Goal: Transaction & Acquisition: Purchase product/service

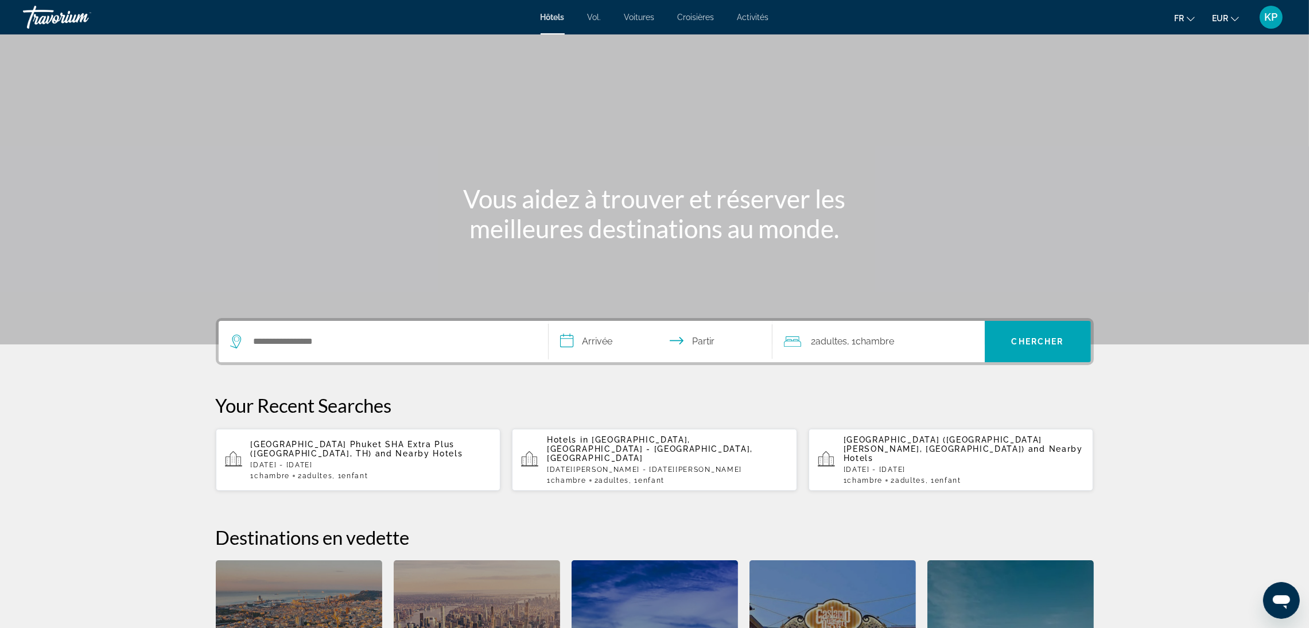
click at [265, 461] on p "[DATE] - [DATE]" at bounding box center [371, 465] width 241 height 8
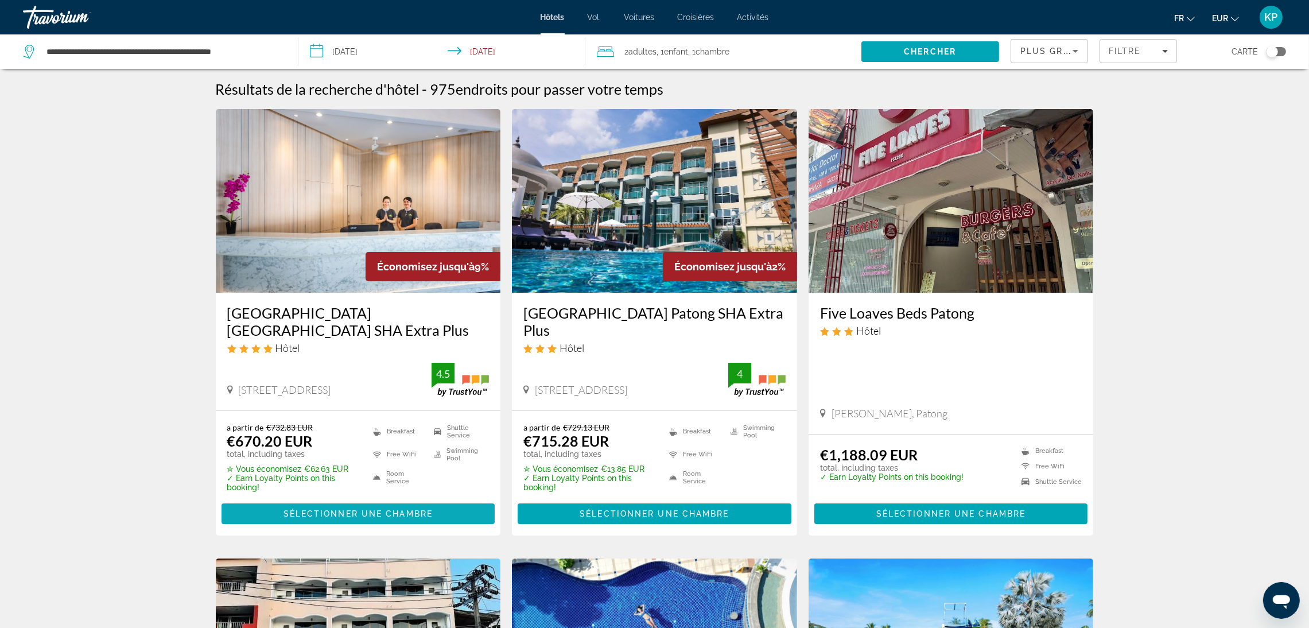
click at [375, 516] on span "Sélectionner une chambre" at bounding box center [358, 513] width 149 height 9
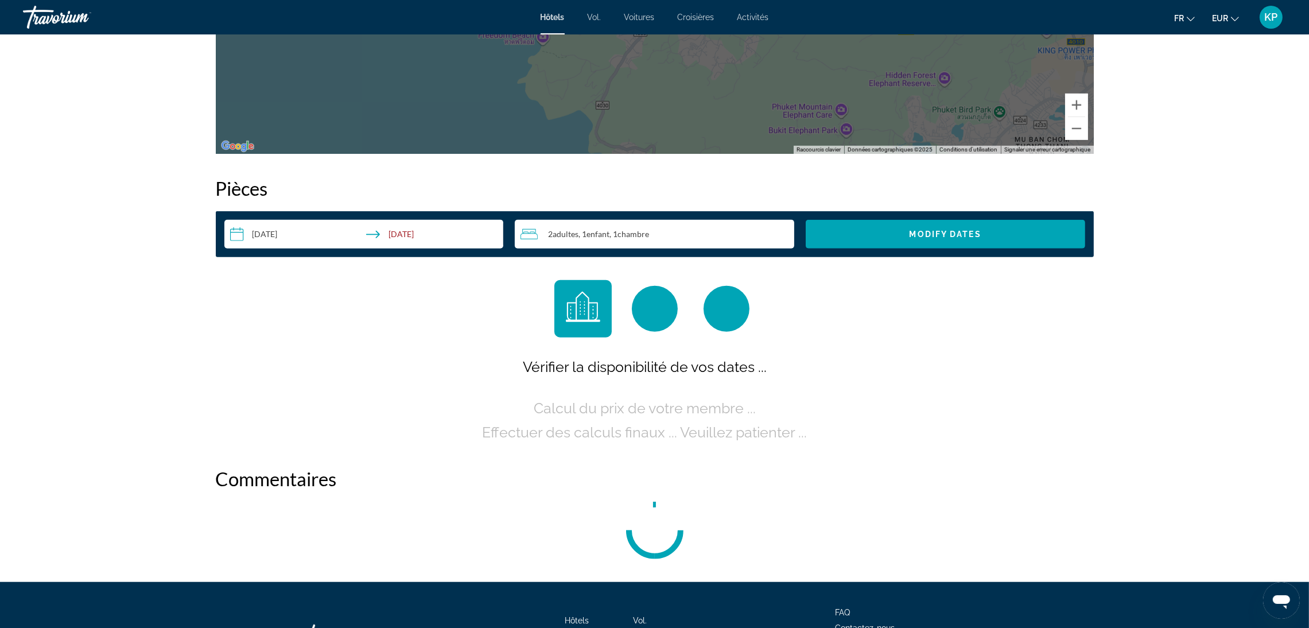
scroll to position [1378, 0]
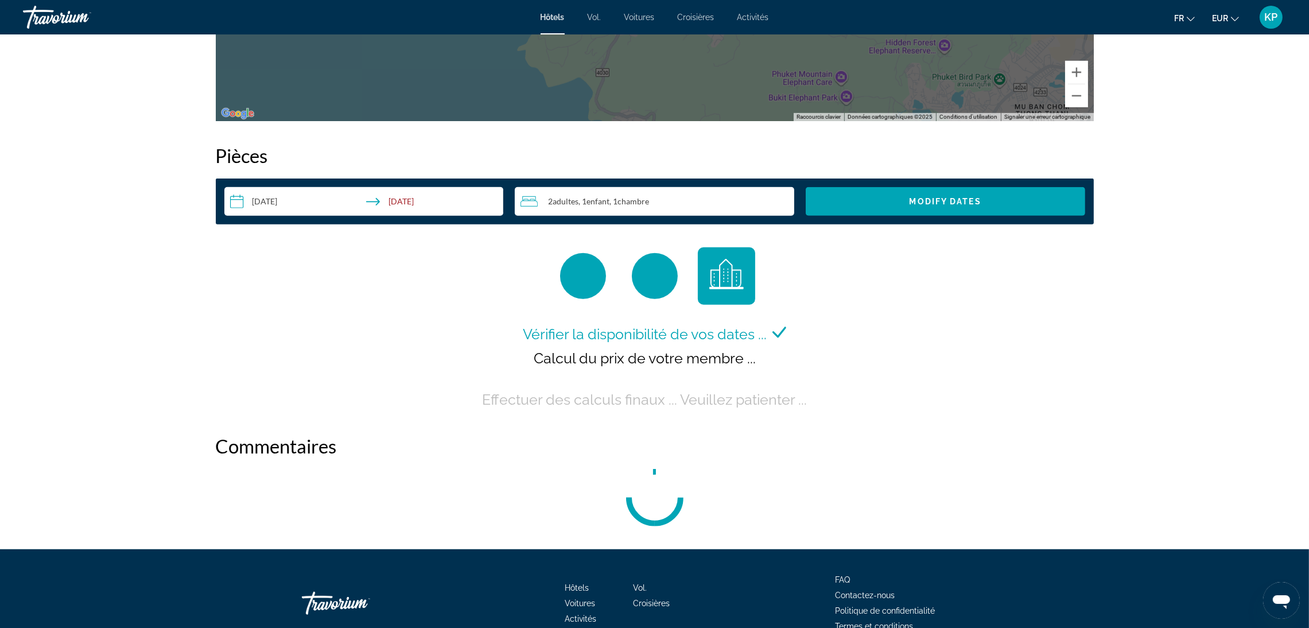
click at [326, 204] on input "**********" at bounding box center [366, 203] width 284 height 32
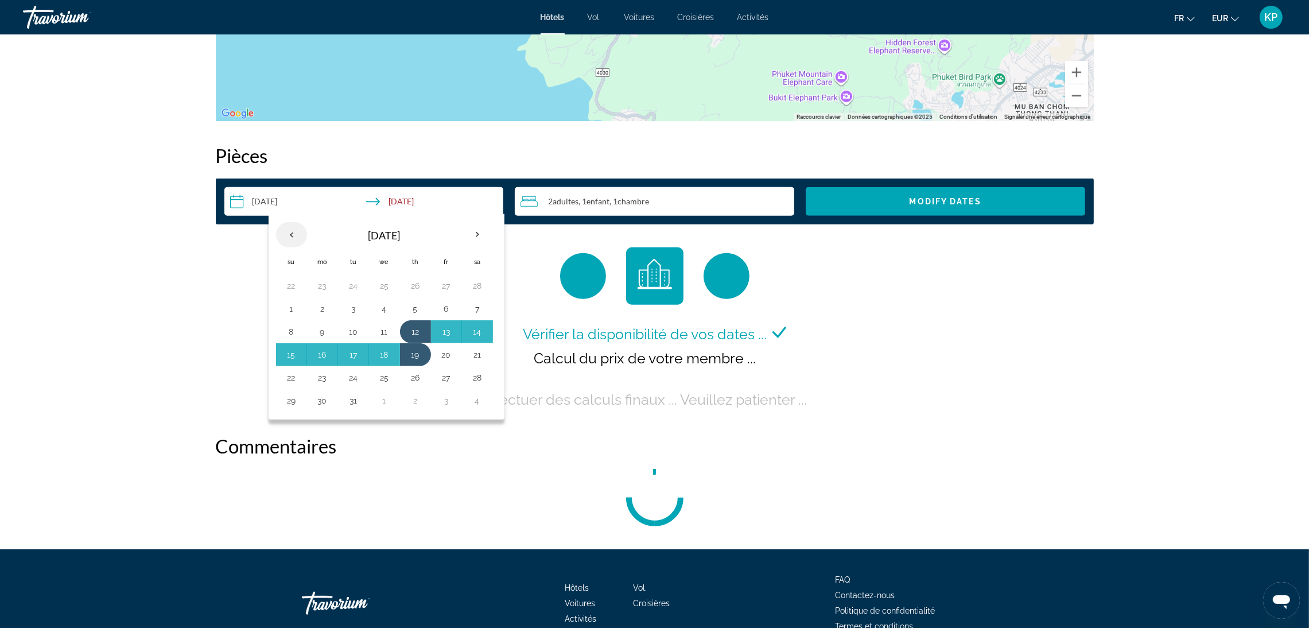
click at [301, 238] on th "Previous month" at bounding box center [291, 234] width 31 height 25
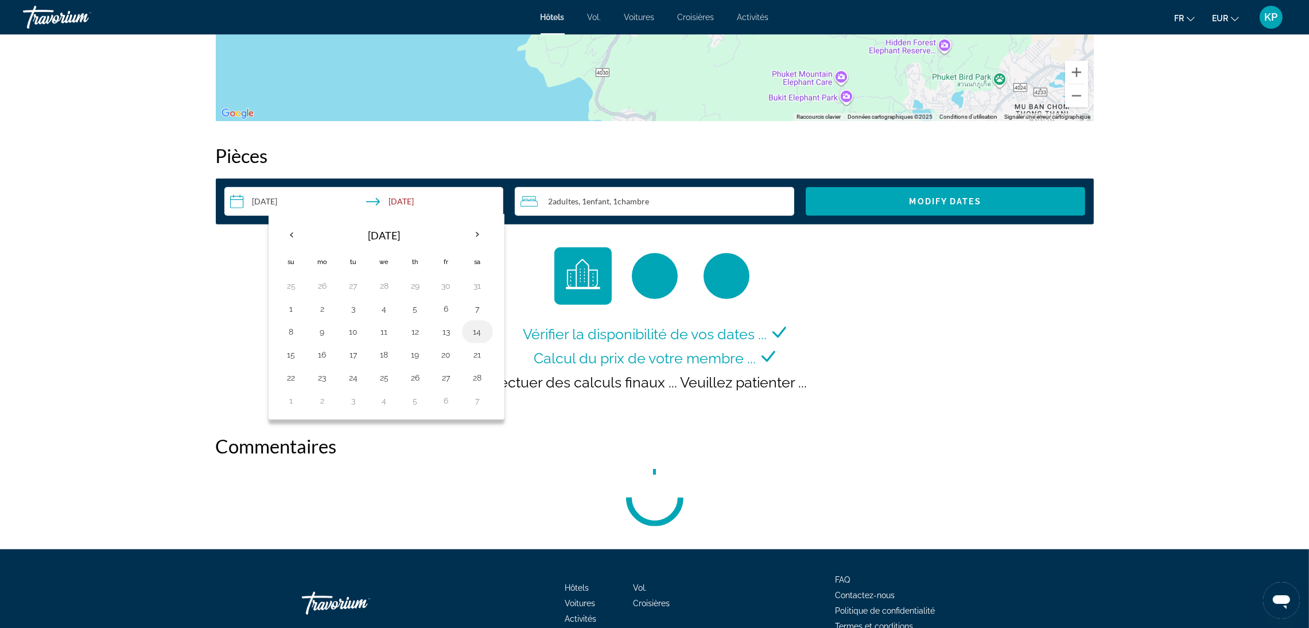
click at [481, 329] on button "14" at bounding box center [477, 332] width 18 height 16
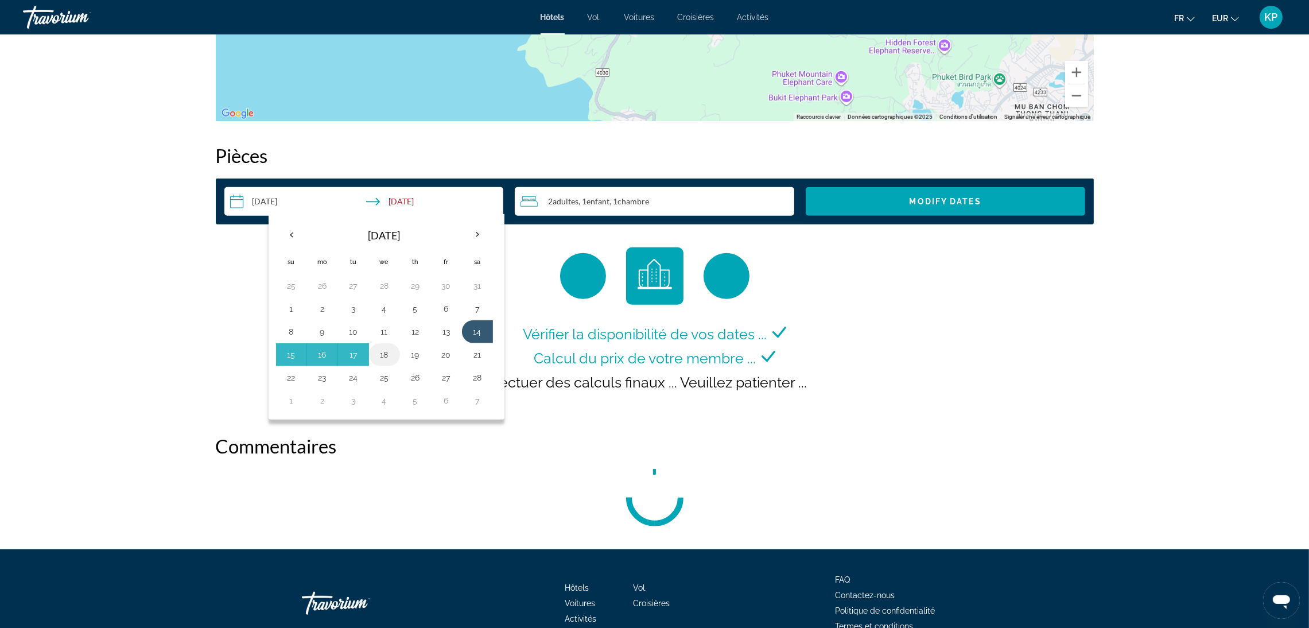
click at [393, 355] on button "18" at bounding box center [384, 355] width 18 height 16
type input "**********"
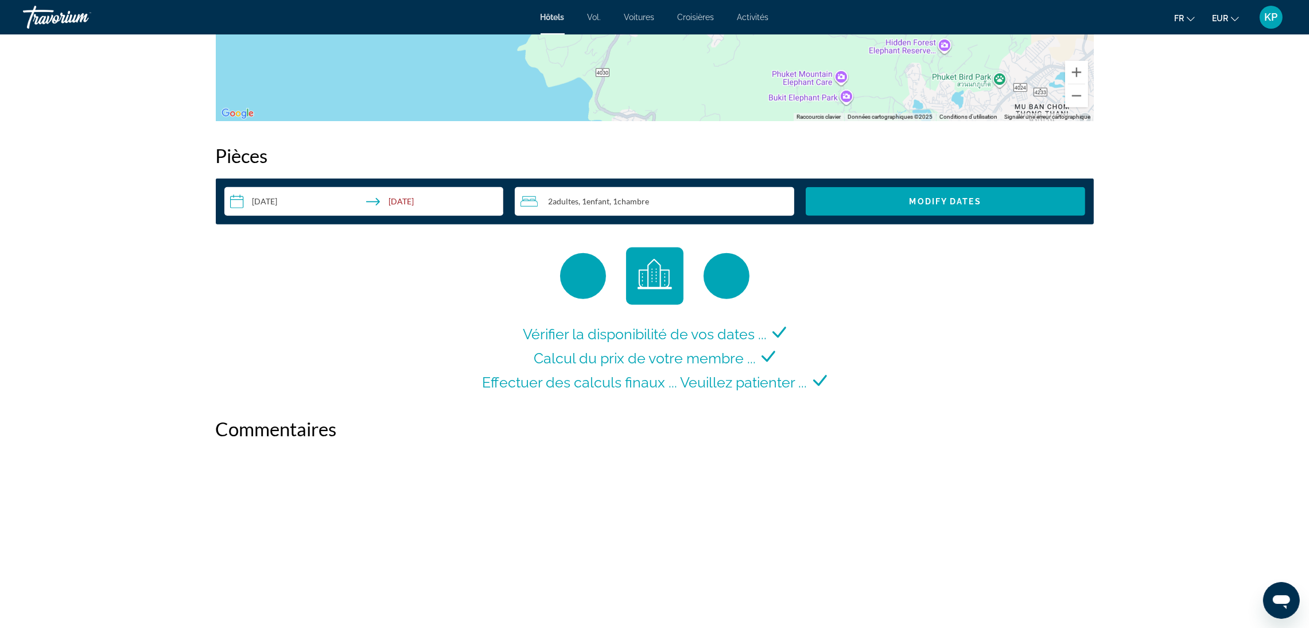
click at [610, 199] on span "Enfant" at bounding box center [598, 201] width 23 height 10
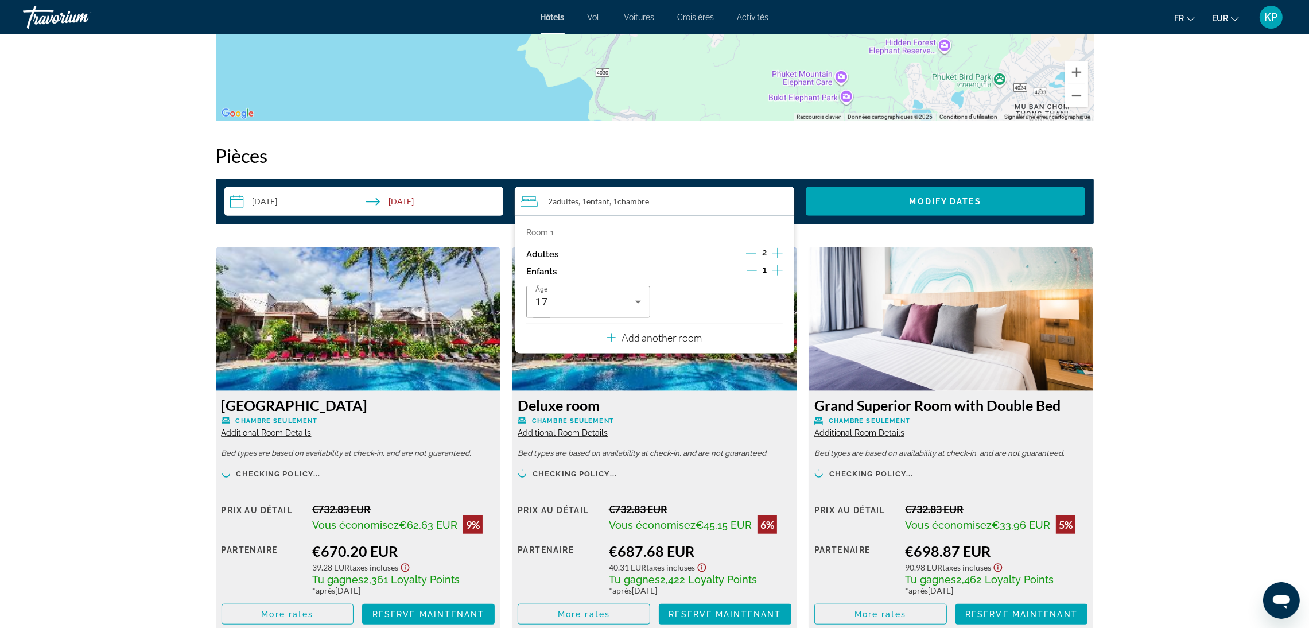
click at [676, 342] on p "Add another room" at bounding box center [662, 337] width 80 height 13
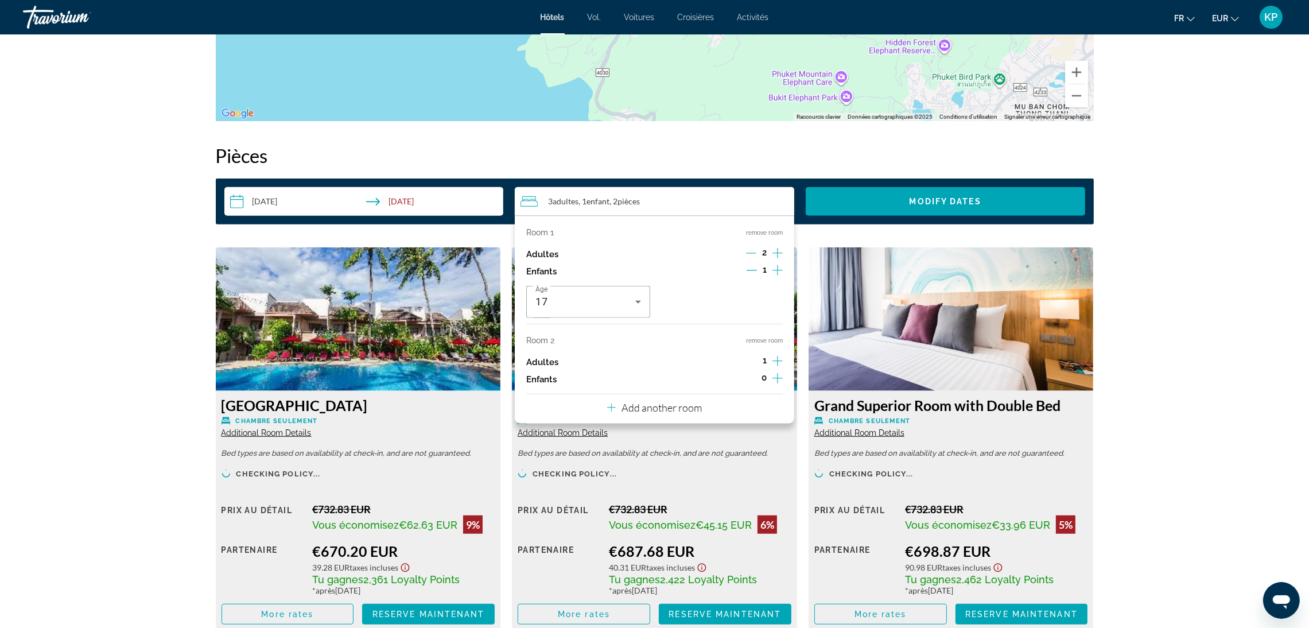
click at [777, 355] on icon "Increment adults" at bounding box center [778, 361] width 10 height 14
click at [774, 381] on icon "Increment children" at bounding box center [778, 378] width 10 height 14
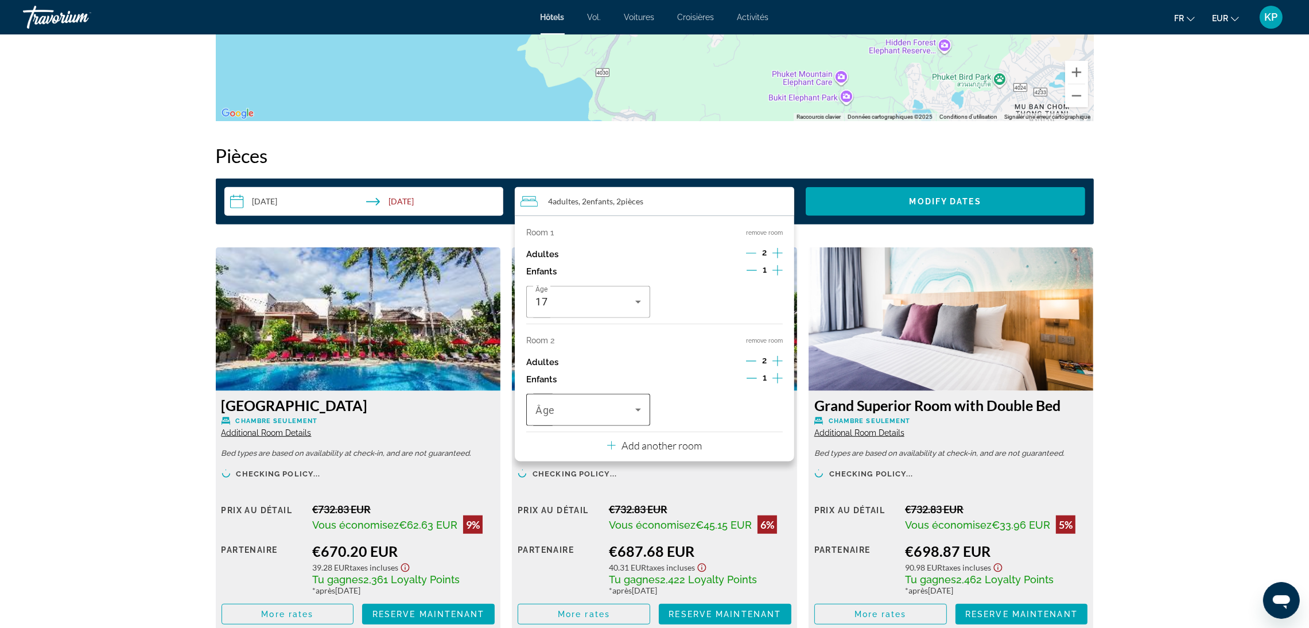
click at [615, 409] on span "Travelers: 4 adults, 2 children" at bounding box center [586, 410] width 100 height 14
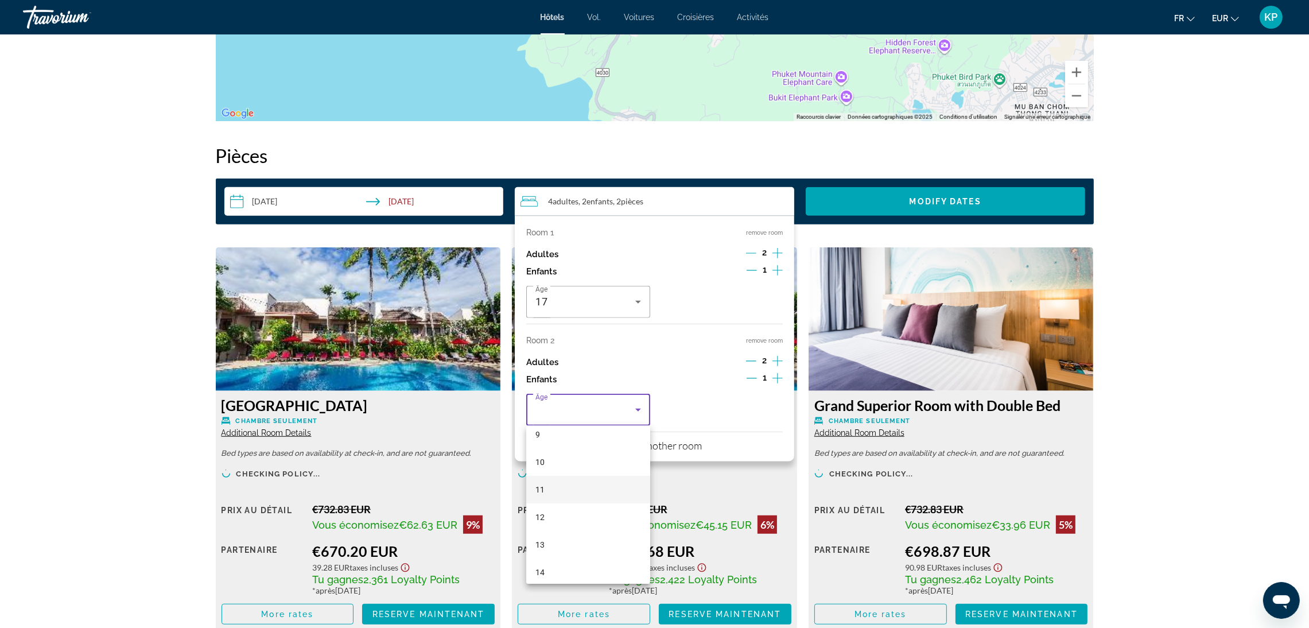
scroll to position [172, 0]
click at [554, 439] on mat-option "6" at bounding box center [588, 438] width 124 height 28
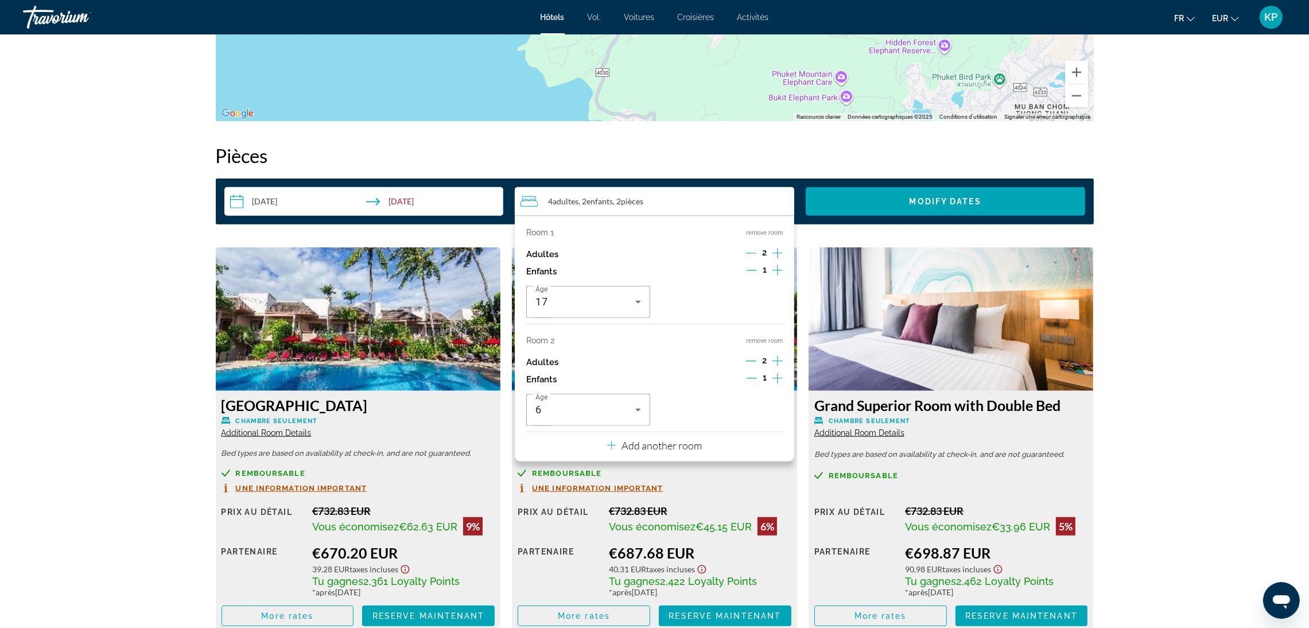
click at [1145, 324] on div "prev next Phuket, , Thailand Coconut Village Resort Phuket SHA Extra Plus 4.5 A…" at bounding box center [654, 546] width 1309 height 3778
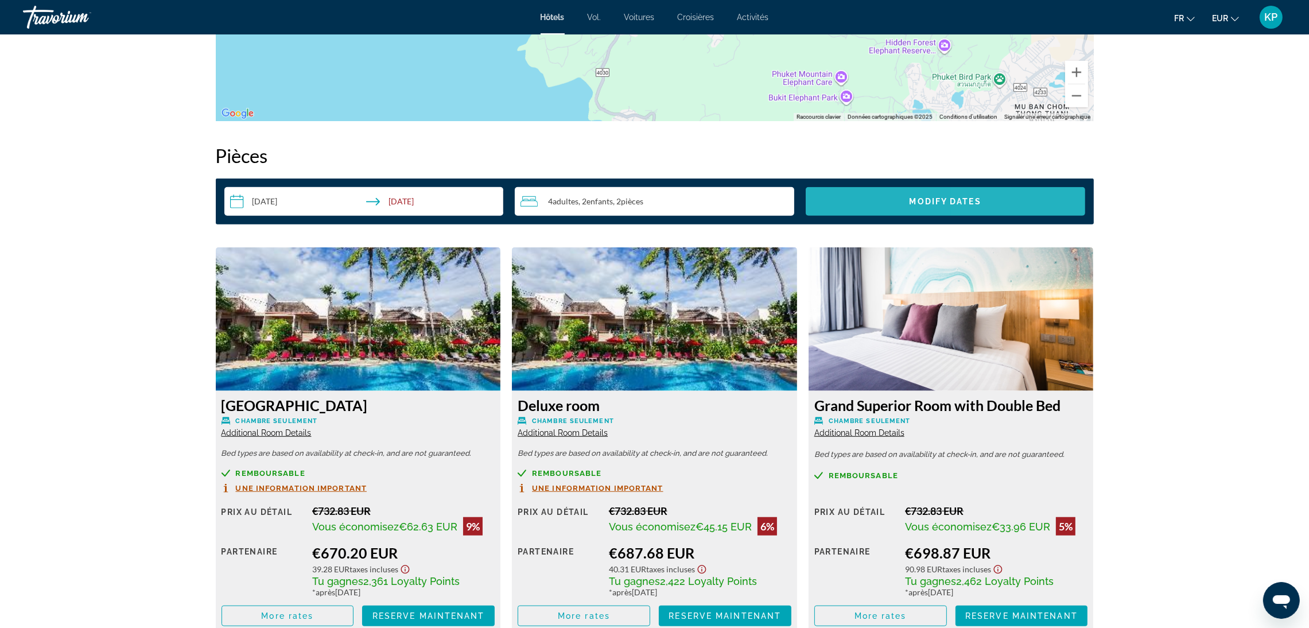
click at [1027, 208] on span "Search widget" at bounding box center [946, 202] width 280 height 28
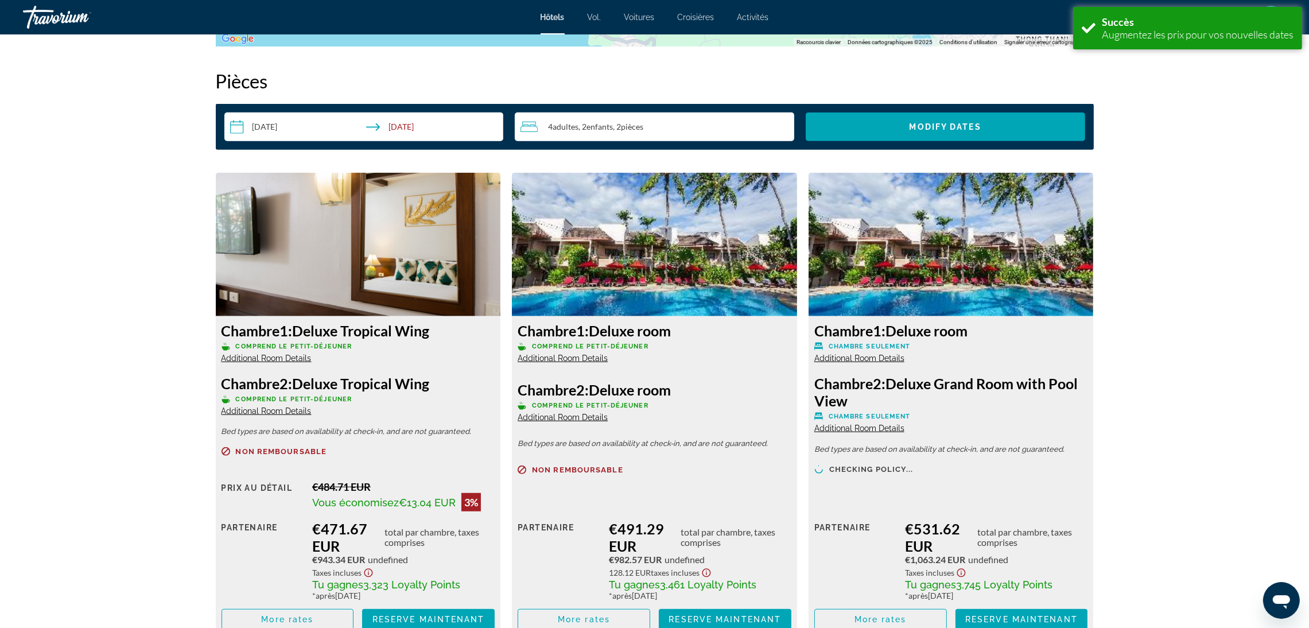
scroll to position [1538, 0]
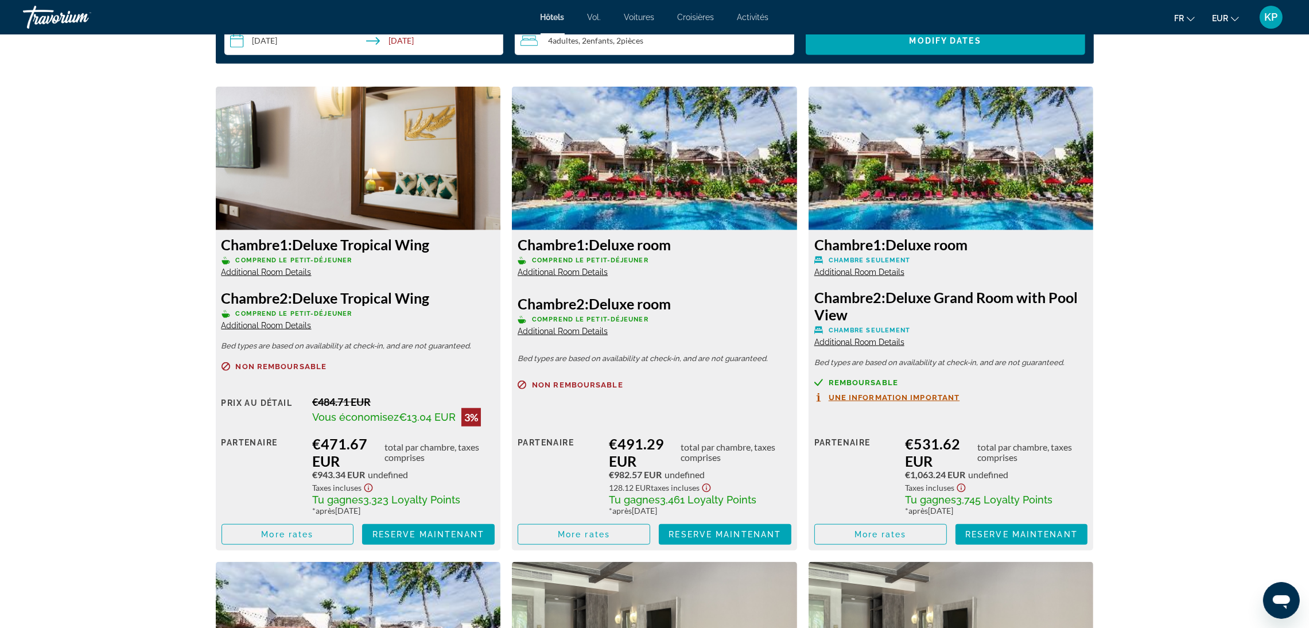
click at [351, 165] on img "Contenu principal" at bounding box center [358, 159] width 285 height 144
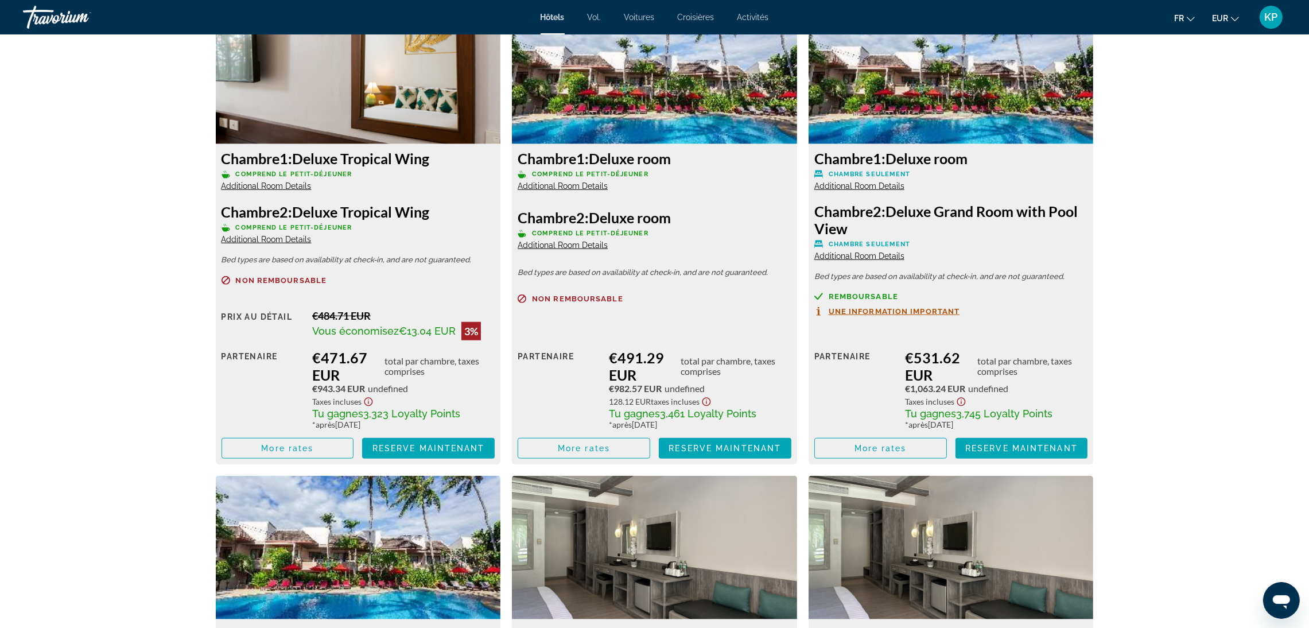
scroll to position [1635, 0]
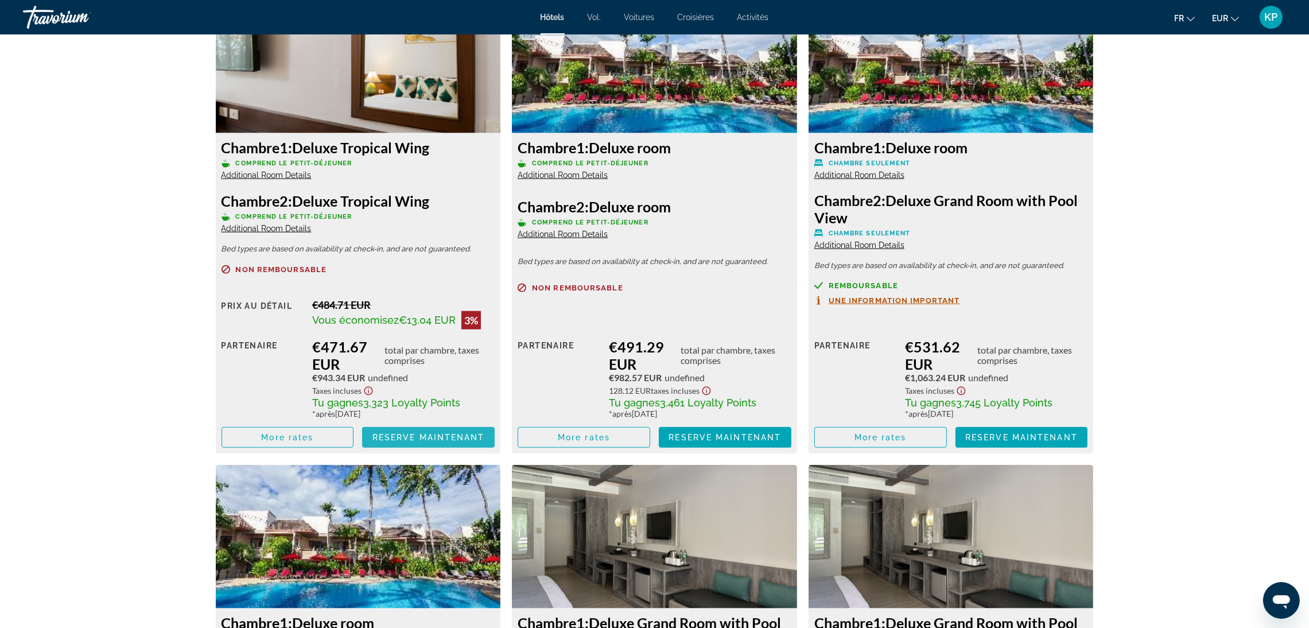
click at [423, 433] on span "Reserve maintenant" at bounding box center [429, 437] width 113 height 9
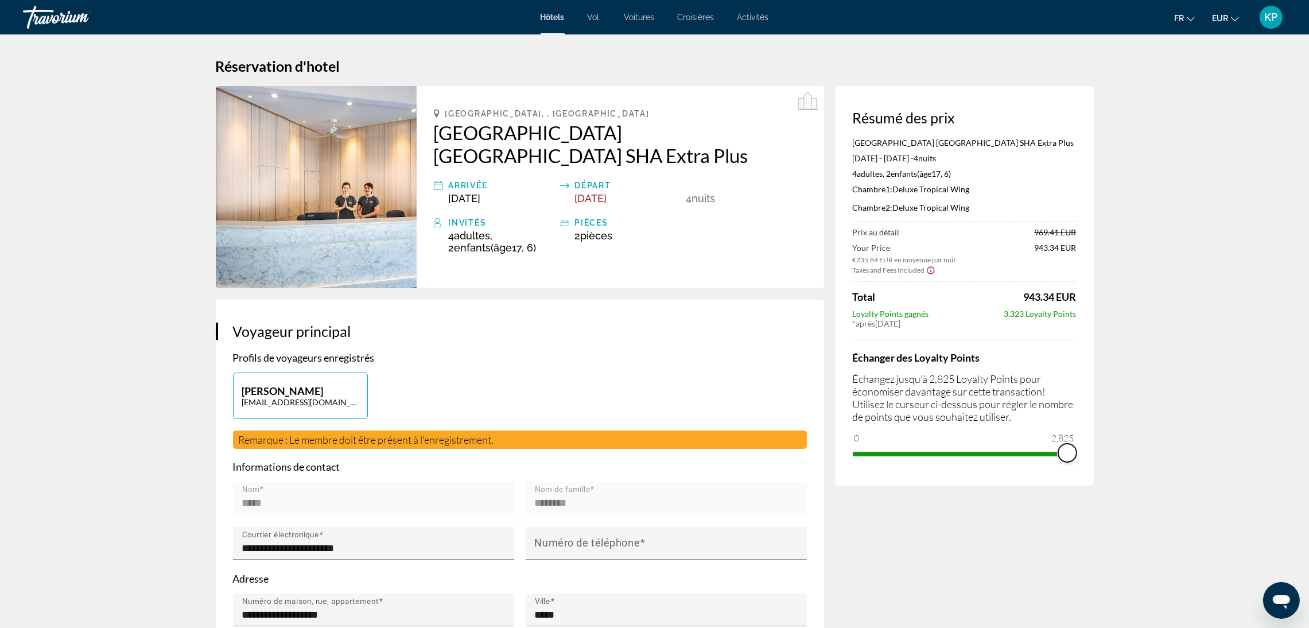
drag, startPoint x: 861, startPoint y: 459, endPoint x: 1106, endPoint y: 470, distance: 246.0
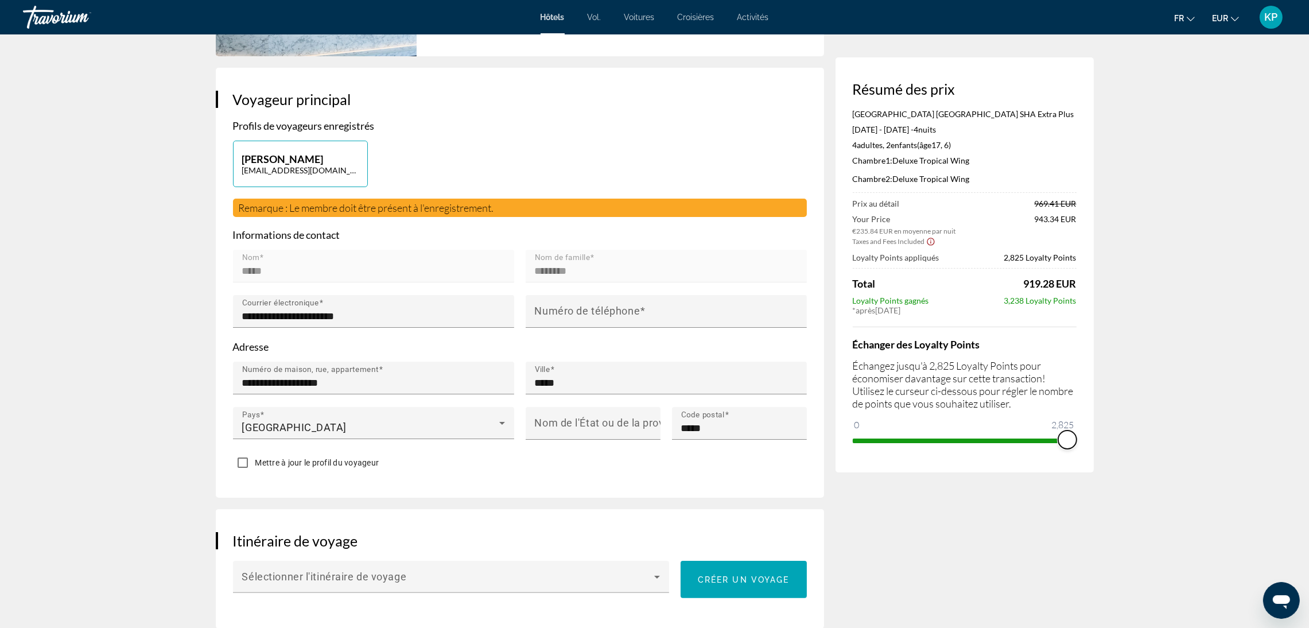
scroll to position [258, 0]
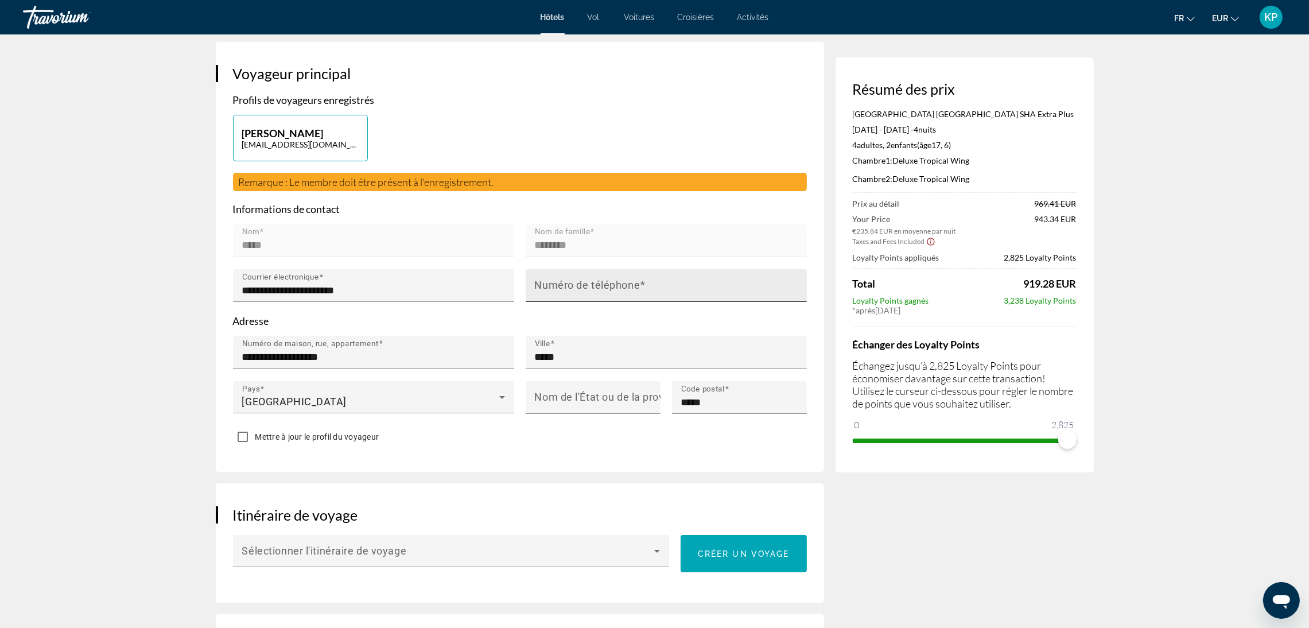
click at [637, 291] on input "Numéro de téléphone" at bounding box center [670, 291] width 270 height 14
type input "**********"
click at [560, 401] on mat-label "Nom de l'État ou de la province" at bounding box center [610, 398] width 150 height 12
click at [560, 401] on input "Nom de l'État ou de la province" at bounding box center [596, 403] width 123 height 14
type input "**********"
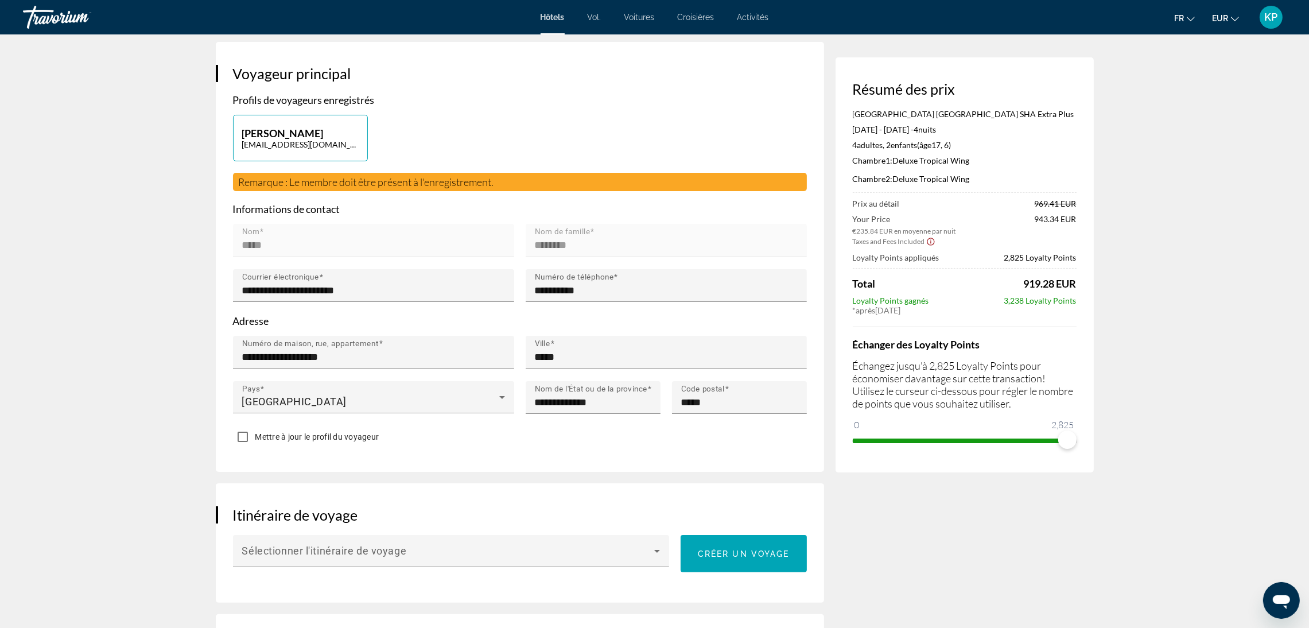
click at [295, 232] on mat-form-field "Nom *****" at bounding box center [373, 246] width 281 height 45
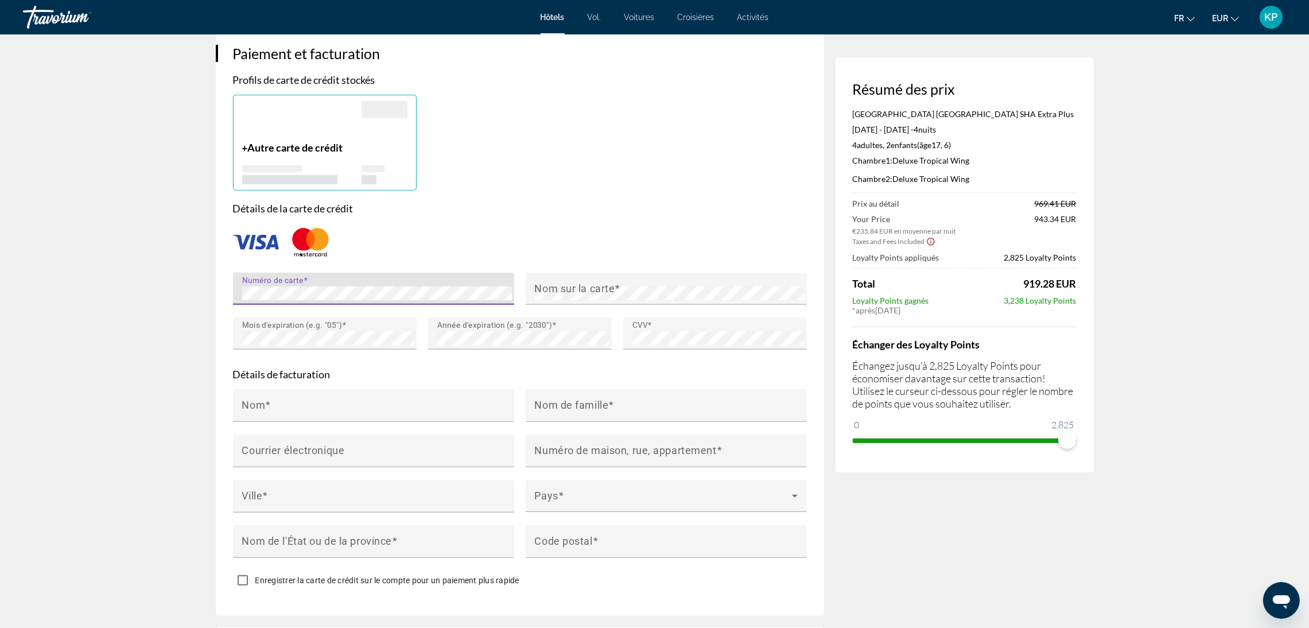
scroll to position [947, 0]
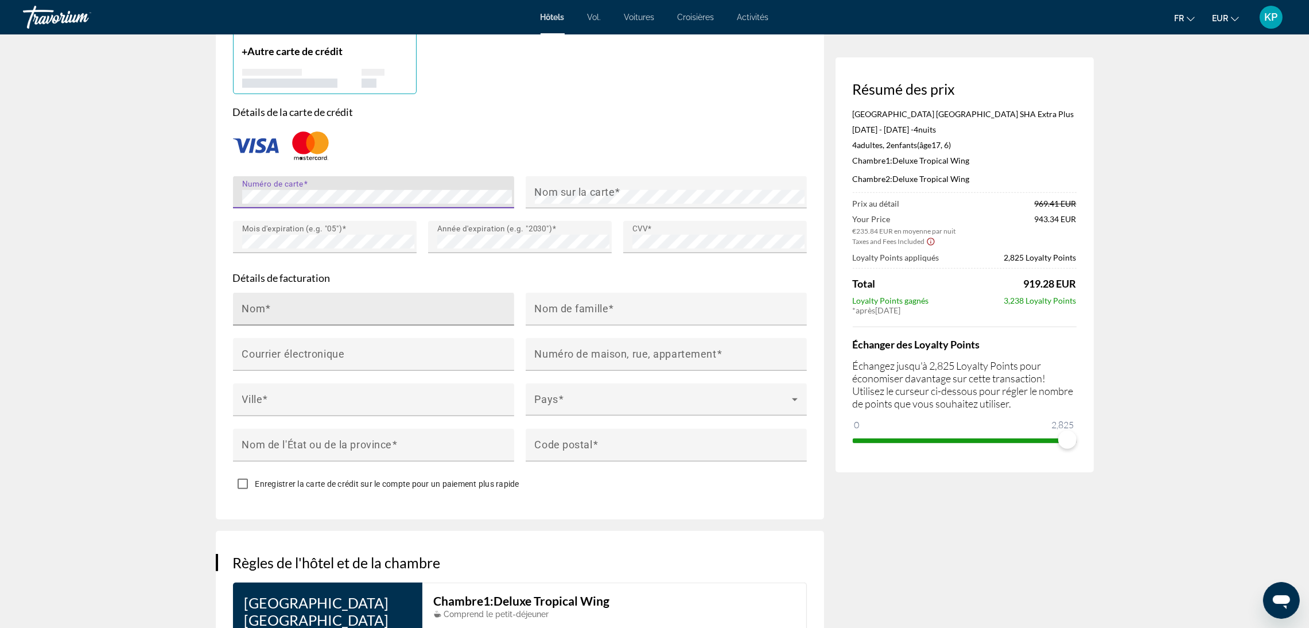
click at [331, 303] on div "Nom" at bounding box center [377, 309] width 270 height 33
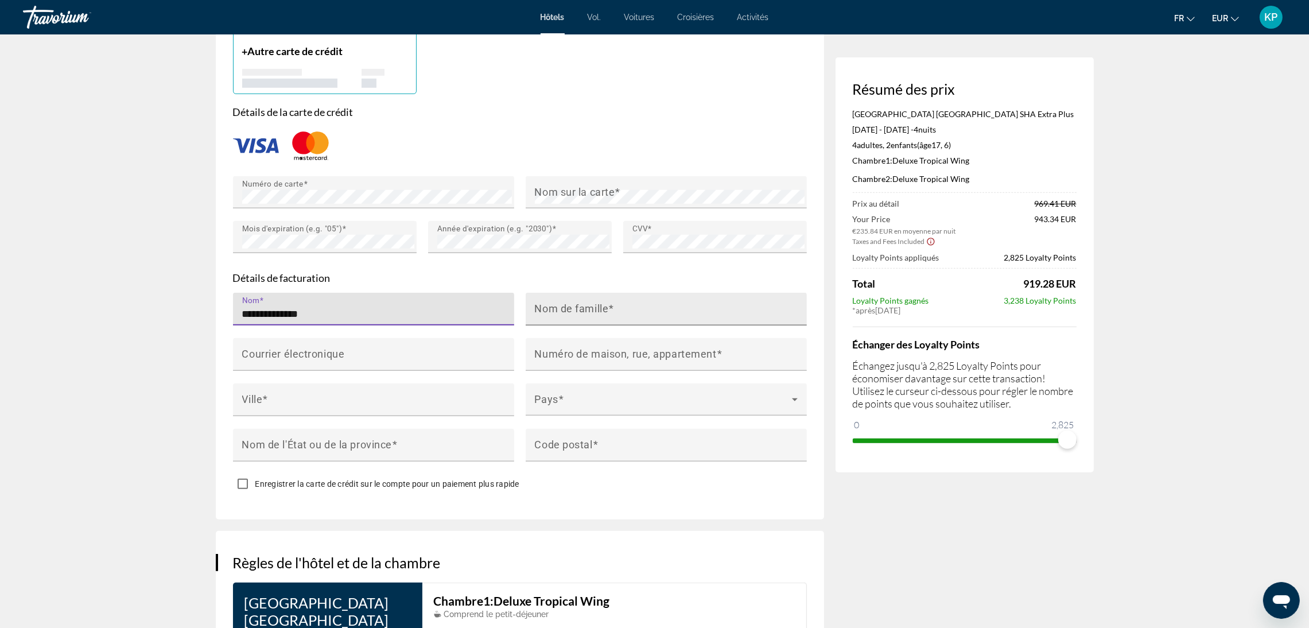
type input "**********"
click at [615, 311] on input "Nom de famille" at bounding box center [670, 314] width 270 height 14
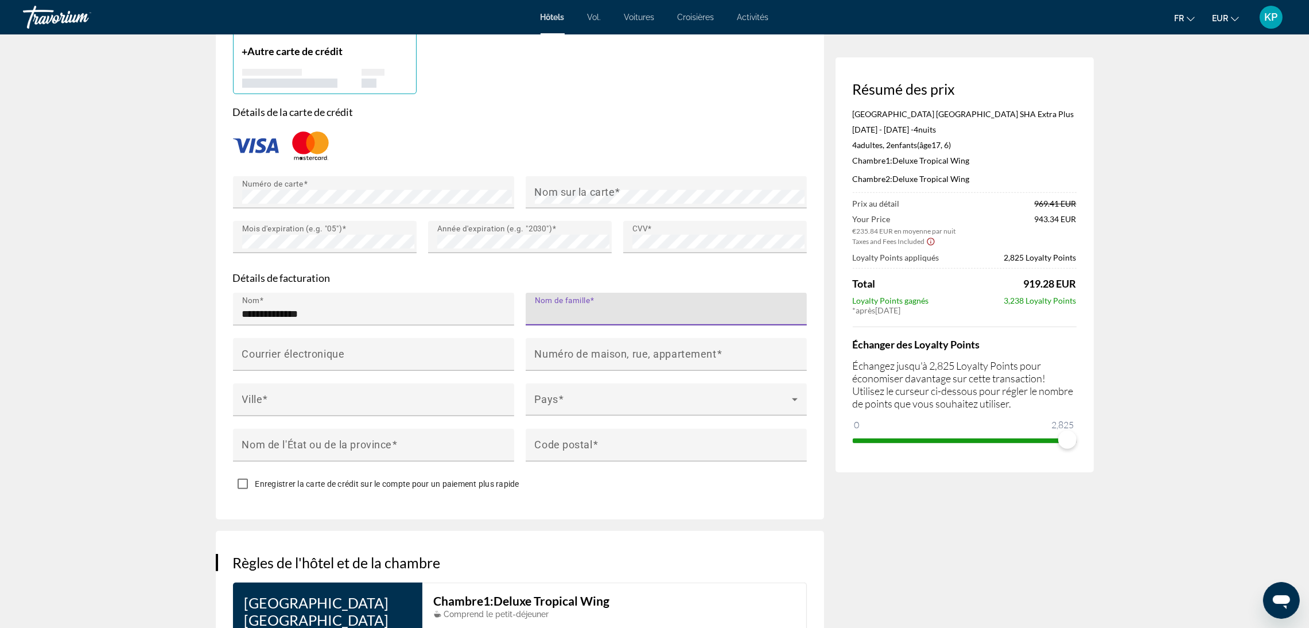
click at [615, 311] on input "Nom de famille" at bounding box center [670, 314] width 270 height 14
type input "********"
click at [339, 354] on mat-label "Courrier électronique" at bounding box center [293, 354] width 103 height 12
click at [339, 354] on input "Courrier électronique" at bounding box center [377, 359] width 270 height 14
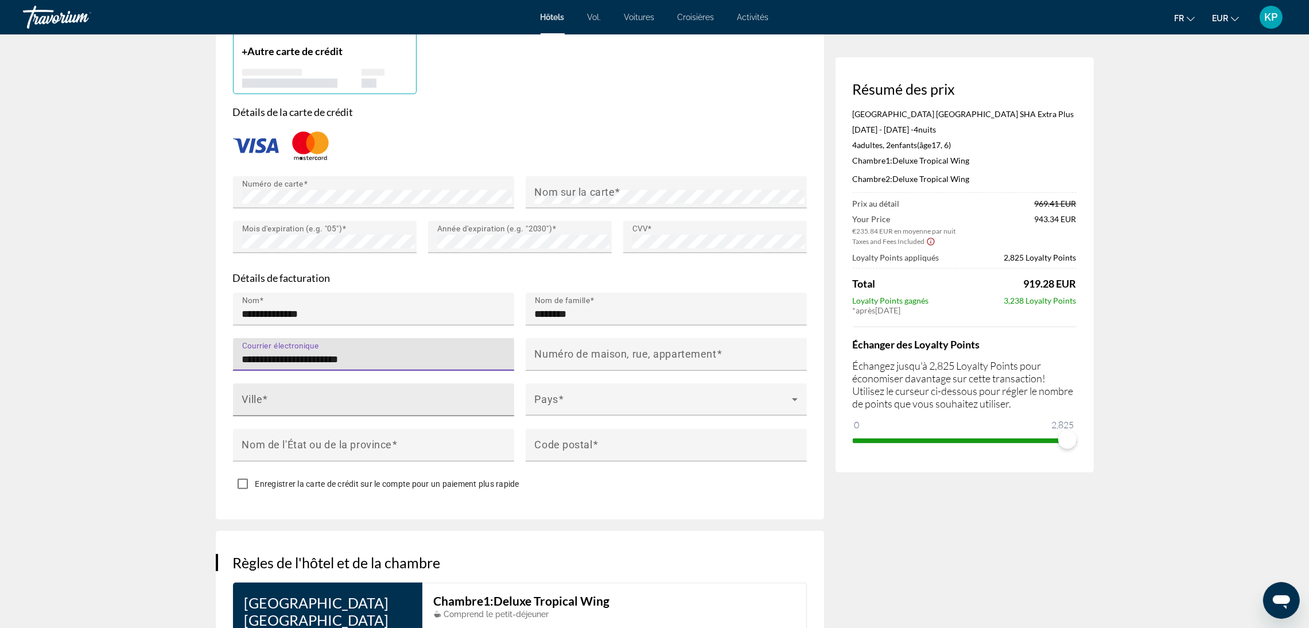
type input "**********"
click at [298, 408] on input "Ville" at bounding box center [377, 405] width 270 height 14
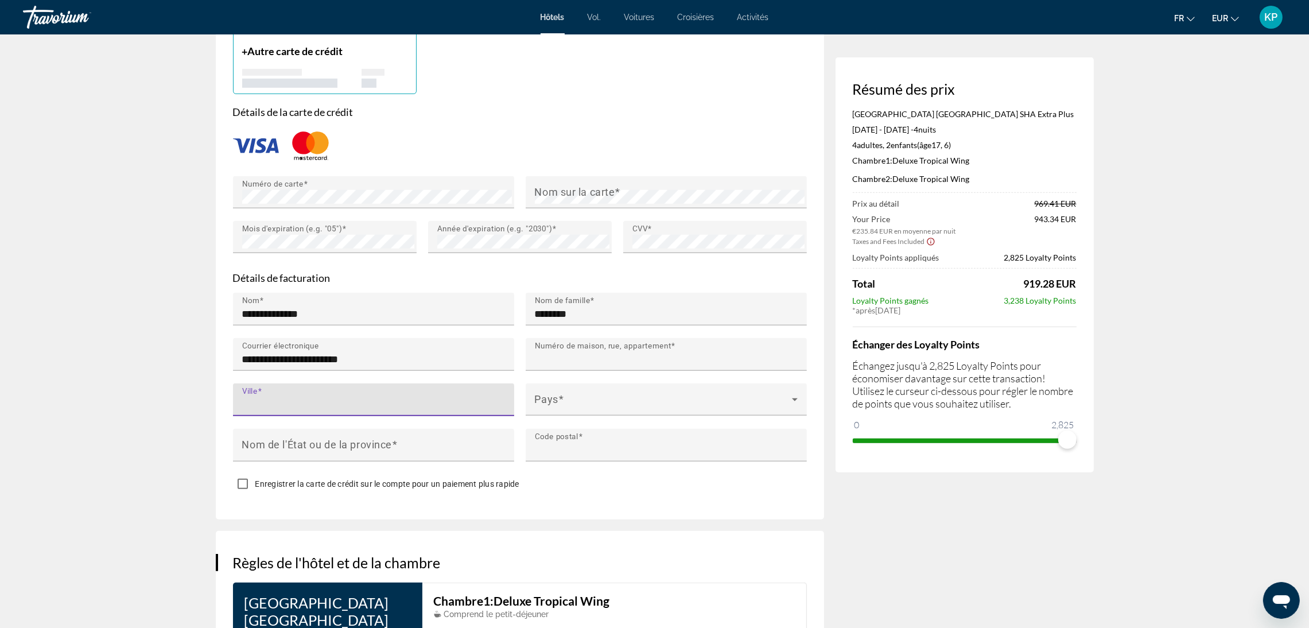
type input "*****"
type input "**********"
type input "*****"
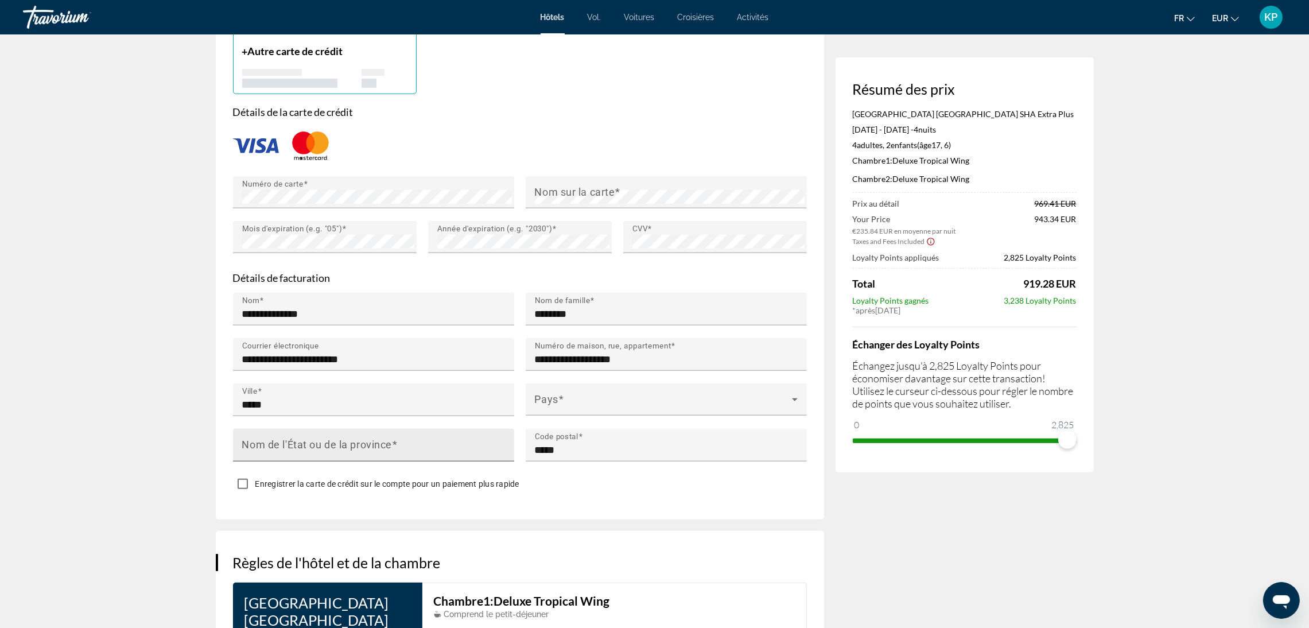
click at [392, 442] on mat-label "Nom de l'État ou de la province" at bounding box center [317, 445] width 150 height 12
click at [392, 443] on input "Nom de l'État ou de la province" at bounding box center [377, 450] width 270 height 14
type input "**********"
click at [590, 396] on div "Pays" at bounding box center [666, 399] width 263 height 32
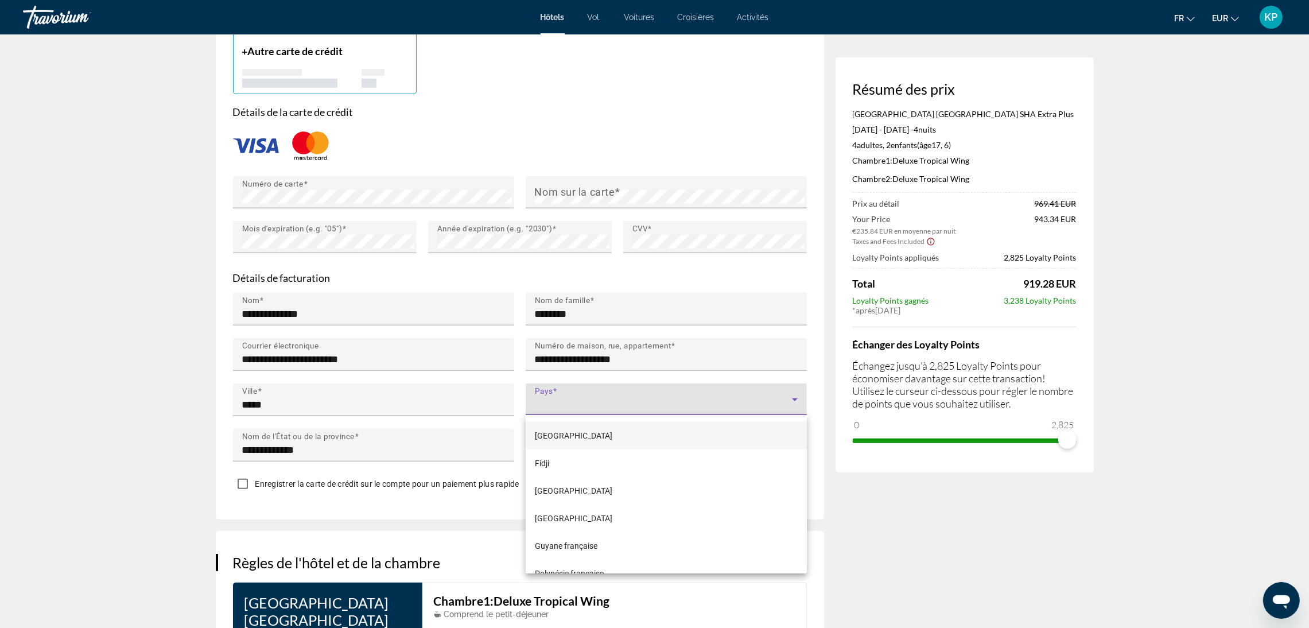
scroll to position [2066, 0]
click at [578, 493] on mat-option "France" at bounding box center [666, 490] width 281 height 28
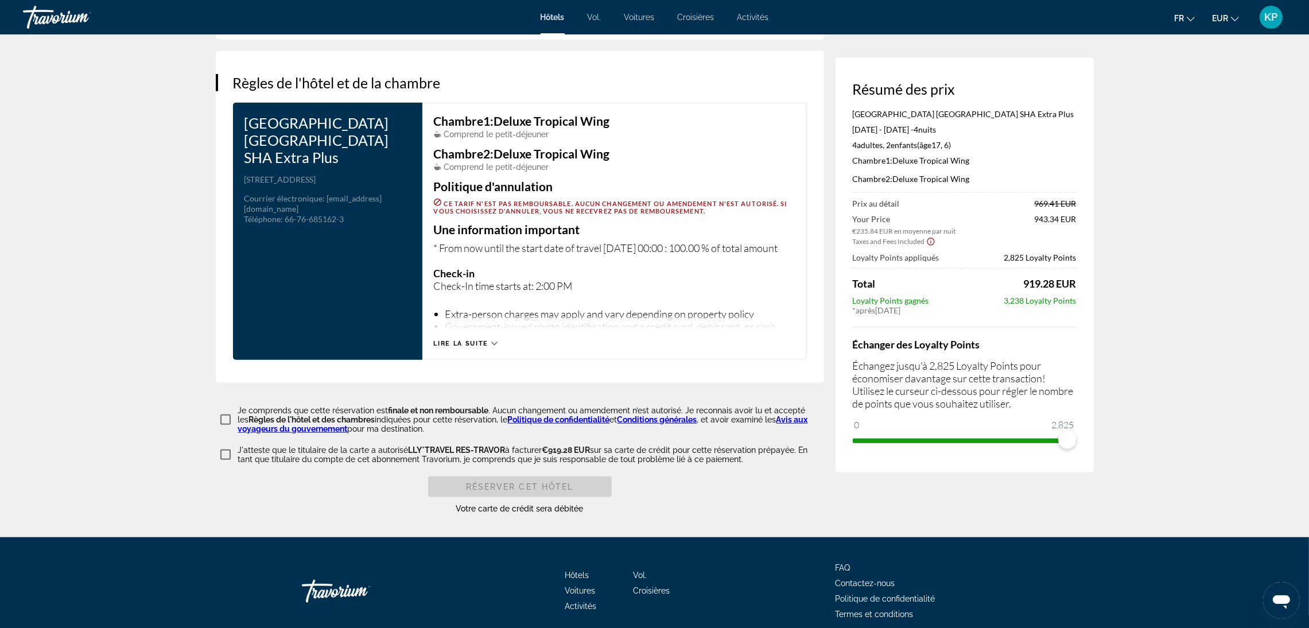
scroll to position [1464, 0]
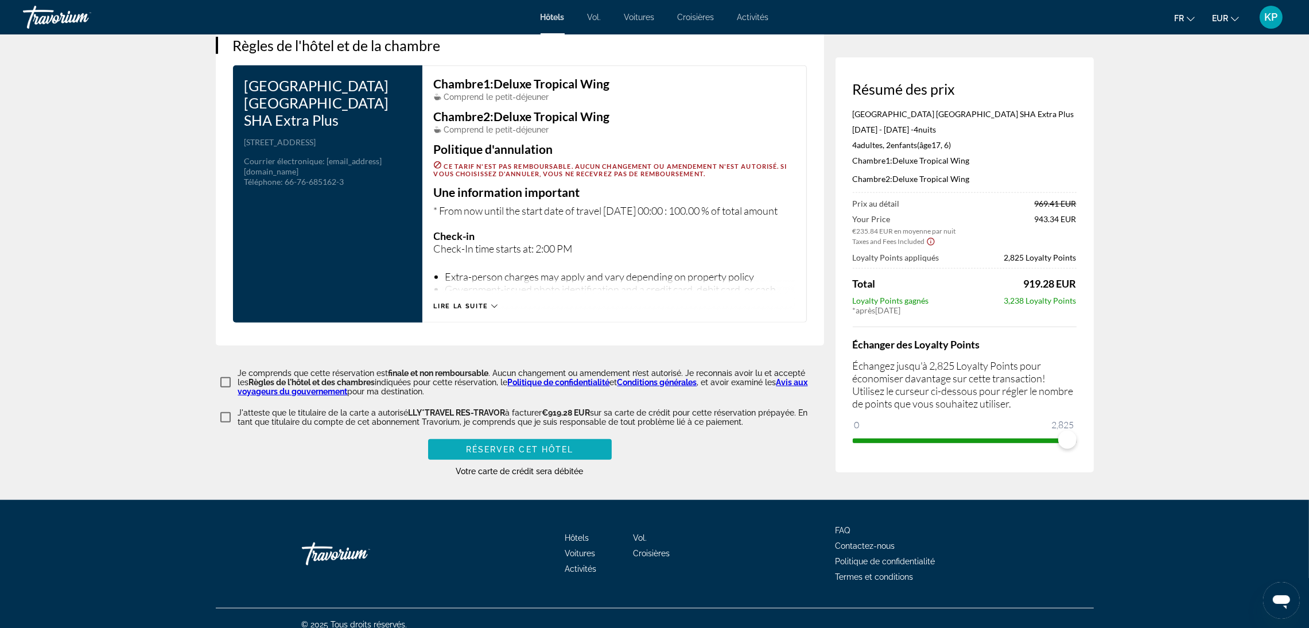
click at [506, 454] on span "Réserver cet hôtel" at bounding box center [520, 449] width 108 height 9
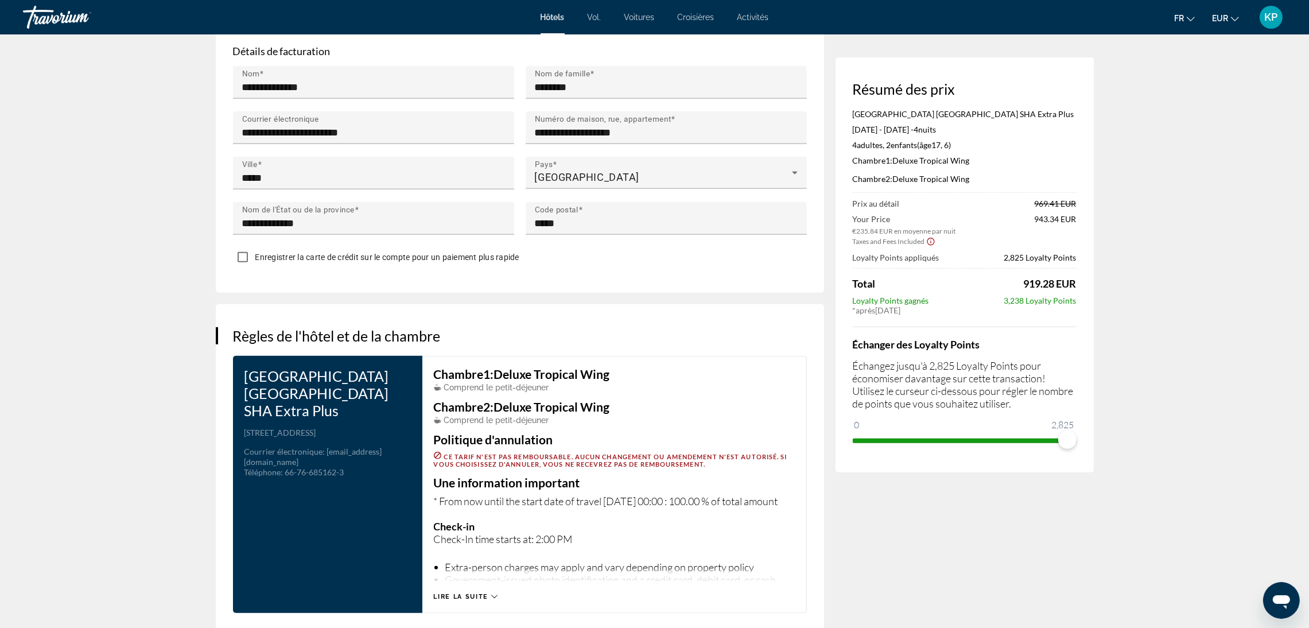
scroll to position [1477, 0]
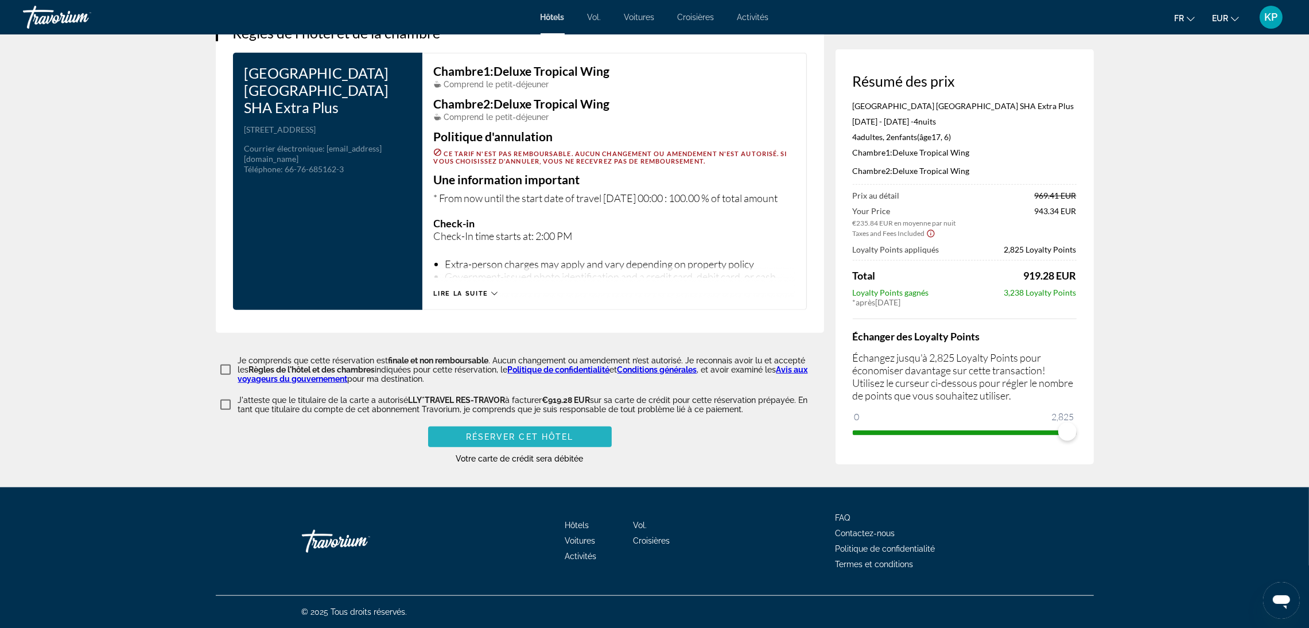
click at [550, 435] on span "Réserver cet hôtel" at bounding box center [520, 436] width 108 height 9
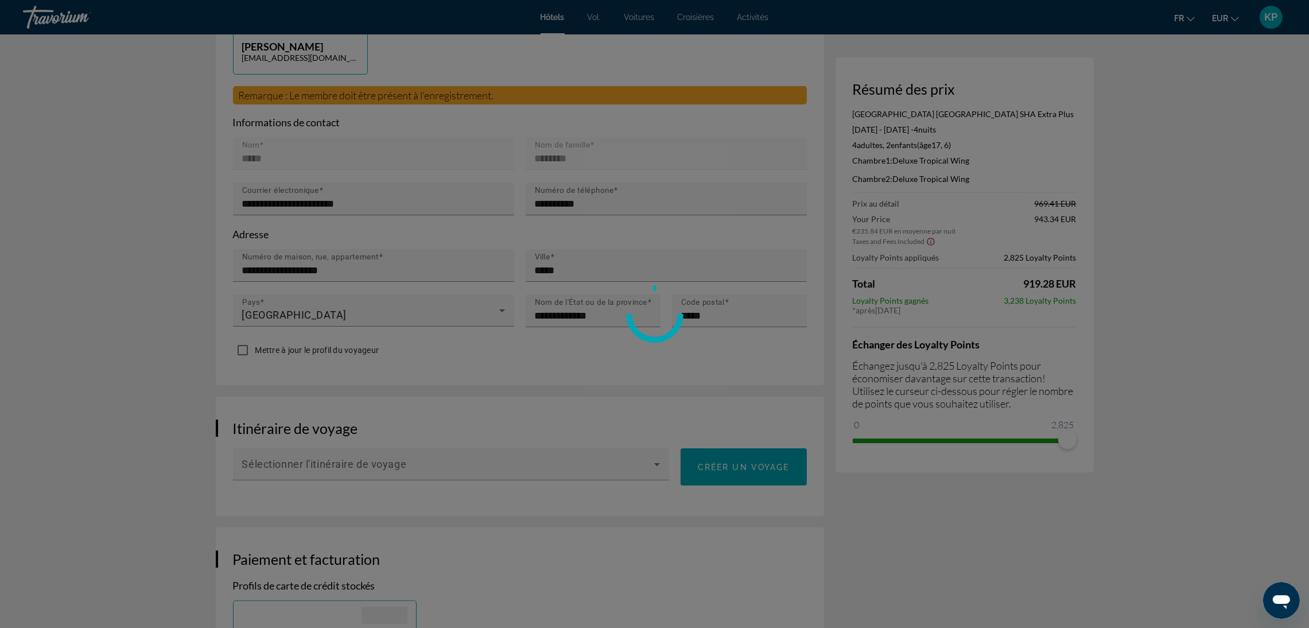
scroll to position [603, 0]
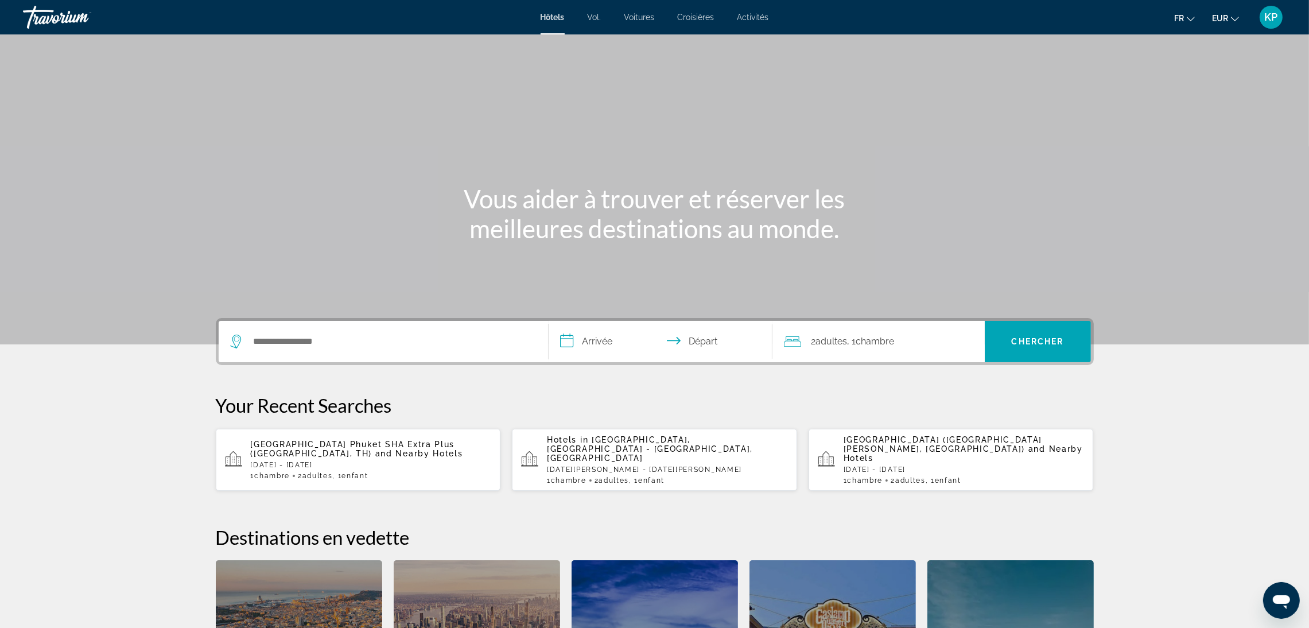
click at [1263, 22] on div "KP" at bounding box center [1271, 17] width 23 height 23
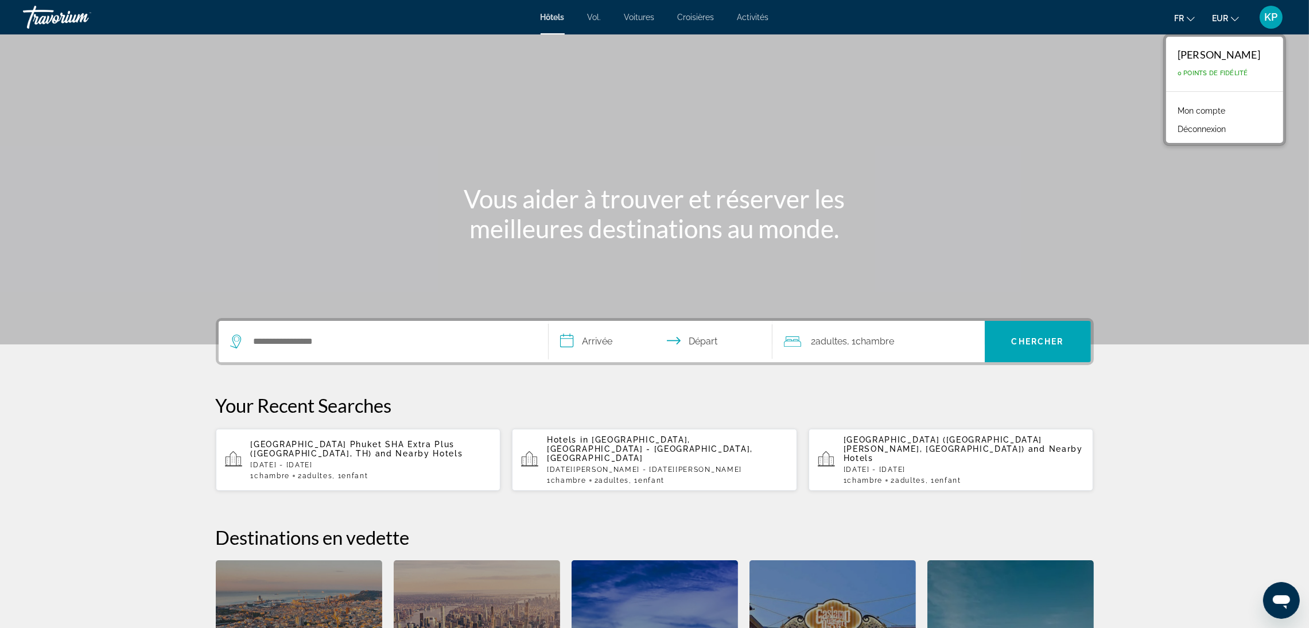
click at [1211, 111] on font "Mon compte" at bounding box center [1202, 110] width 48 height 9
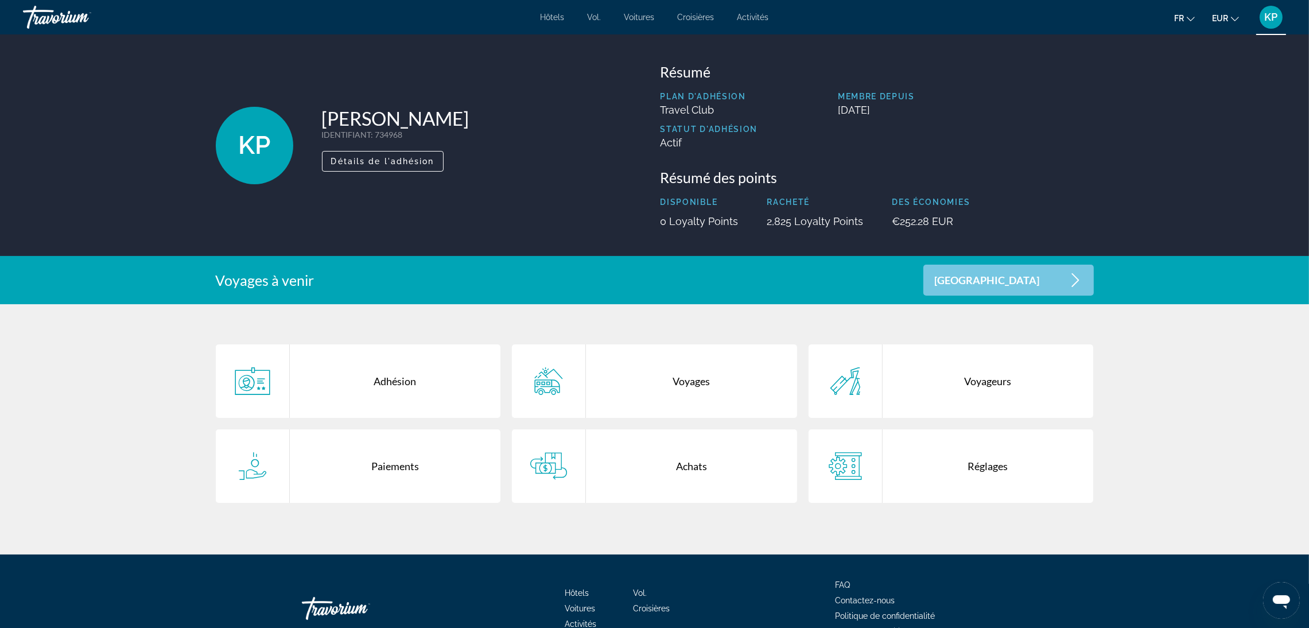
click at [666, 468] on div "Achats" at bounding box center [691, 465] width 211 height 73
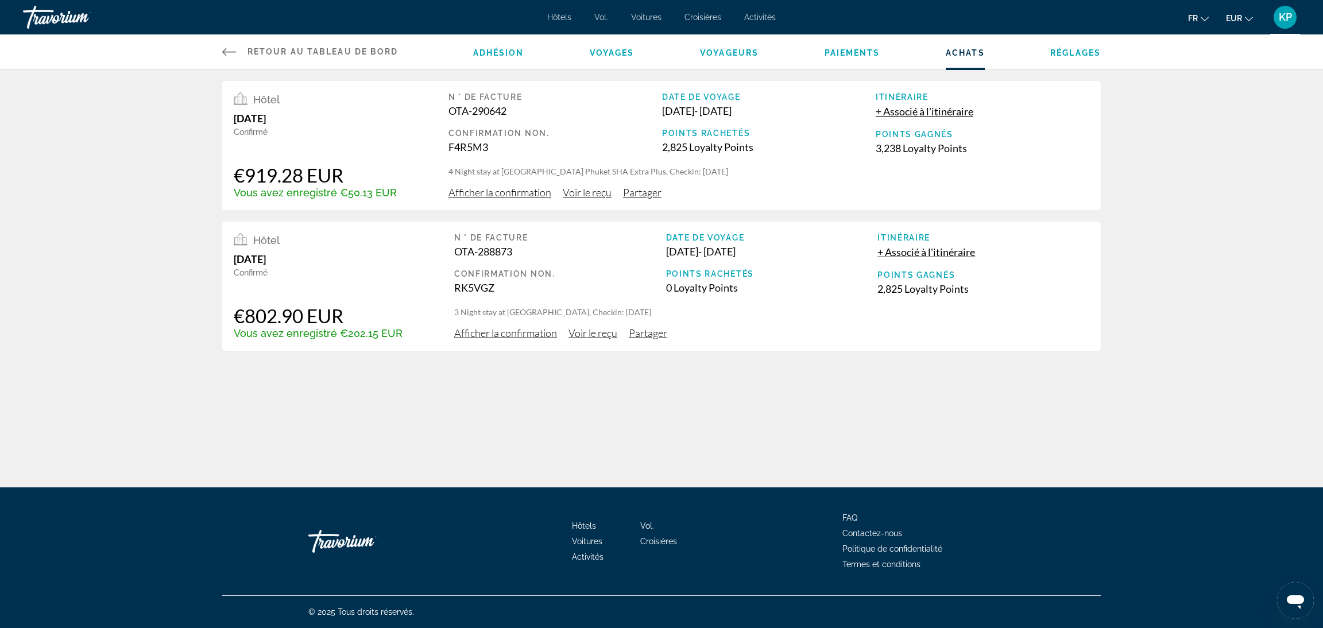
click at [493, 194] on span "Afficher la confirmation" at bounding box center [499, 192] width 103 height 13
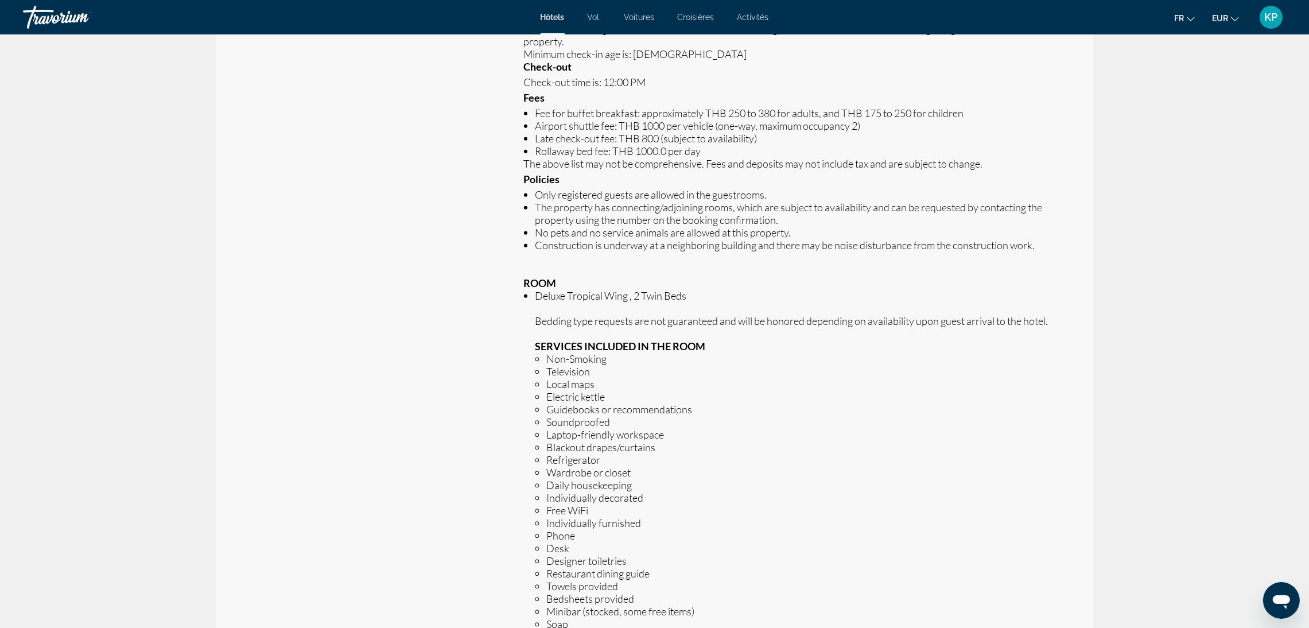
scroll to position [774, 0]
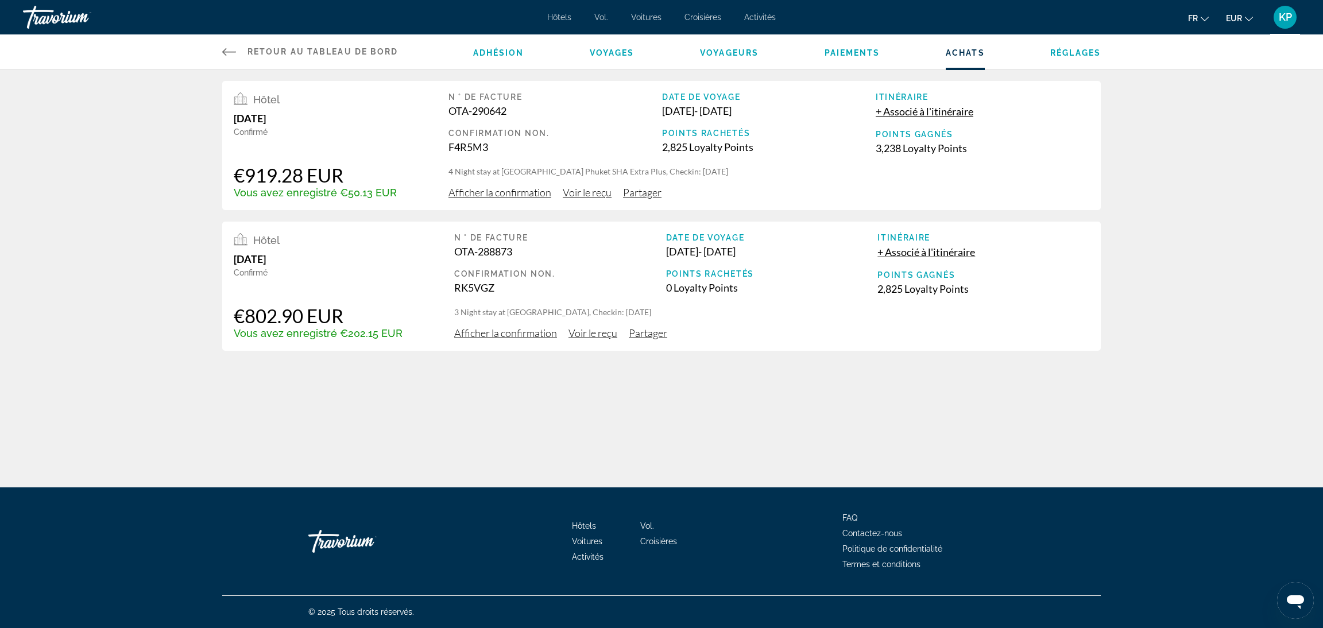
click at [580, 196] on span "Voir le reçu" at bounding box center [587, 192] width 49 height 13
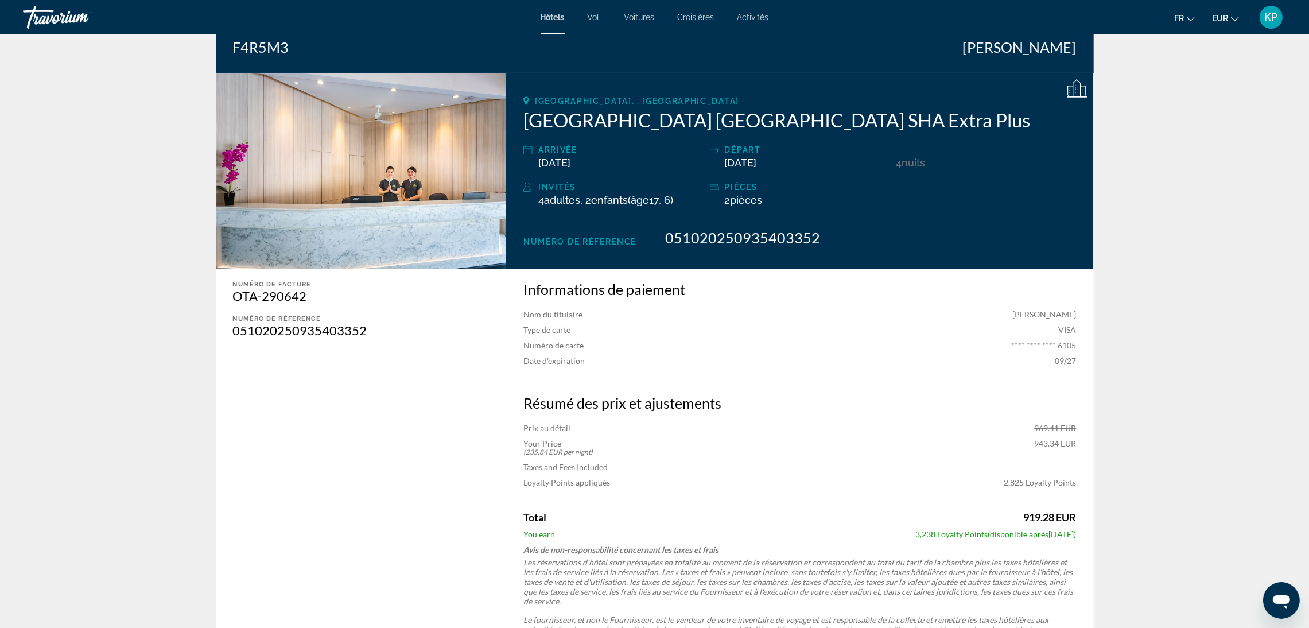
scroll to position [112, 0]
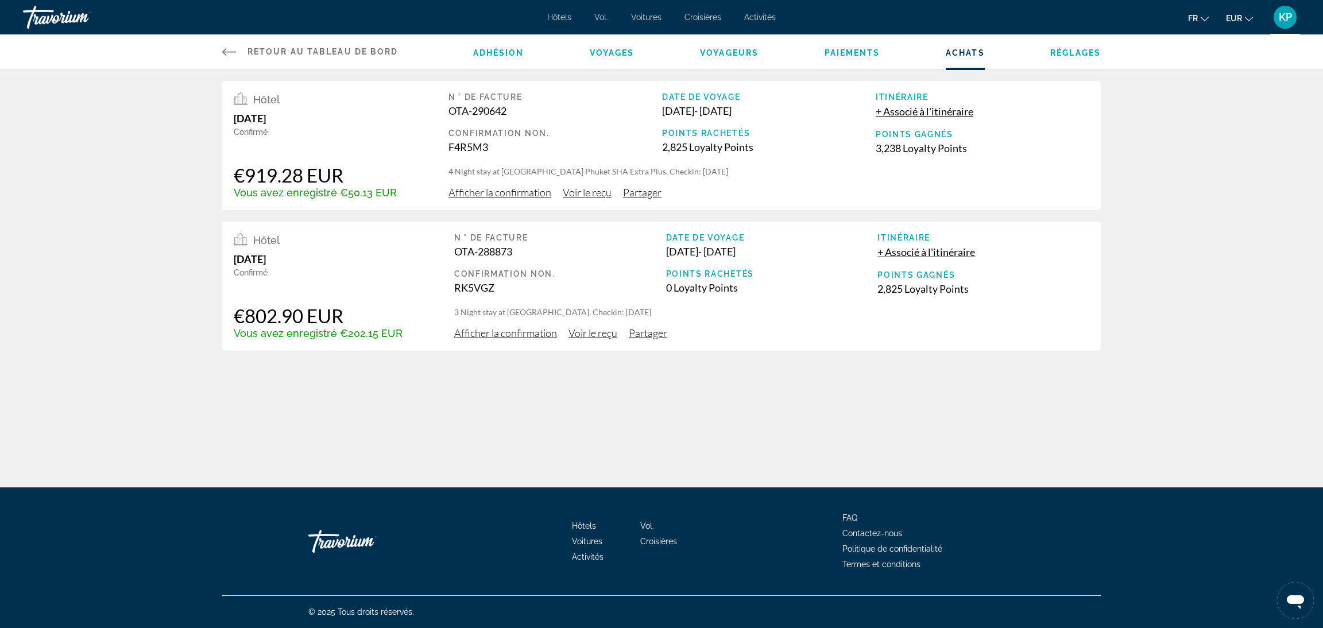
click at [642, 193] on span "Partager" at bounding box center [642, 192] width 38 height 13
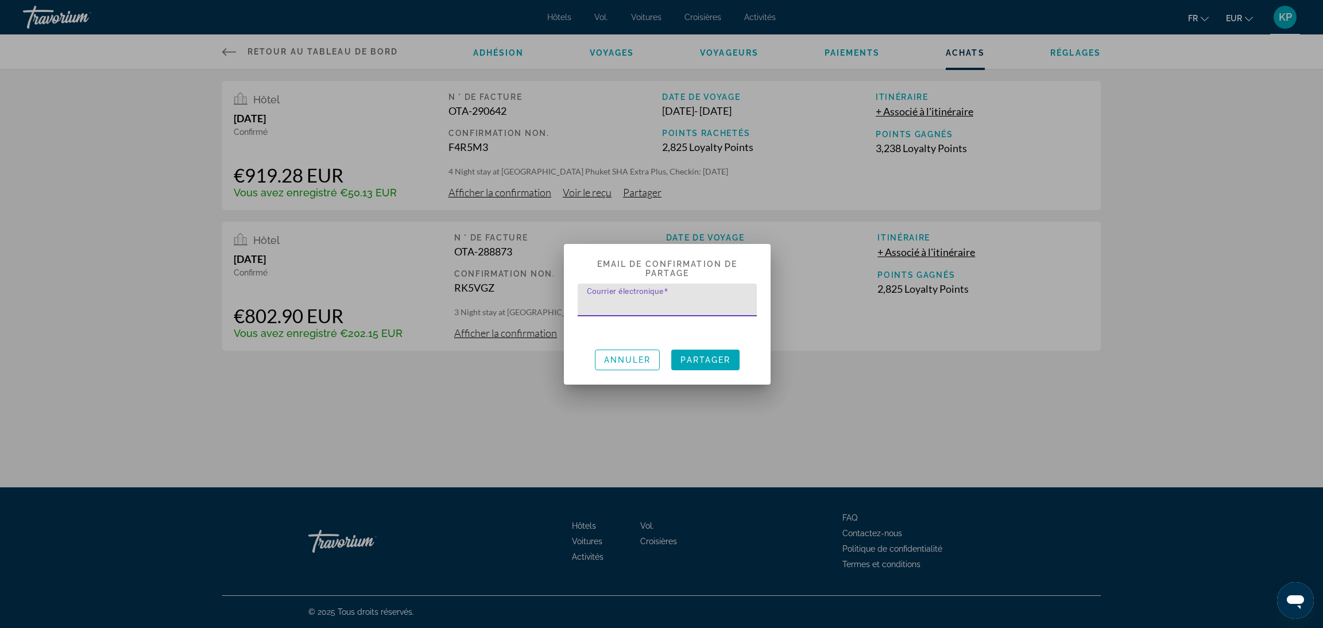
click at [662, 306] on input "Courrier électronique" at bounding box center [671, 305] width 168 height 14
click at [846, 57] on div at bounding box center [661, 314] width 1323 height 628
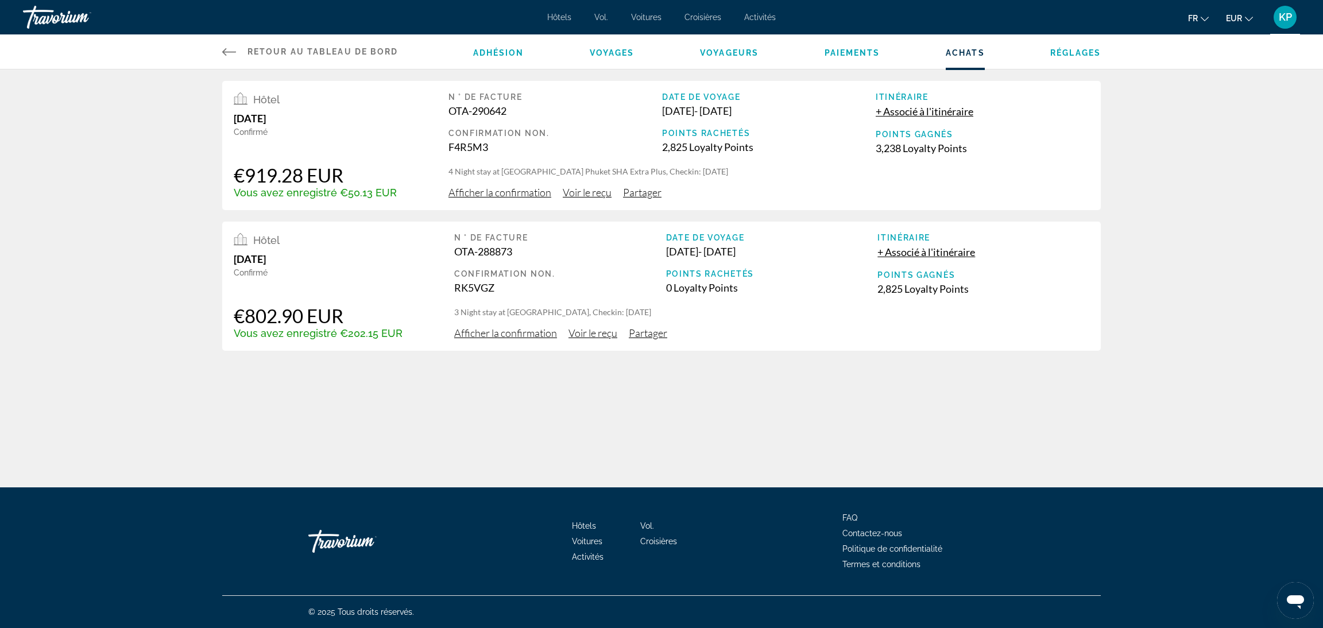
click at [725, 61] on div "Adhésion Voyages Voyageurs Paiements Achats Réglages" at bounding box center [787, 51] width 628 height 34
click at [625, 53] on span "Voyages" at bounding box center [612, 52] width 45 height 9
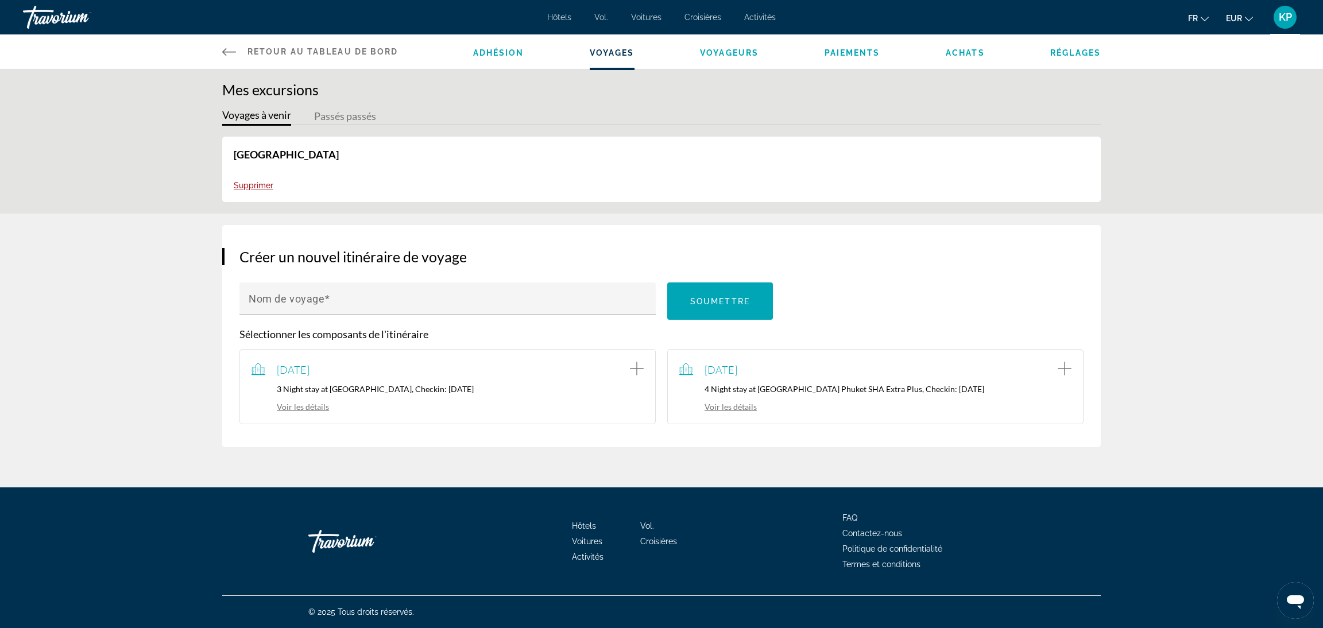
click at [510, 59] on div "Adhésion Voyages Voyageurs Paiements Achats Réglages" at bounding box center [787, 51] width 628 height 34
click at [510, 46] on li "Adhésion" at bounding box center [498, 51] width 51 height 13
click at [510, 52] on span "Adhésion" at bounding box center [498, 52] width 51 height 9
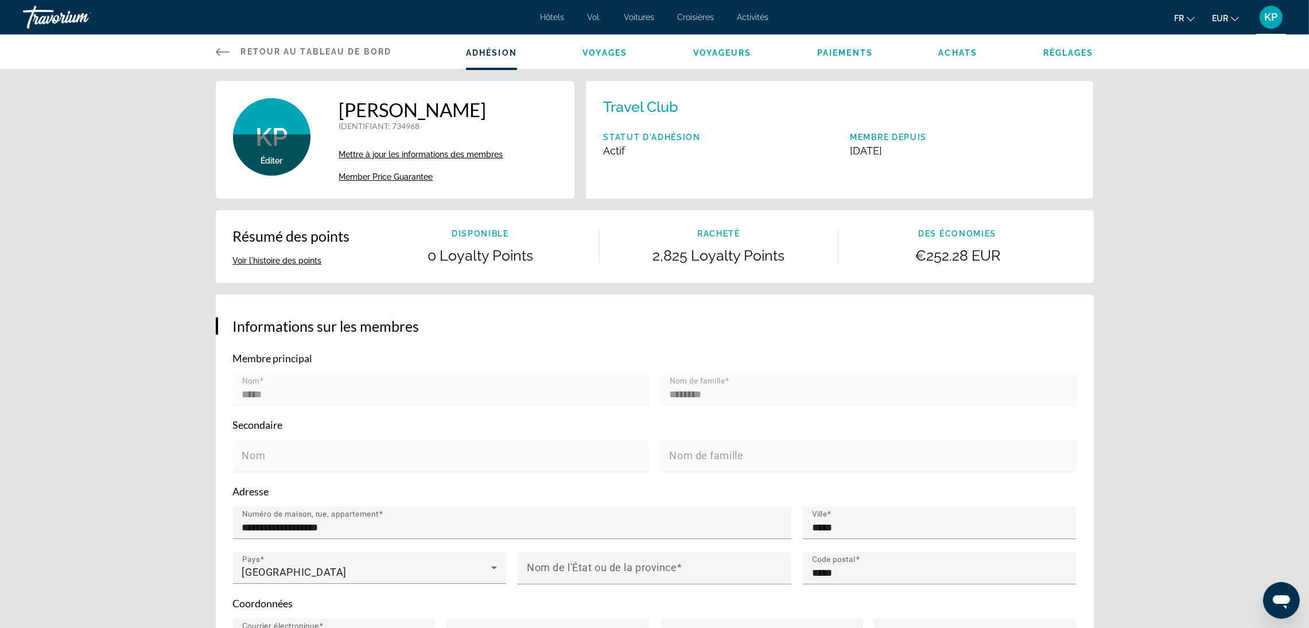
click at [335, 53] on span "Retour au tableau de bord" at bounding box center [316, 51] width 151 height 9
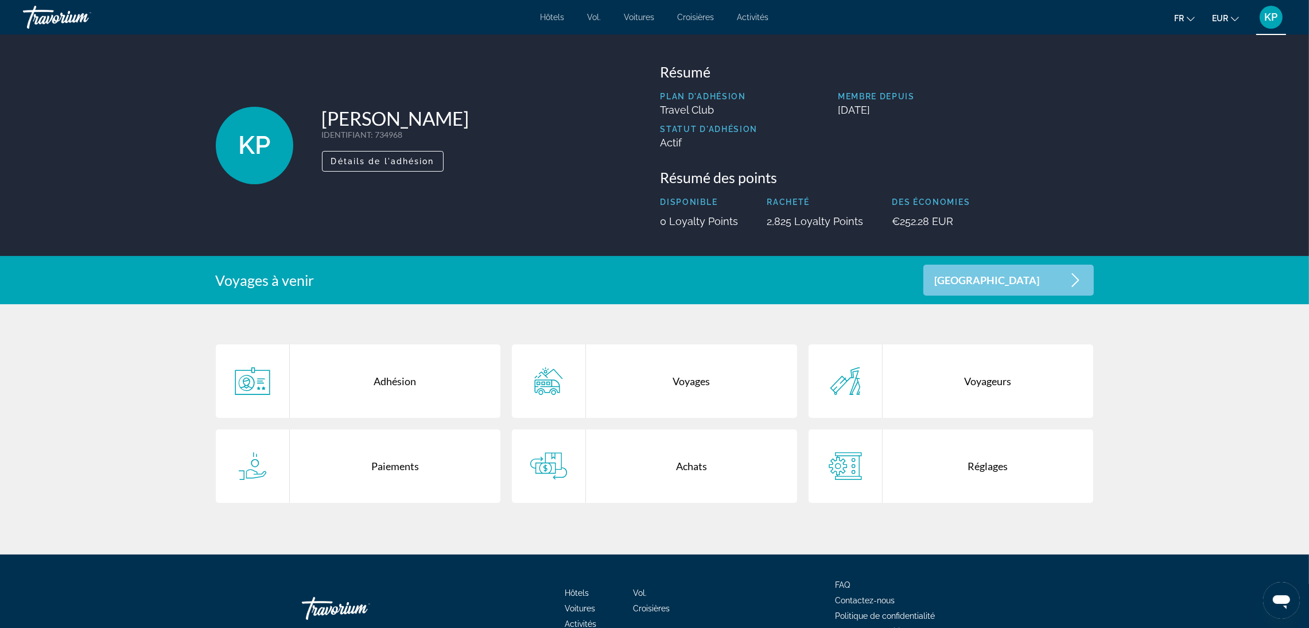
click at [375, 379] on div "Adhésion" at bounding box center [395, 380] width 211 height 73
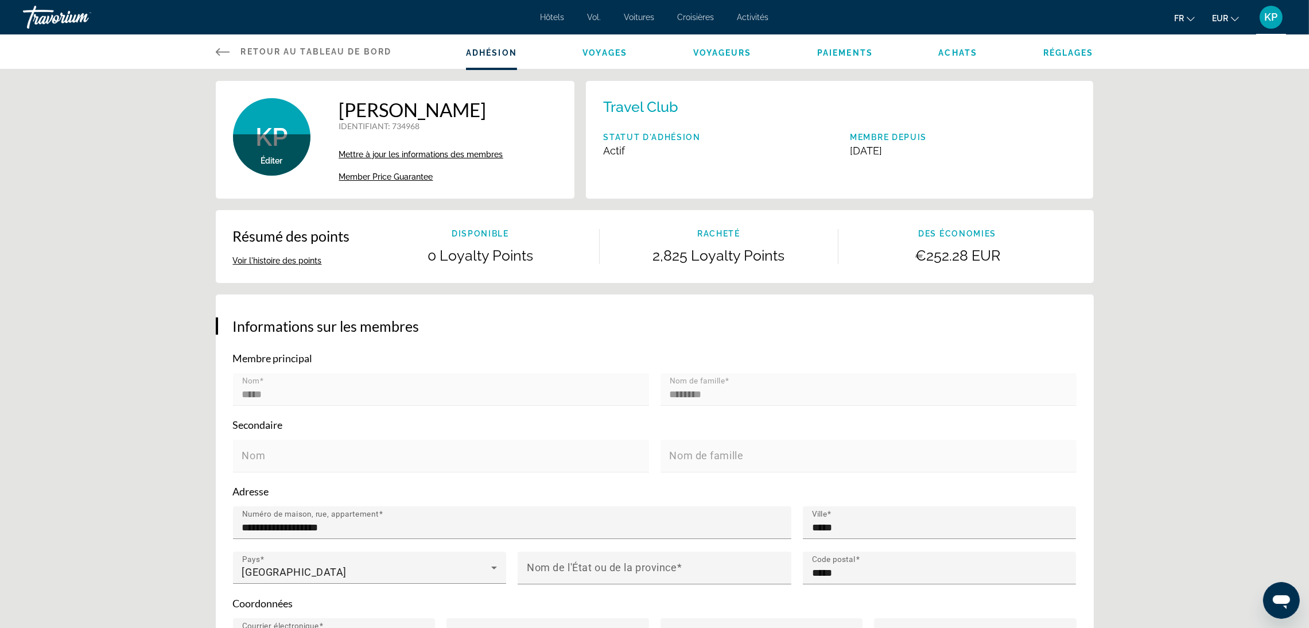
click at [290, 156] on div "Éditer" at bounding box center [271, 154] width 77 height 41
click at [278, 162] on span "Éditer" at bounding box center [272, 160] width 22 height 9
click at [950, 59] on div "Adhésion Voyages Voyageurs Paiements Achats Réglages" at bounding box center [780, 51] width 628 height 34
click at [949, 55] on span "Achats" at bounding box center [958, 52] width 39 height 9
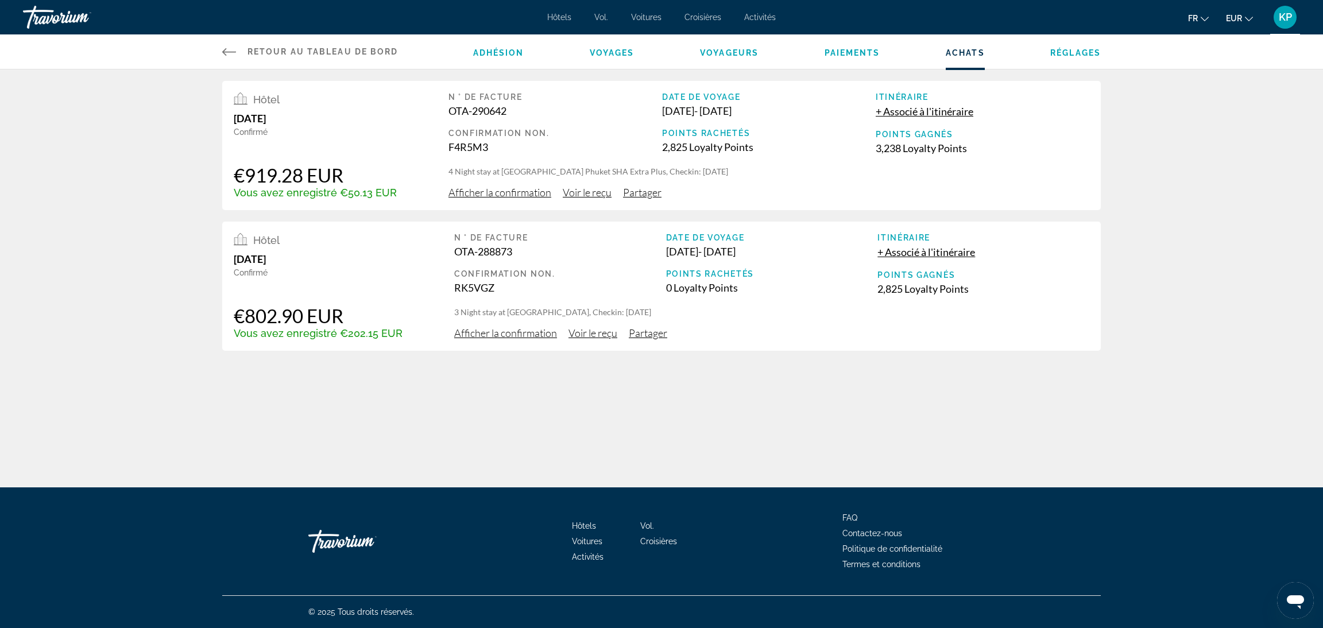
click at [1055, 53] on span "Réglages" at bounding box center [1075, 52] width 51 height 9
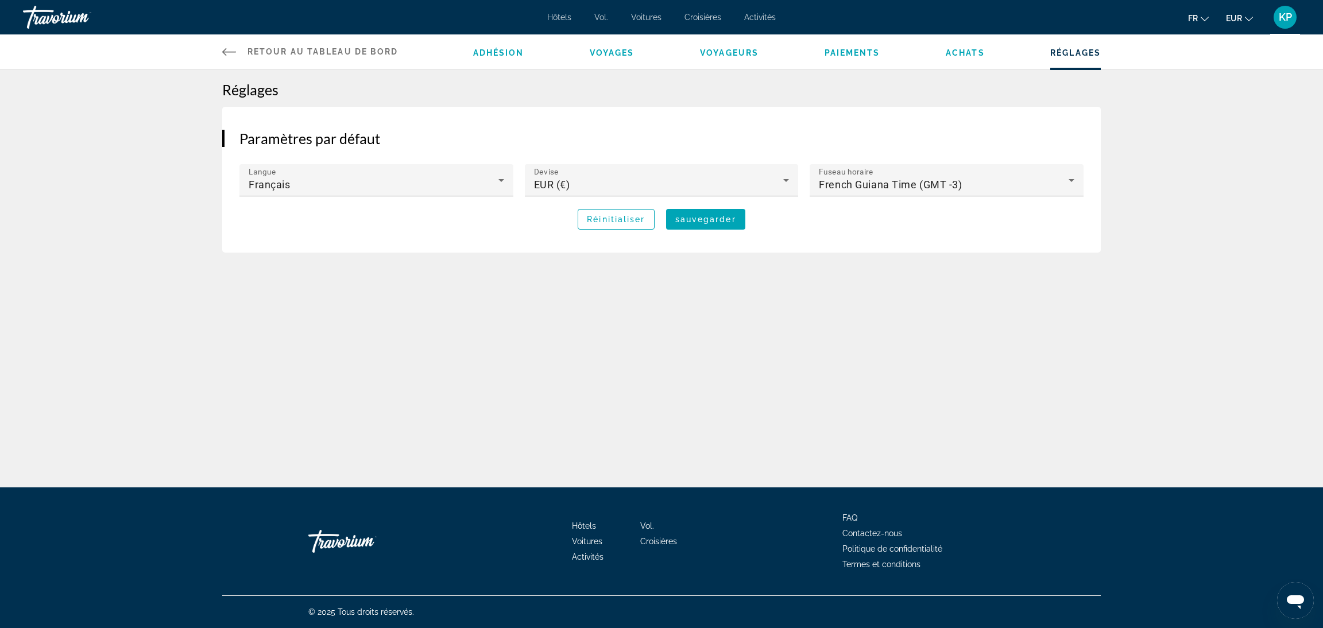
click at [962, 51] on span "Achats" at bounding box center [964, 52] width 39 height 9
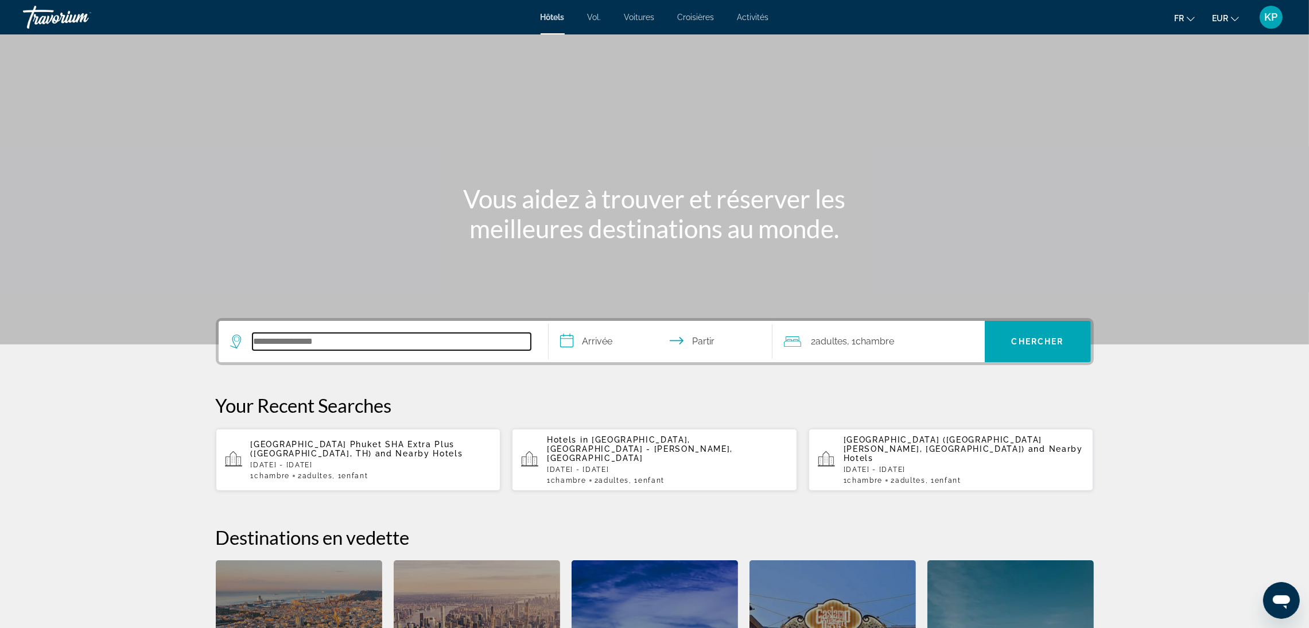
click at [312, 348] on input "Rechercher une destination hôtelière" at bounding box center [392, 341] width 278 height 17
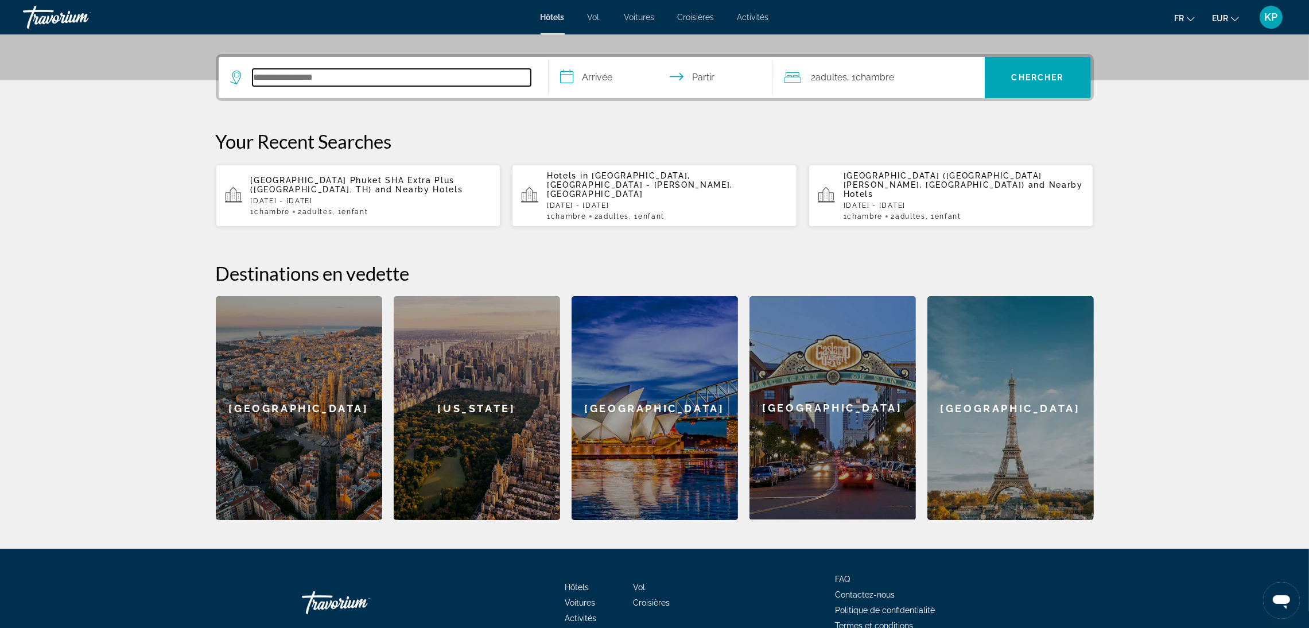
scroll to position [280, 0]
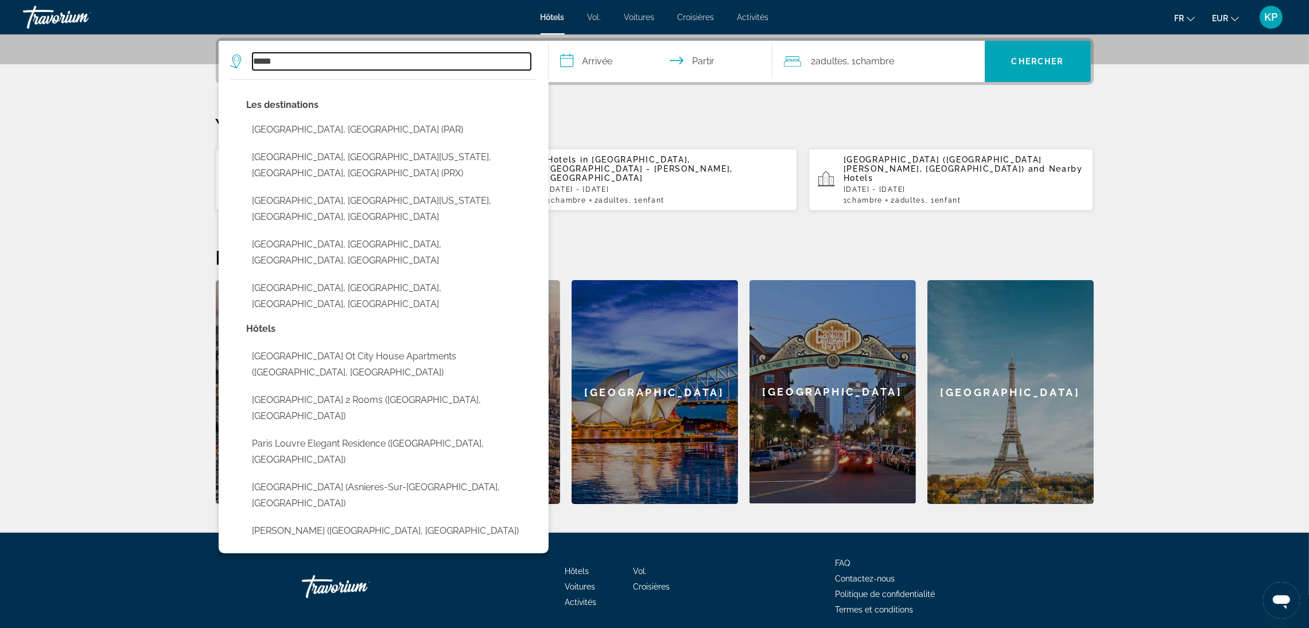
type input "*****"
click at [631, 185] on p "[DATE] - [DATE]" at bounding box center [667, 189] width 241 height 8
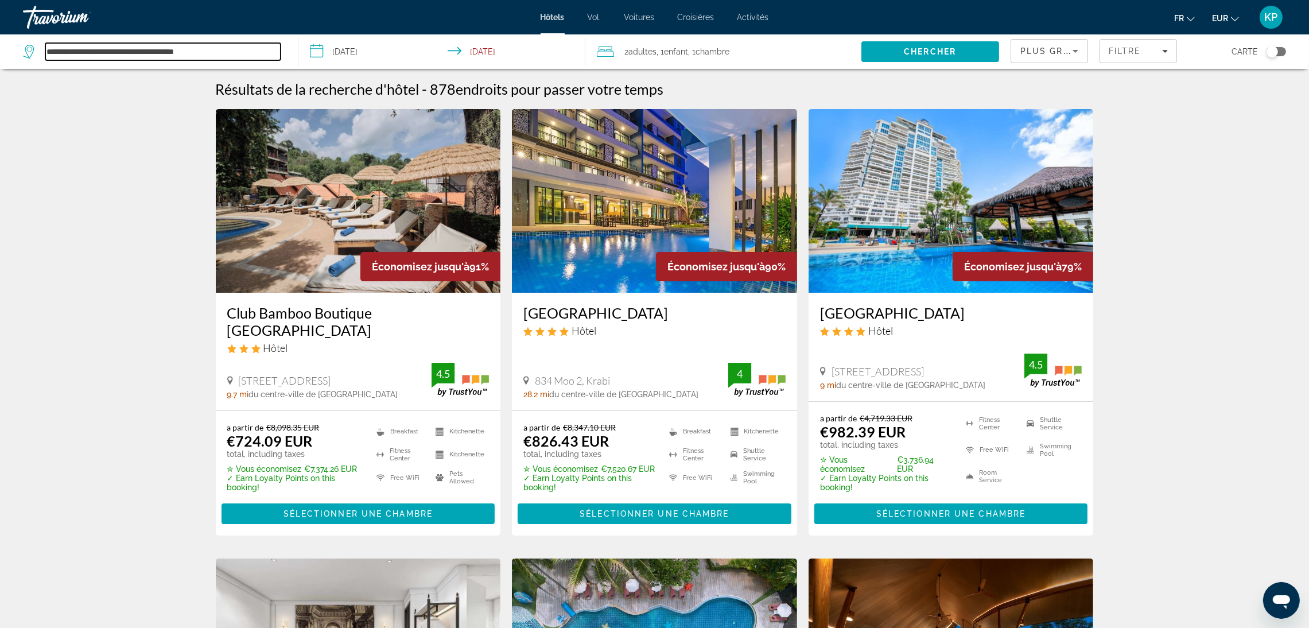
click at [176, 58] on input "**********" at bounding box center [162, 51] width 235 height 17
drag, startPoint x: 270, startPoint y: 59, endPoint x: 0, endPoint y: 38, distance: 270.6
click at [0, 38] on app-destination-search "**********" at bounding box center [149, 51] width 299 height 34
click at [235, 53] on input "**********" at bounding box center [162, 51] width 235 height 17
click at [877, 52] on span "Search" at bounding box center [931, 52] width 138 height 28
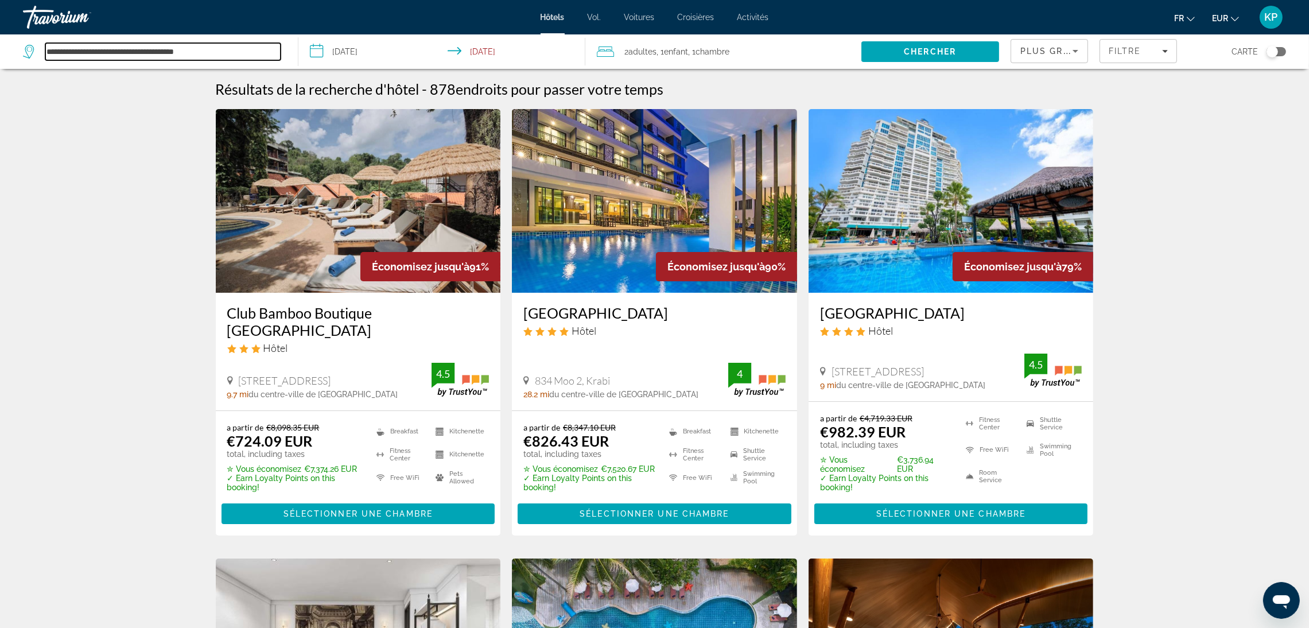
drag, startPoint x: 244, startPoint y: 44, endPoint x: 0, endPoint y: 71, distance: 245.4
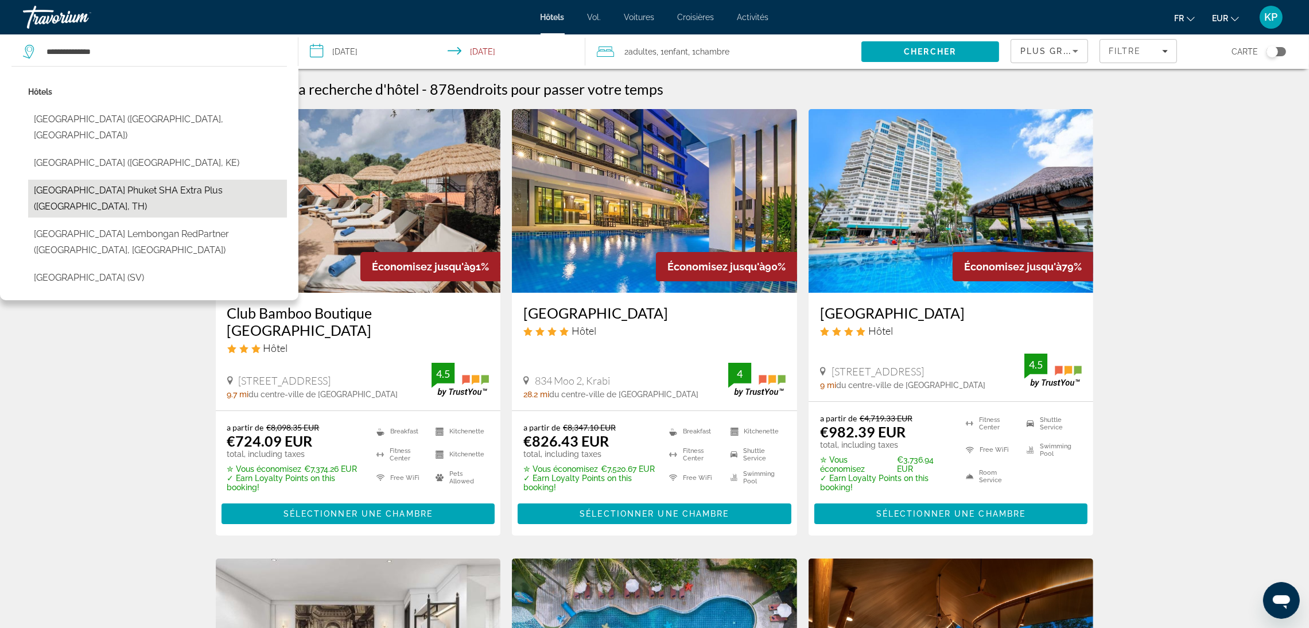
click at [184, 180] on button "[GEOGRAPHIC_DATA] Phuket SHA Extra Plus ([GEOGRAPHIC_DATA], TH)" at bounding box center [157, 199] width 259 height 38
type input "**********"
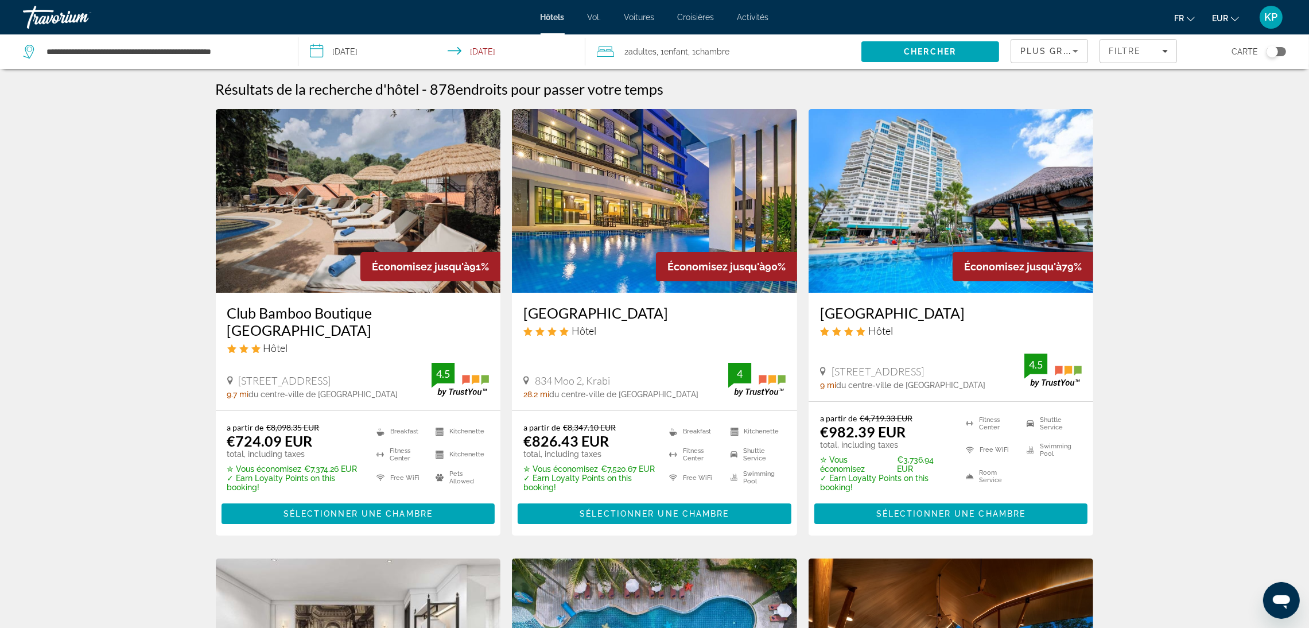
click at [390, 59] on input "**********" at bounding box center [445, 53] width 292 height 38
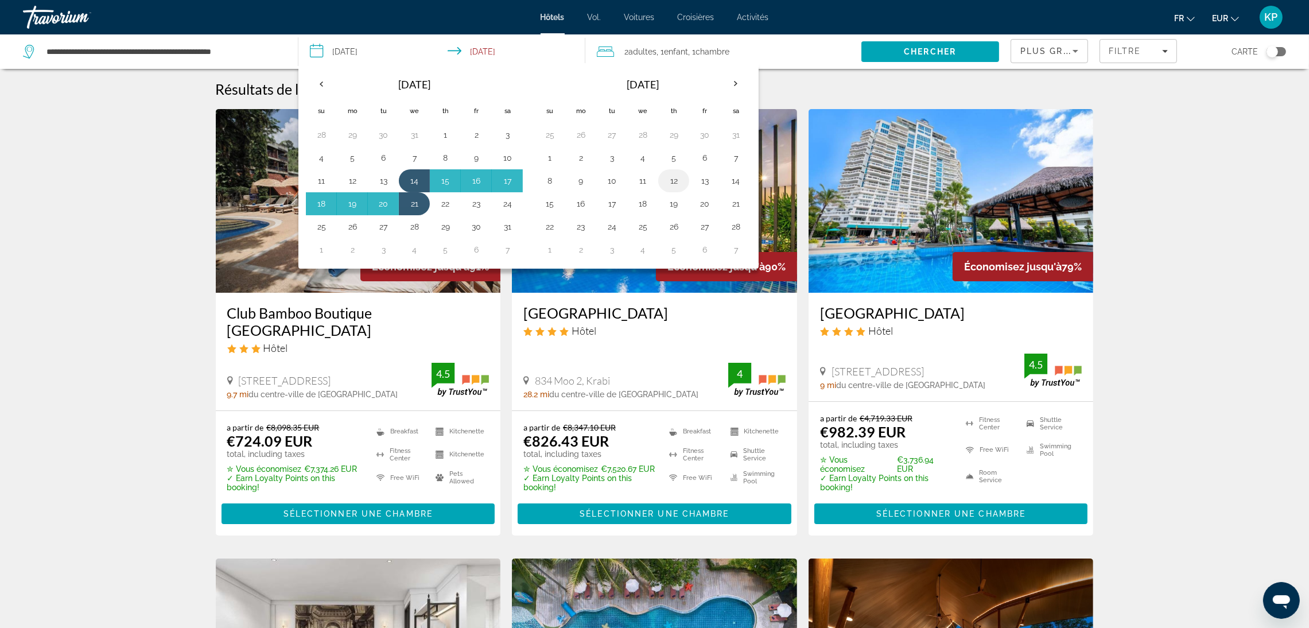
click at [675, 184] on button "12" at bounding box center [674, 181] width 18 height 16
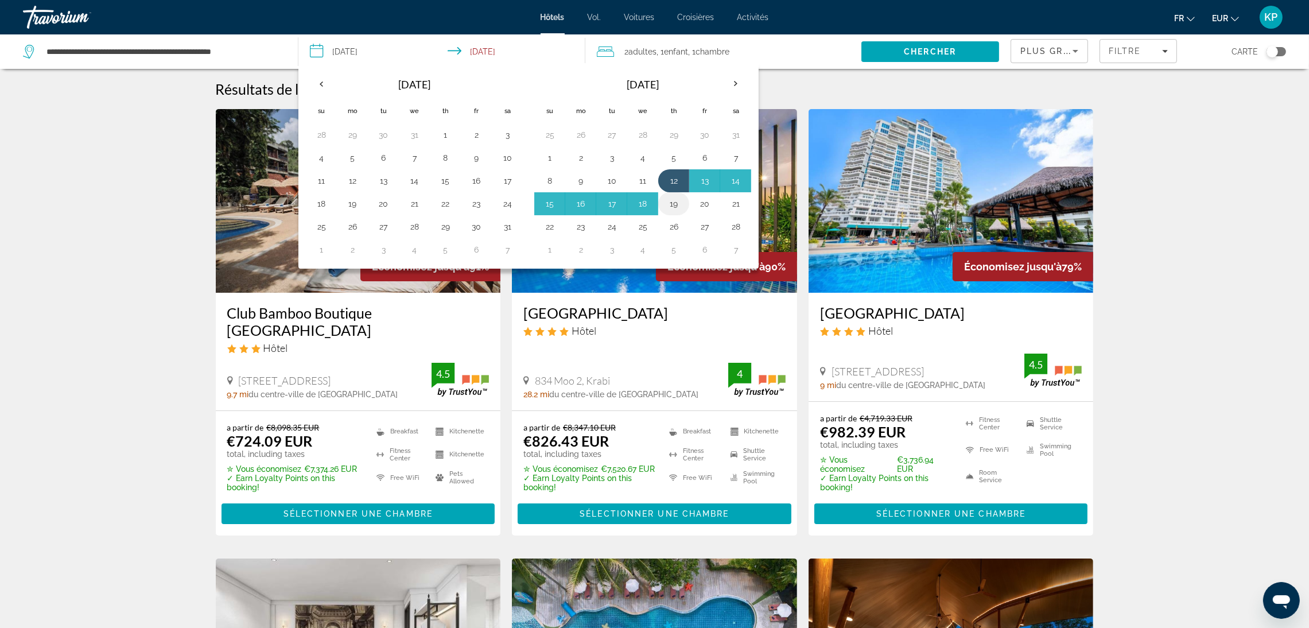
click at [676, 211] on button "19" at bounding box center [674, 204] width 18 height 16
type input "**********"
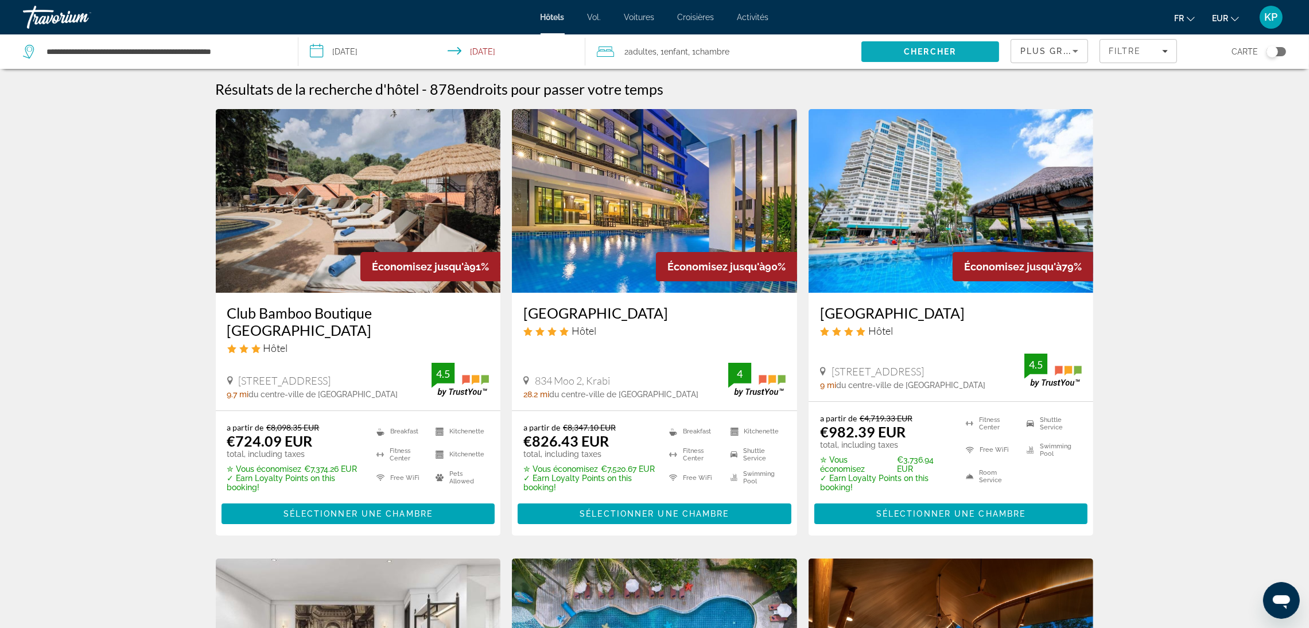
click at [935, 49] on span "Chercher" at bounding box center [930, 51] width 52 height 9
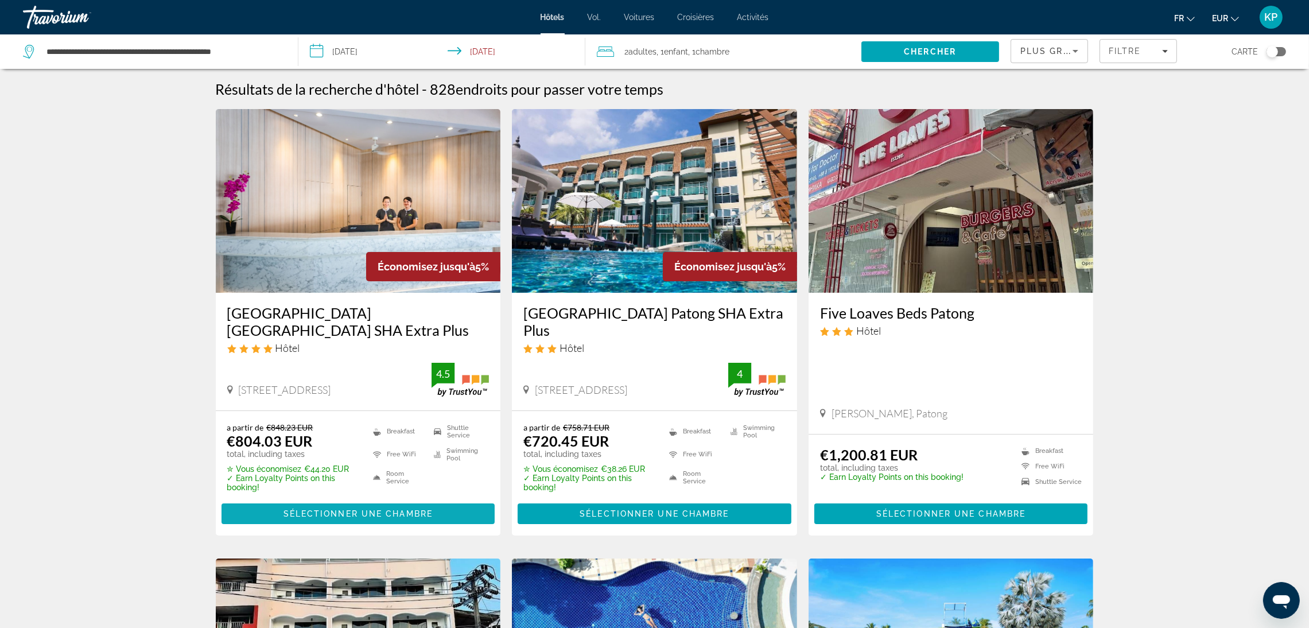
click at [446, 514] on span "Contenu principal" at bounding box center [359, 514] width 274 height 28
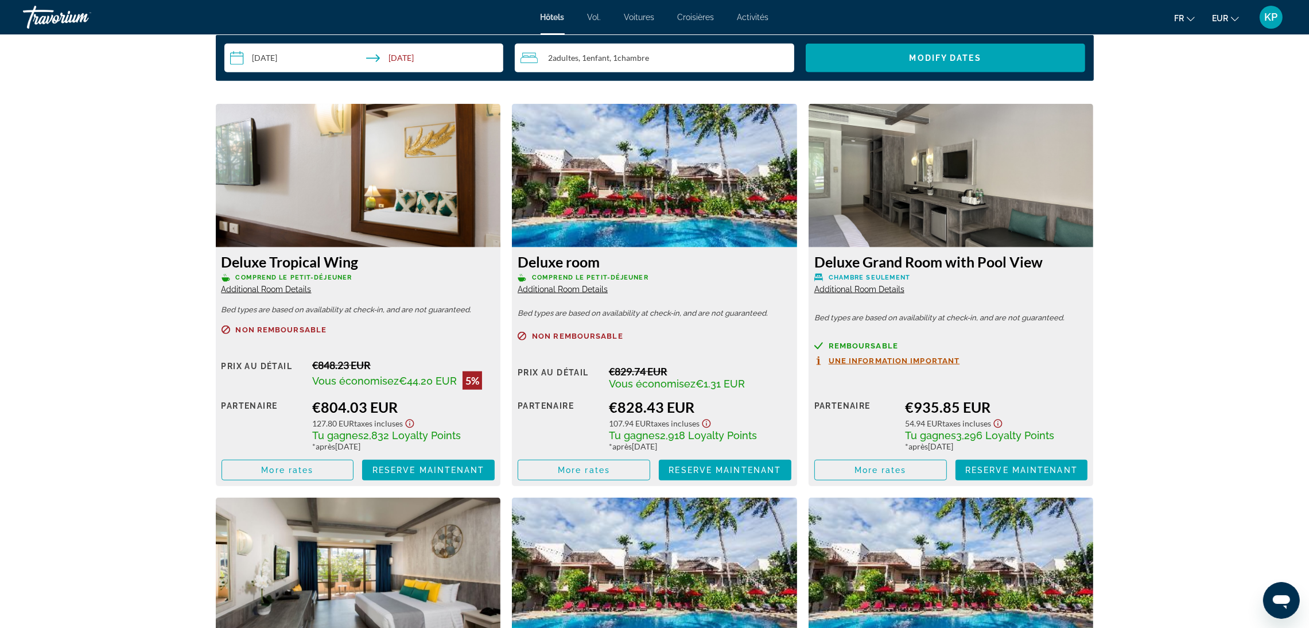
scroll to position [1492, 0]
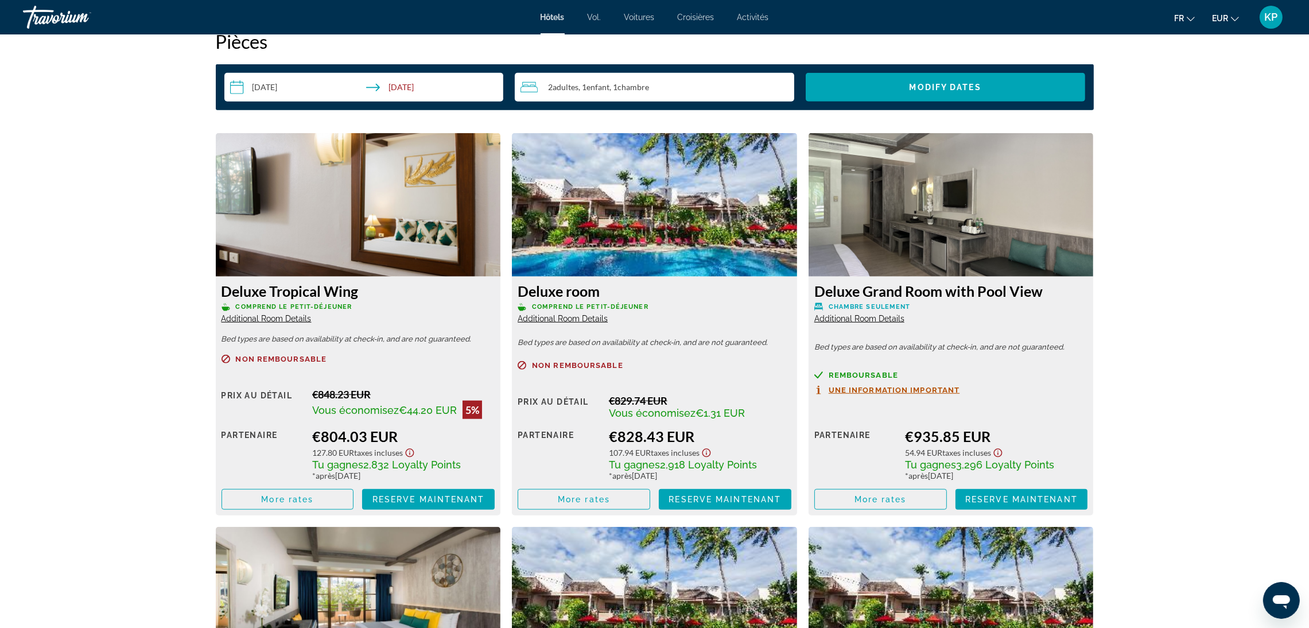
click at [255, 86] on input "**********" at bounding box center [366, 89] width 284 height 32
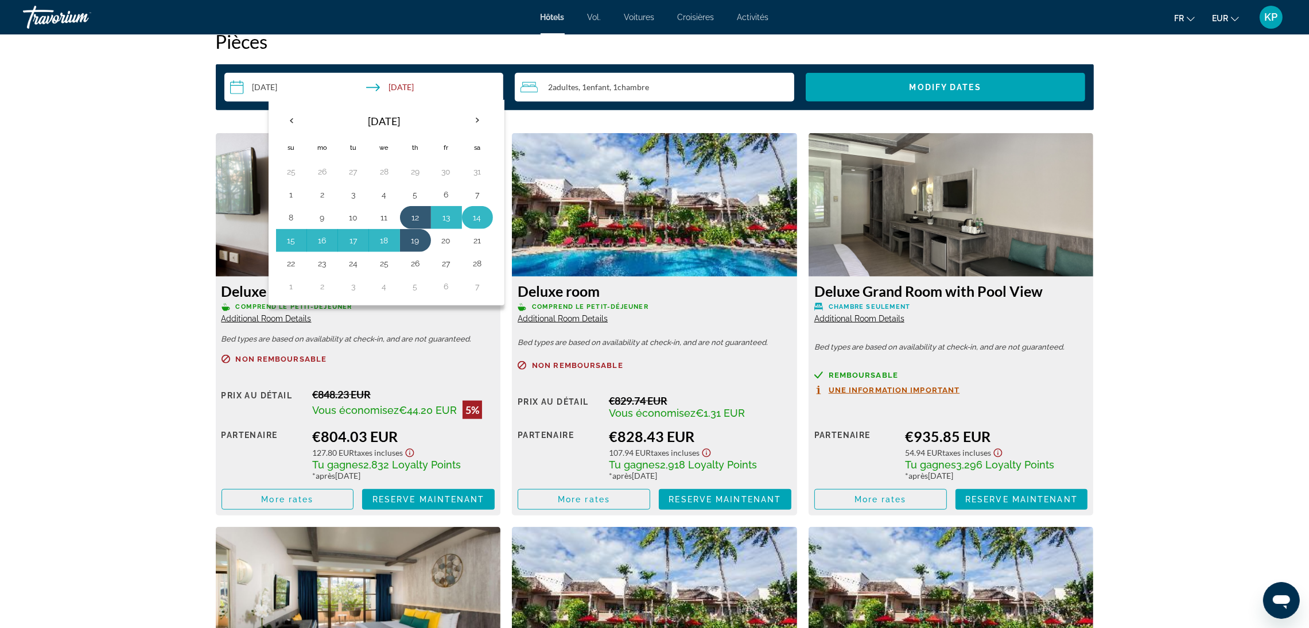
click at [481, 216] on button "14" at bounding box center [477, 218] width 18 height 16
click at [386, 242] on button "18" at bounding box center [384, 240] width 18 height 16
type input "**********"
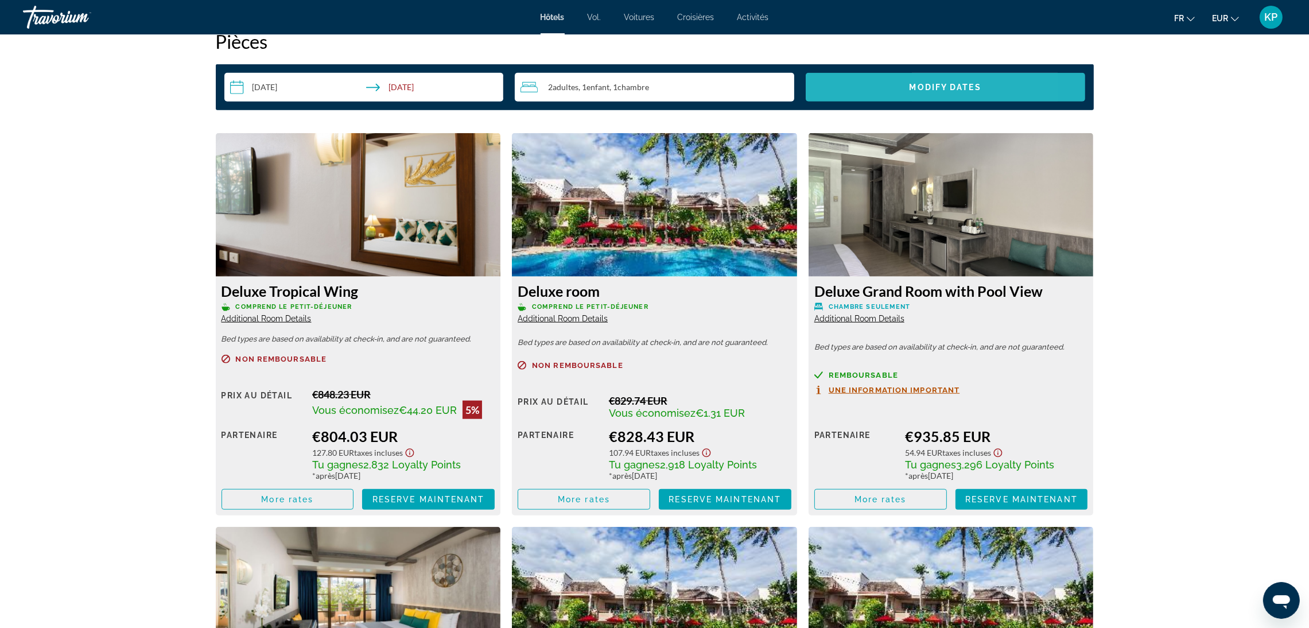
click at [853, 89] on span "Search widget" at bounding box center [946, 87] width 280 height 28
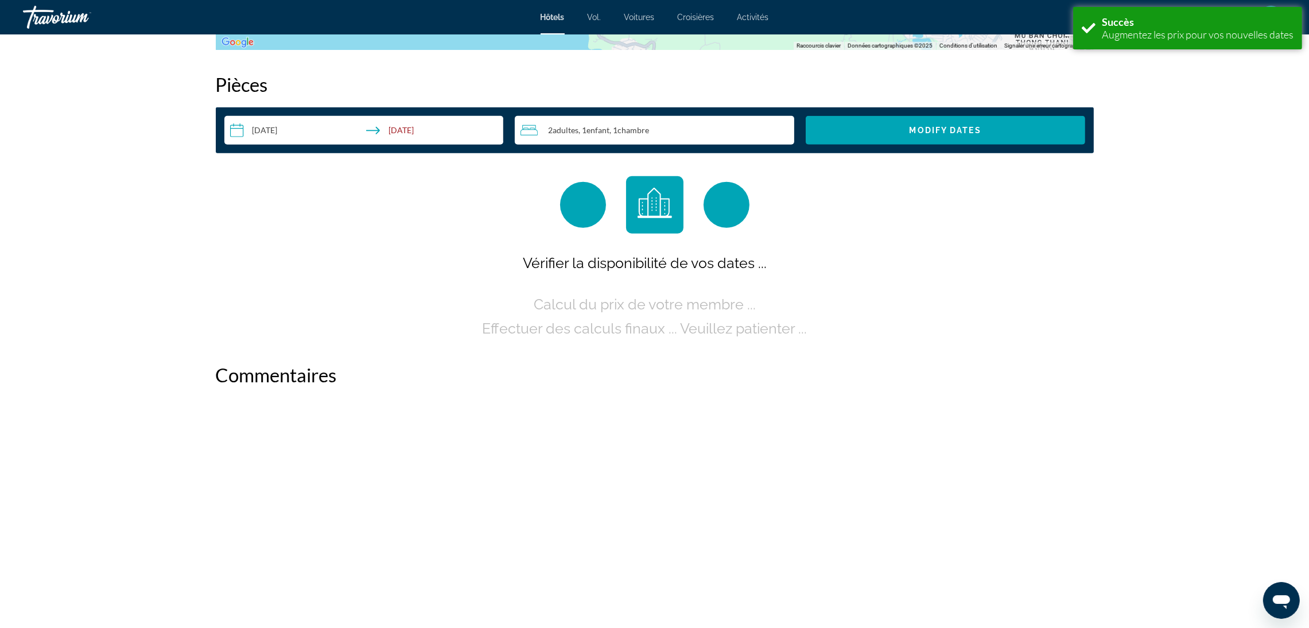
scroll to position [1452, 0]
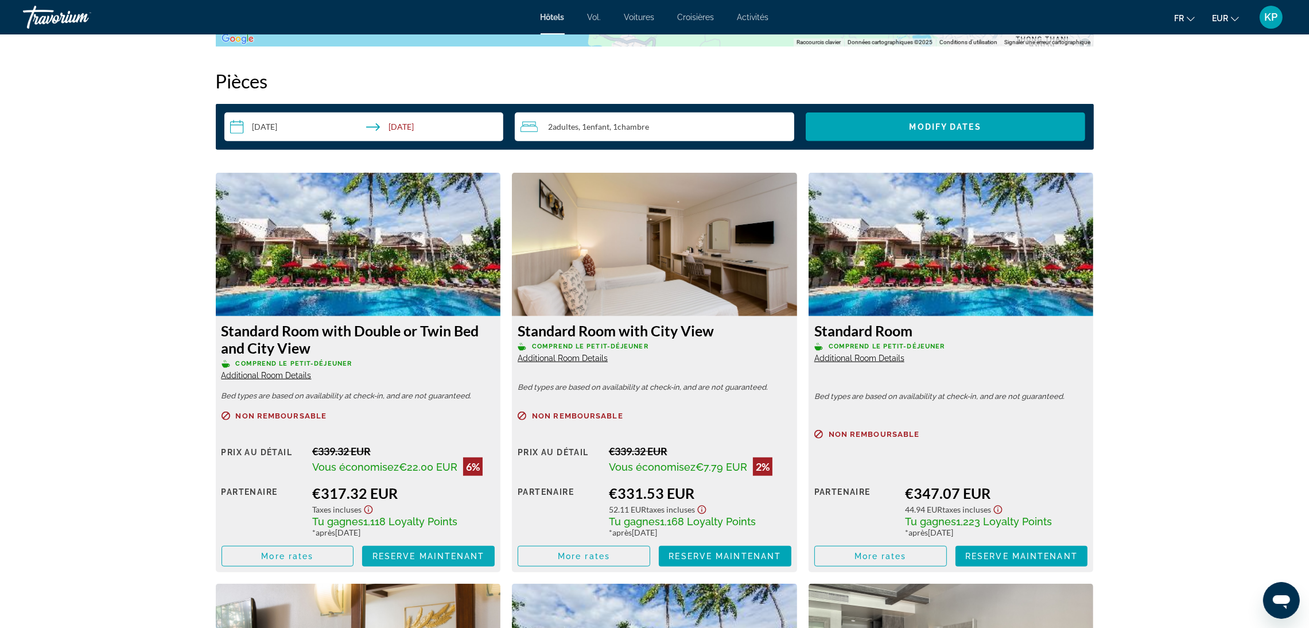
click at [435, 552] on span "Reserve maintenant" at bounding box center [429, 556] width 113 height 9
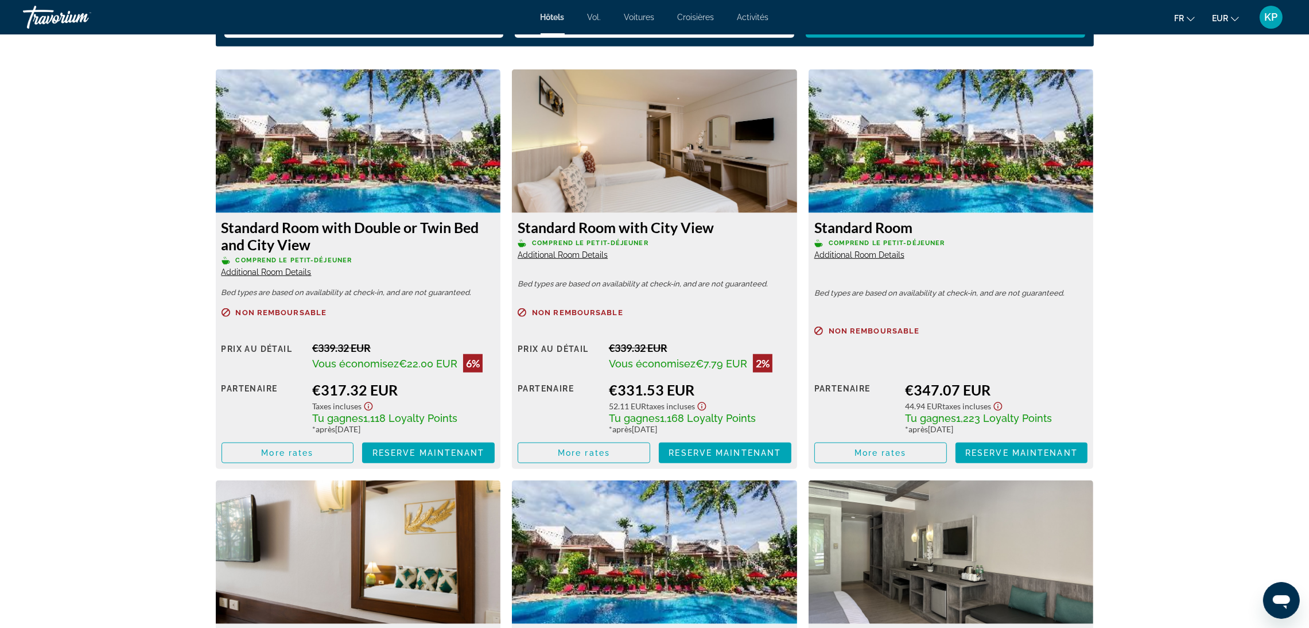
scroll to position [1525, 0]
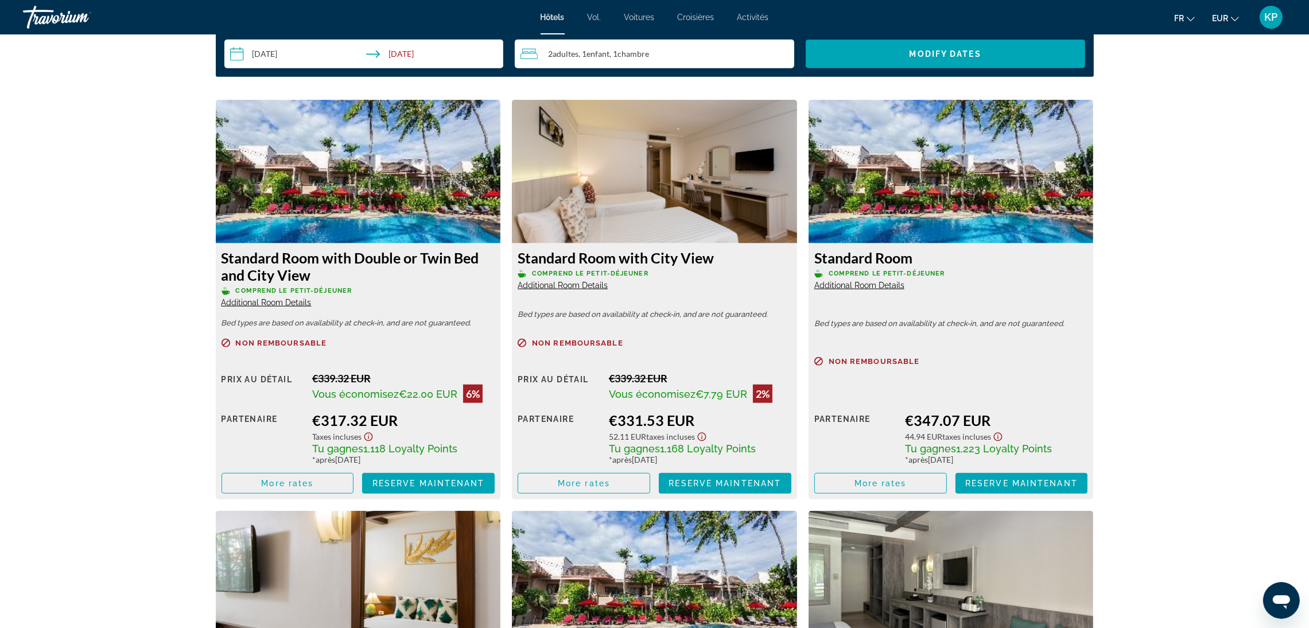
click at [582, 57] on span ", 1 Enfant Enfants" at bounding box center [594, 53] width 31 height 9
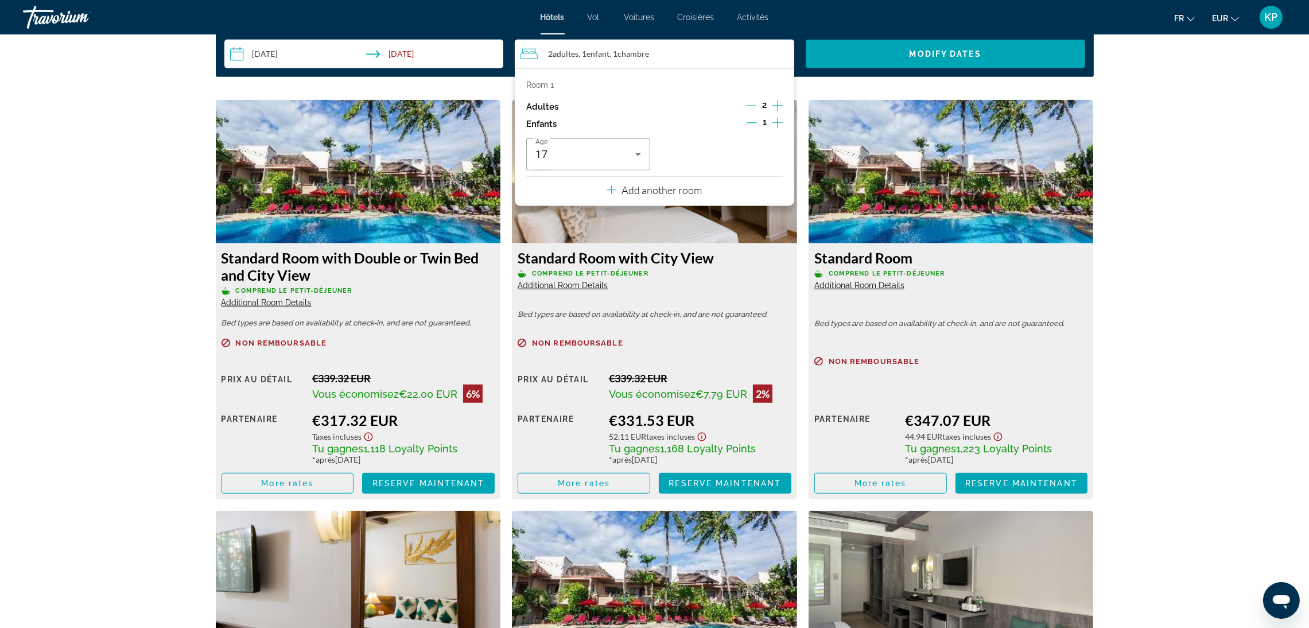
click at [684, 191] on p "Add another room" at bounding box center [662, 190] width 80 height 13
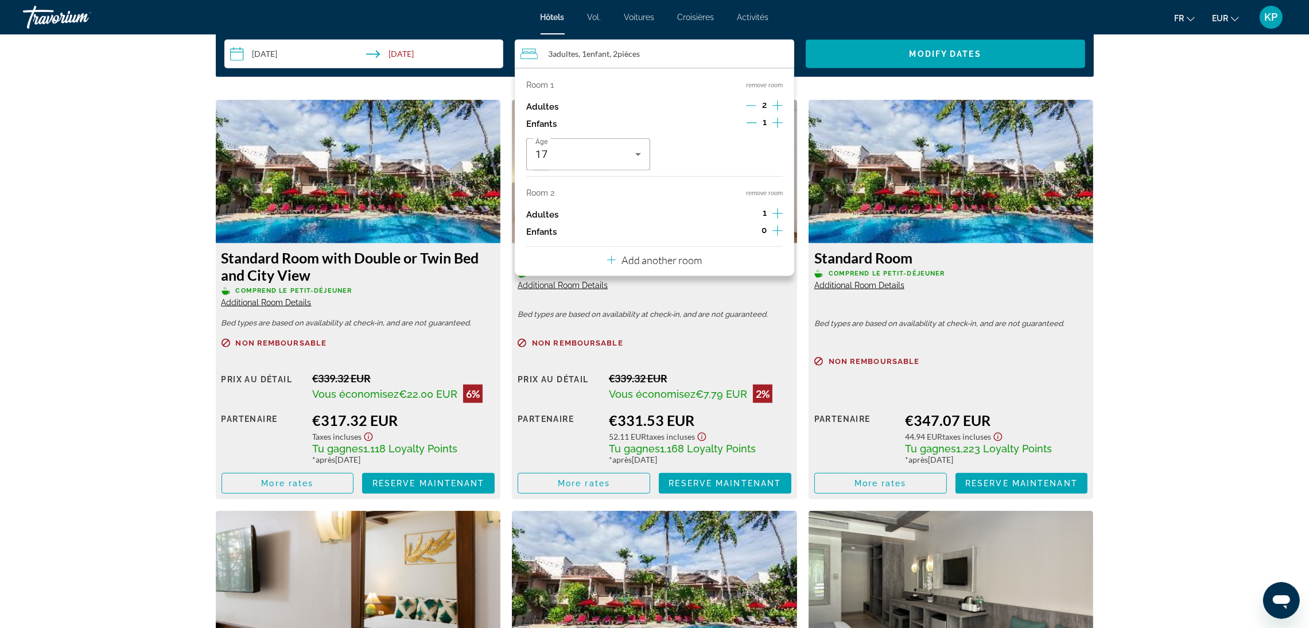
click at [780, 211] on icon "Increment adults" at bounding box center [778, 214] width 10 height 14
click at [780, 232] on icon "Increment children" at bounding box center [778, 231] width 10 height 14
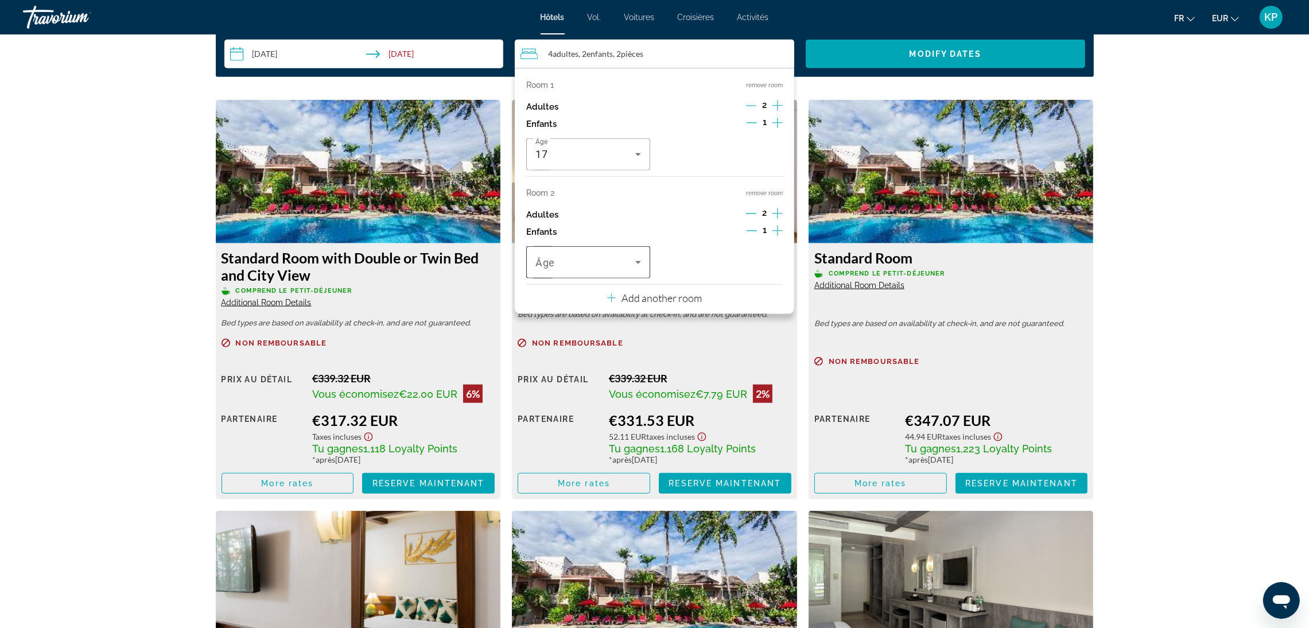
click at [609, 262] on span "Travelers: 4 adults, 2 children" at bounding box center [586, 262] width 100 height 14
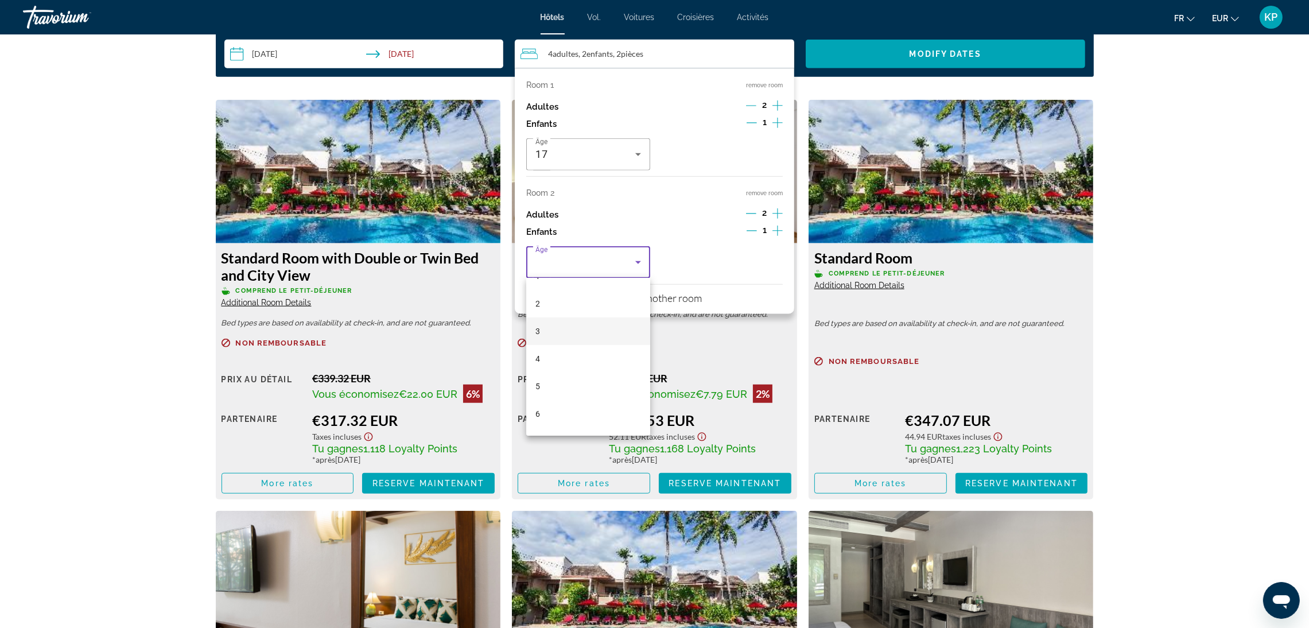
scroll to position [86, 0]
click at [557, 385] on mat-option "6" at bounding box center [588, 376] width 124 height 28
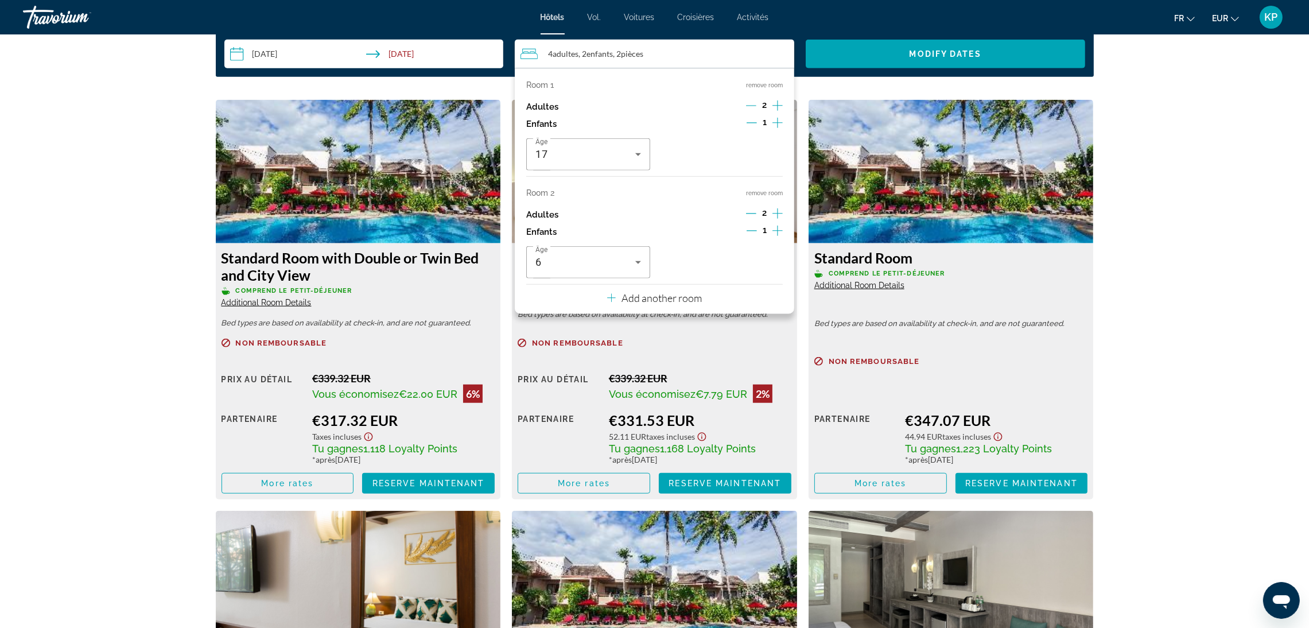
drag, startPoint x: 1130, startPoint y: 299, endPoint x: 962, endPoint y: 183, distance: 204.3
click at [1119, 300] on div "prev next Phuket, , Thailand Coconut Village Resort Phuket SHA Extra Plus 4.5 A…" at bounding box center [654, 399] width 1309 height 3781
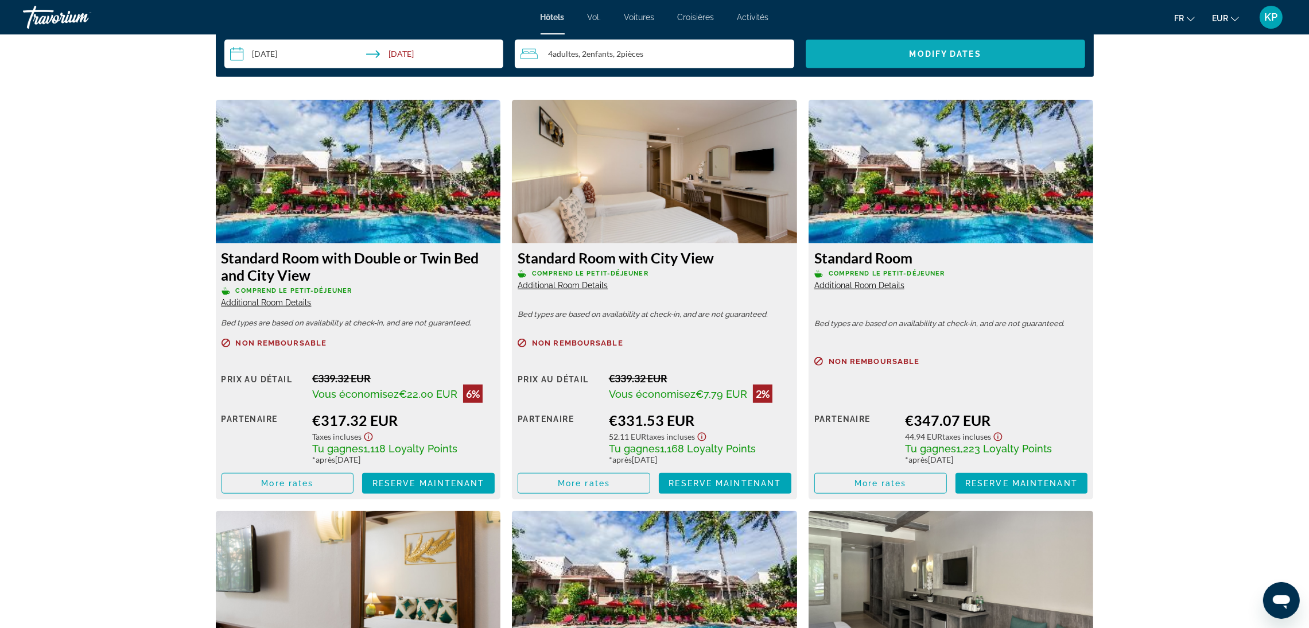
click at [906, 58] on span "Search widget" at bounding box center [946, 54] width 280 height 28
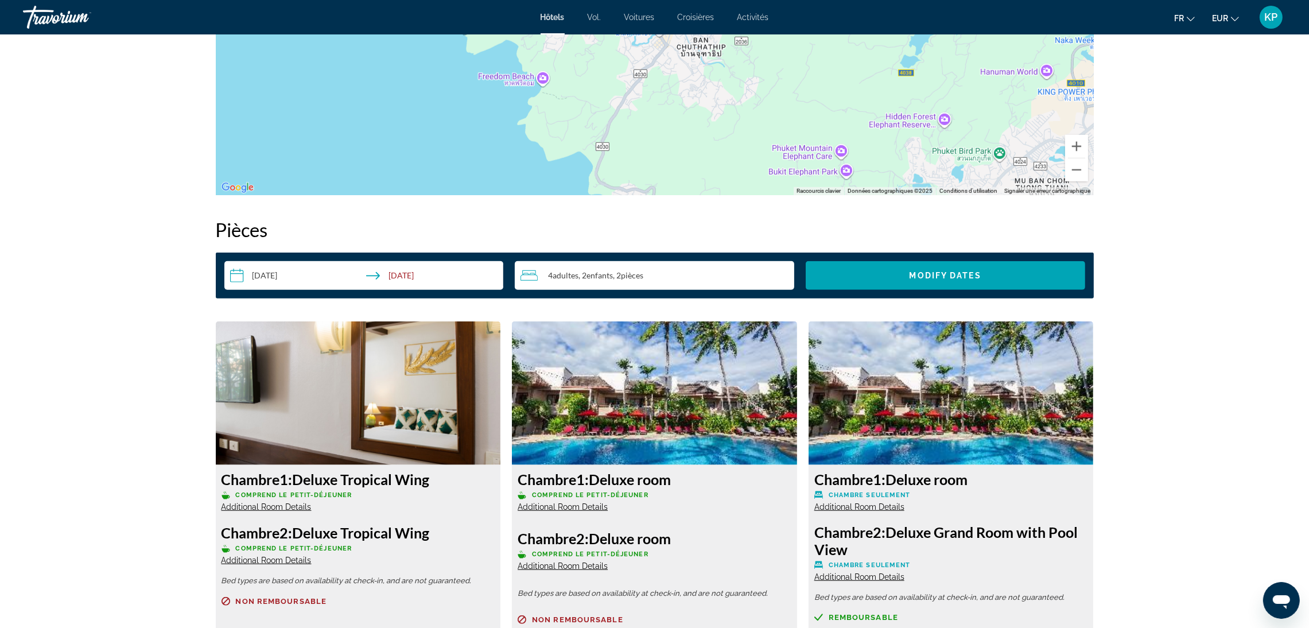
scroll to position [1119, 0]
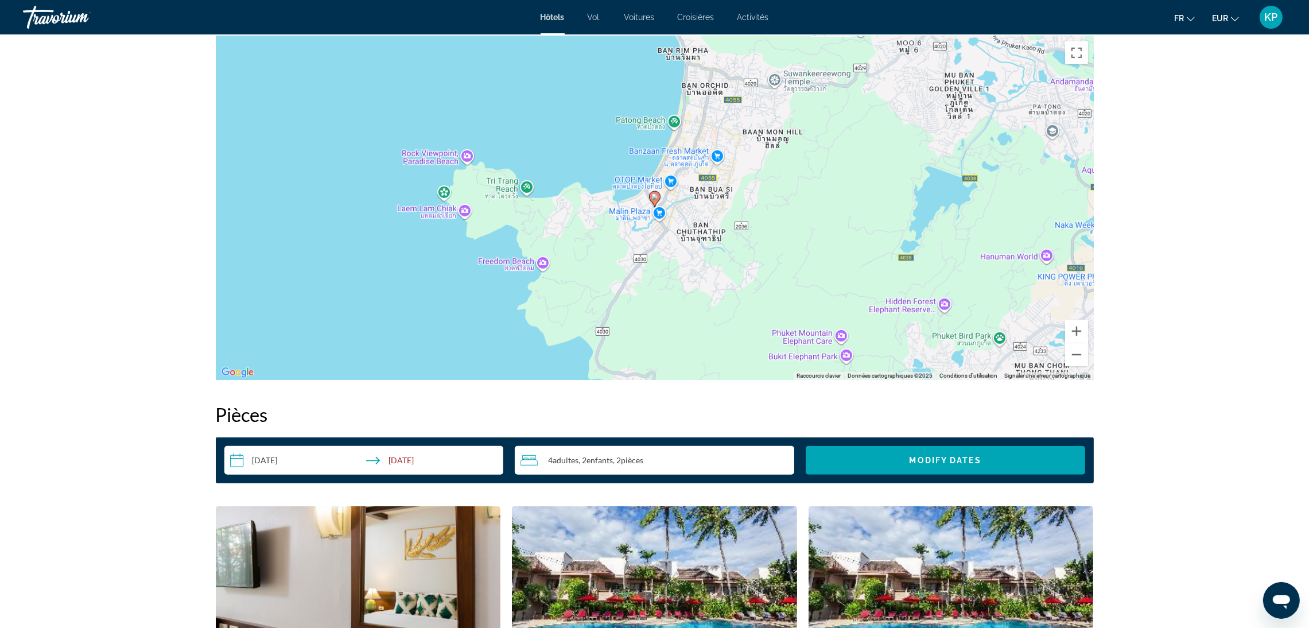
click at [649, 463] on div "4 Adulte Adultes , 2 Enfant Enfants , 2 Chambre pièces" at bounding box center [658, 461] width 274 height 14
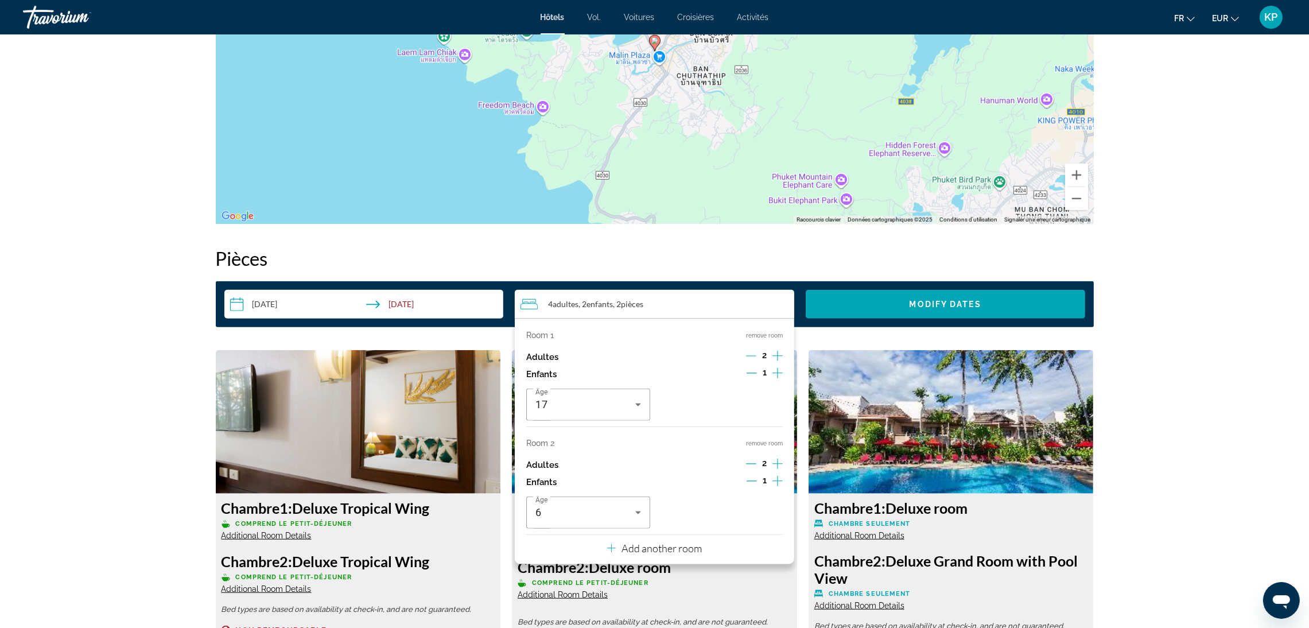
scroll to position [1292, 0]
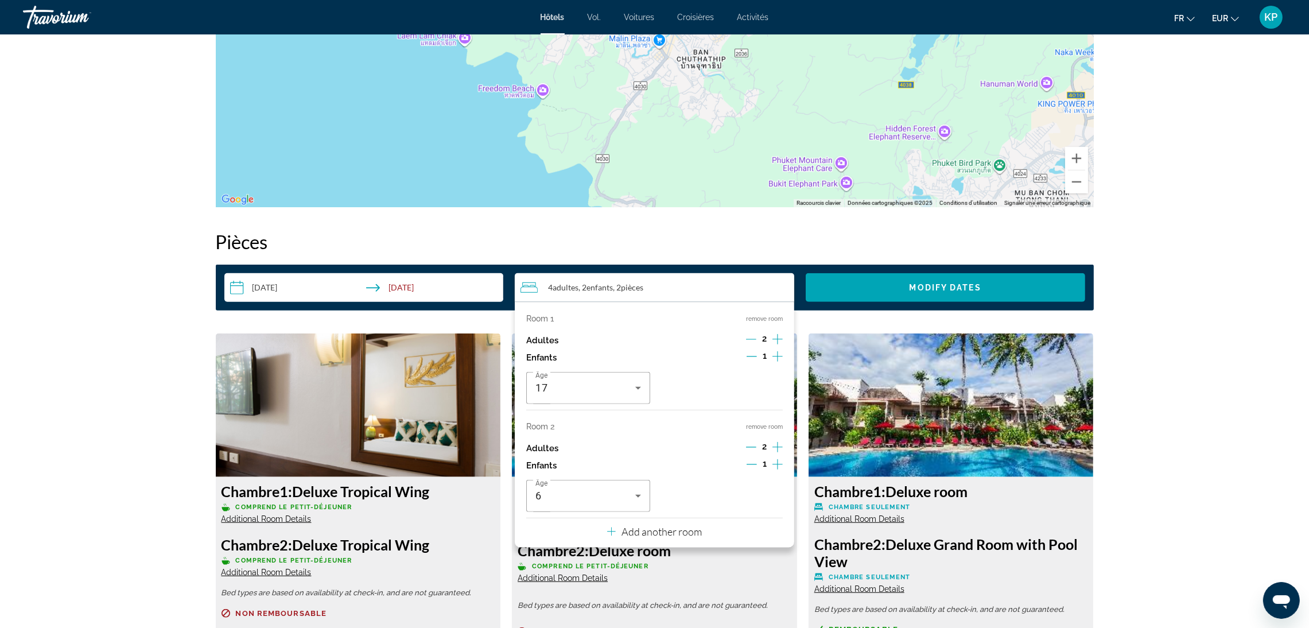
click at [749, 449] on icon "Decrement adults" at bounding box center [751, 447] width 10 height 10
click at [750, 465] on icon "Decrement children" at bounding box center [752, 464] width 10 height 10
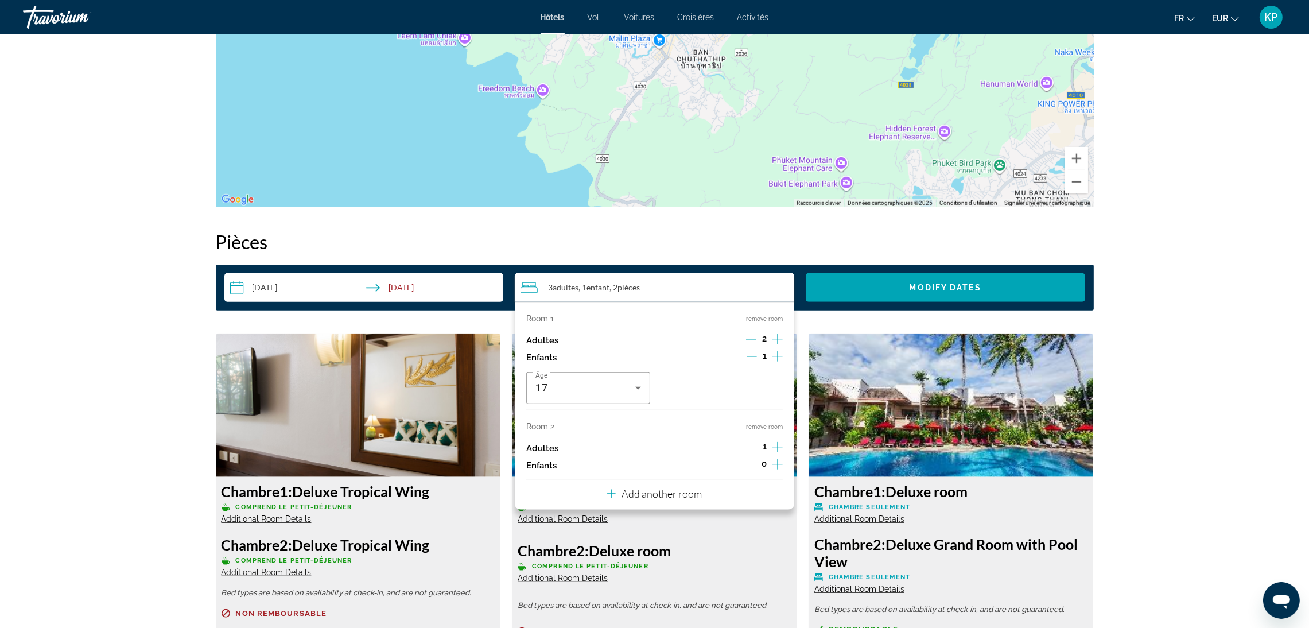
click at [757, 383] on div "Âge 17" at bounding box center [654, 388] width 257 height 32
click at [691, 289] on div "3 Adulte Adultes , 1 Enfant Enfants , 2 Chambre pièces" at bounding box center [658, 288] width 274 height 14
click at [645, 286] on div "3 Adulte Adultes , 1 Enfant Enfants , 2 Chambre pièces" at bounding box center [658, 288] width 274 height 14
click at [763, 449] on span "1" at bounding box center [765, 446] width 4 height 9
click at [652, 287] on div "3 Adulte Adultes , 1 Enfant Enfants , 2 Chambre pièces" at bounding box center [658, 288] width 274 height 14
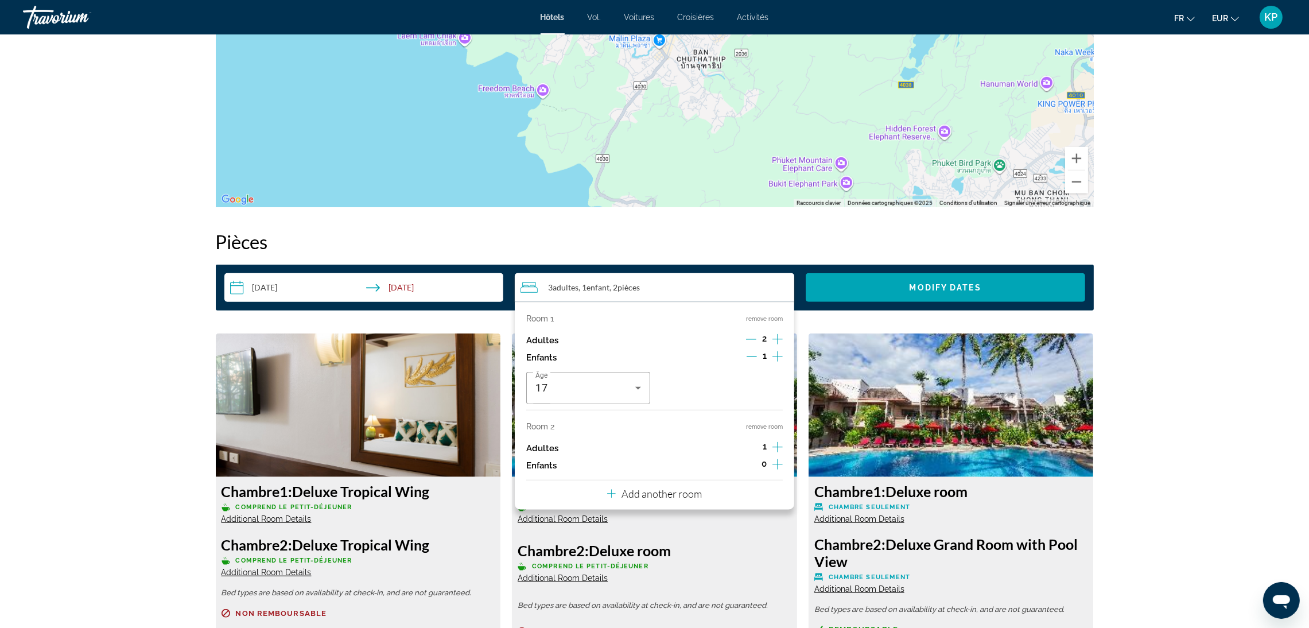
click at [652, 287] on div "3 Adulte Adultes , 1 Enfant Enfants , 2 Chambre pièces" at bounding box center [658, 288] width 274 height 14
click at [345, 291] on input "**********" at bounding box center [366, 289] width 284 height 32
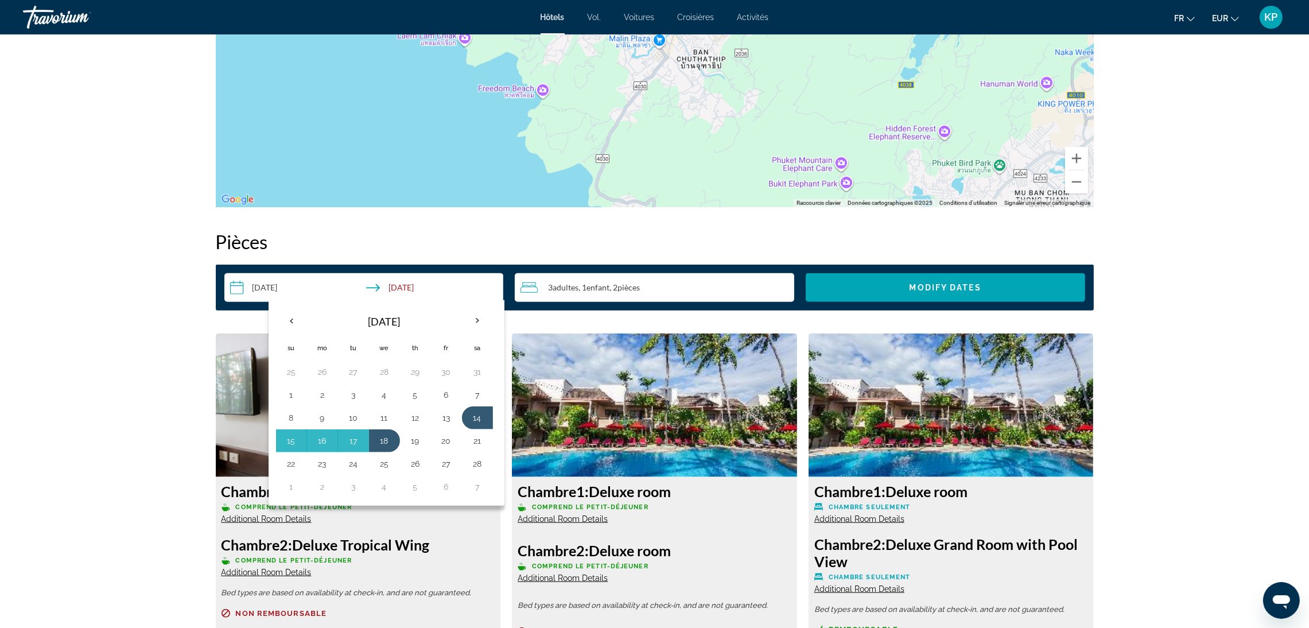
click at [607, 281] on div "3 Adulte Adultes , 1 Enfant Enfants , 2 Chambre pièces" at bounding box center [658, 287] width 274 height 29
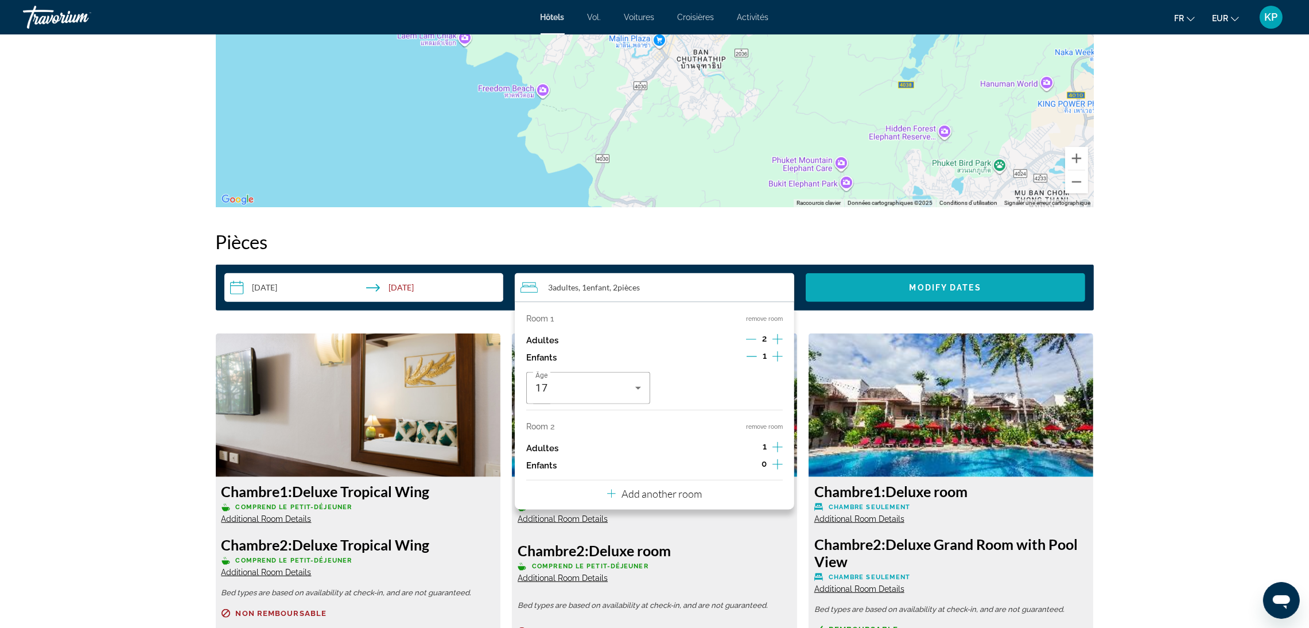
click at [905, 280] on span "Search widget" at bounding box center [946, 288] width 280 height 28
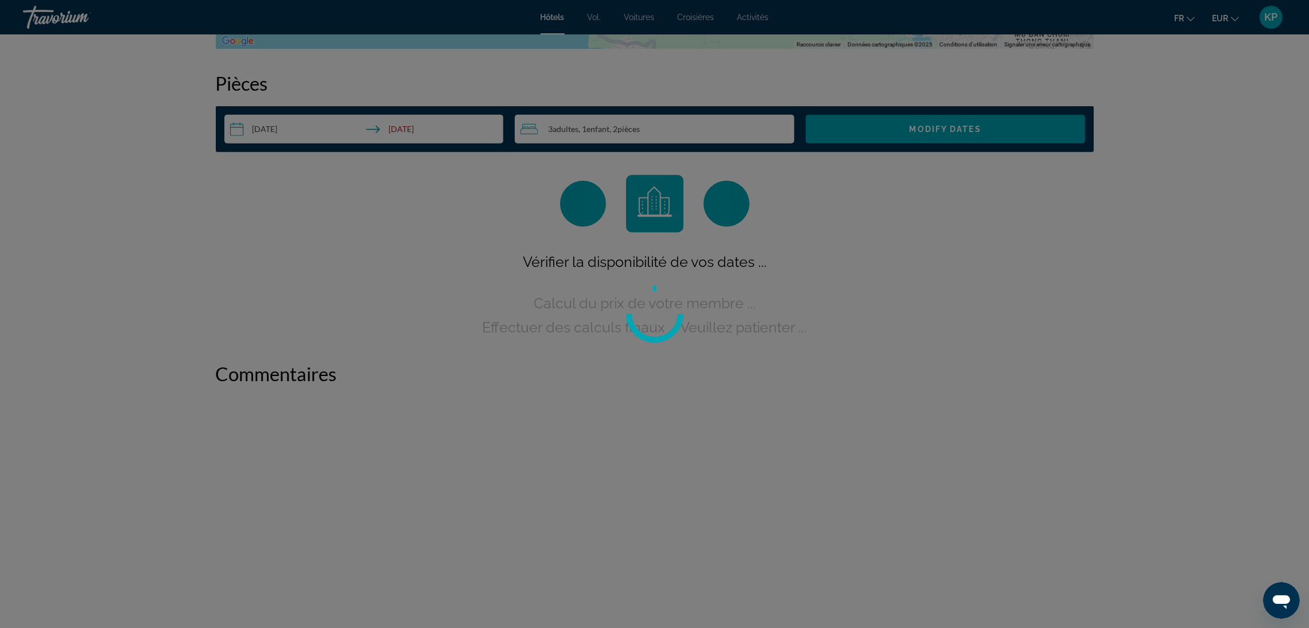
scroll to position [1452, 0]
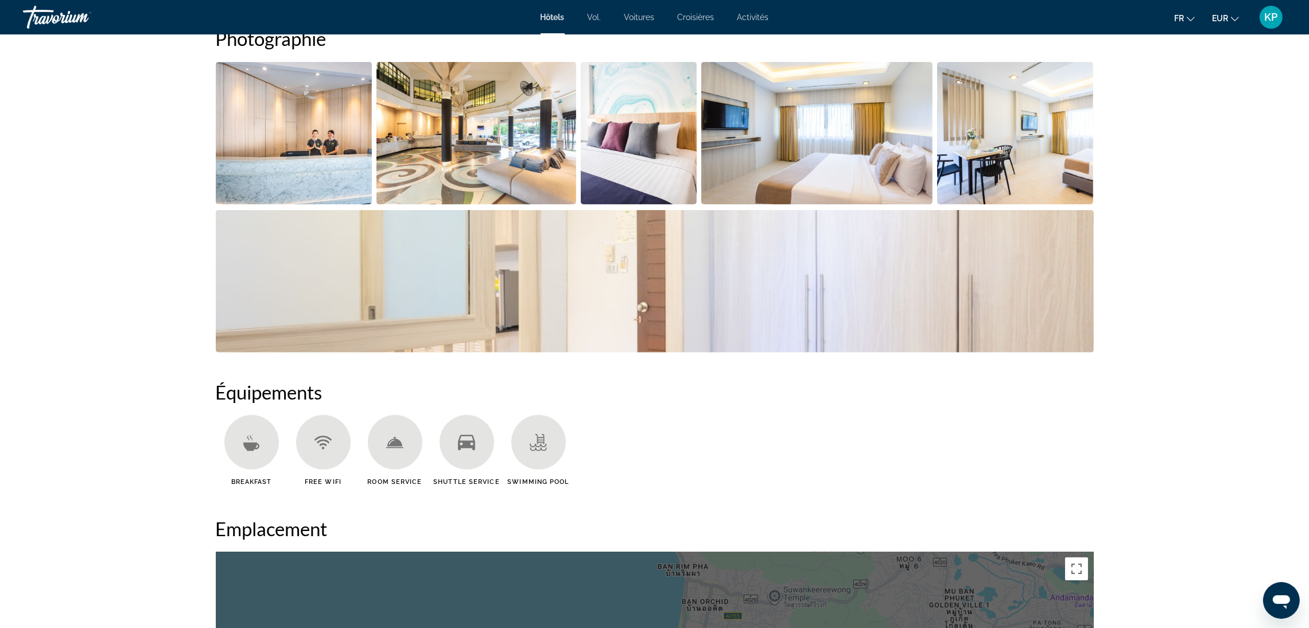
scroll to position [1206, 0]
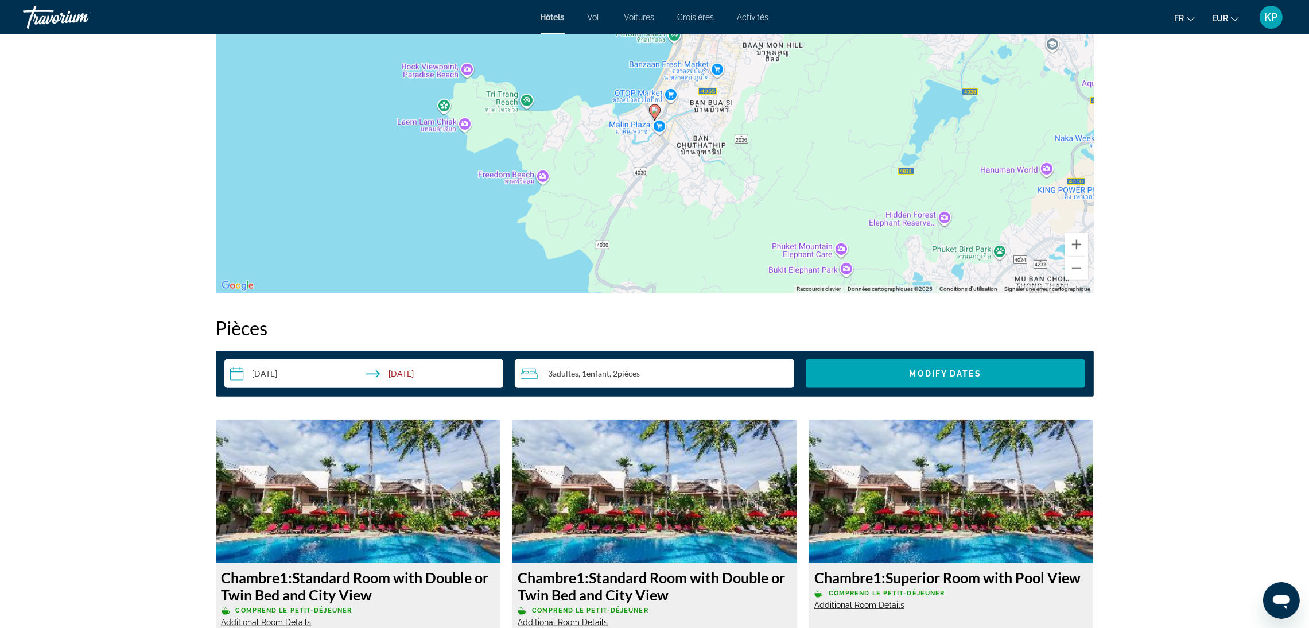
click at [693, 365] on div "3 Adulte Adultes , 1 Enfant Enfants , 2 Chambre pièces" at bounding box center [658, 373] width 274 height 29
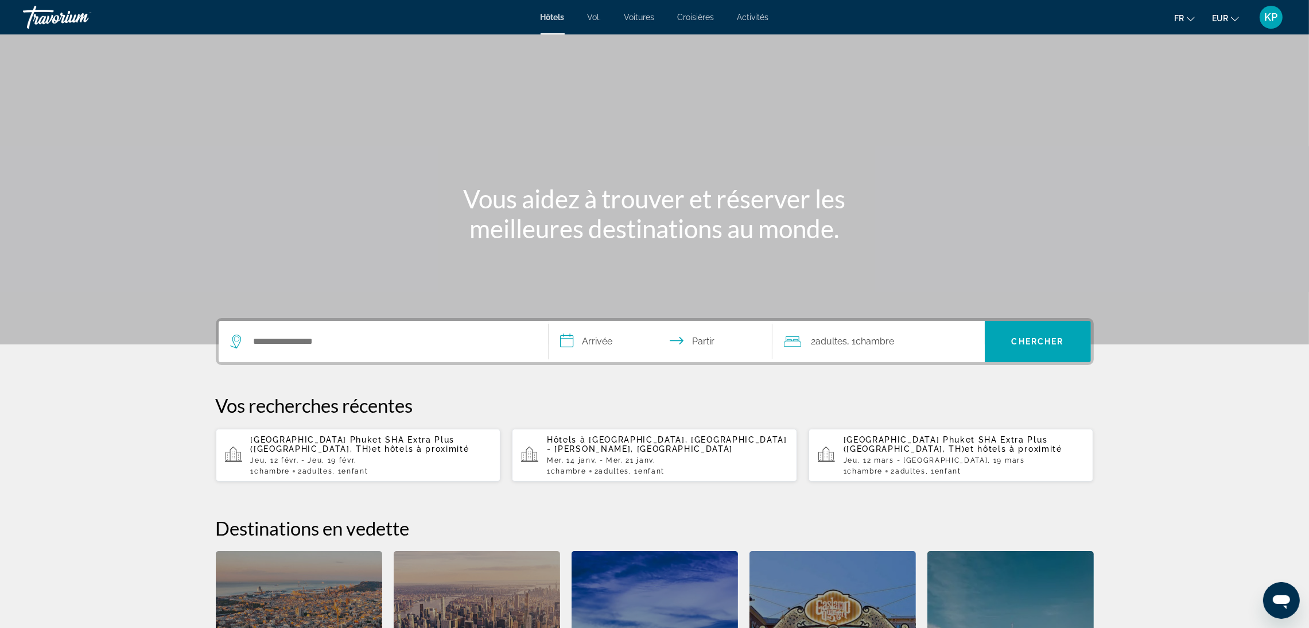
click at [423, 470] on div "1 Chambre pièces 2 adultes Adulte , 1 Enfant Enfants" at bounding box center [371, 471] width 241 height 8
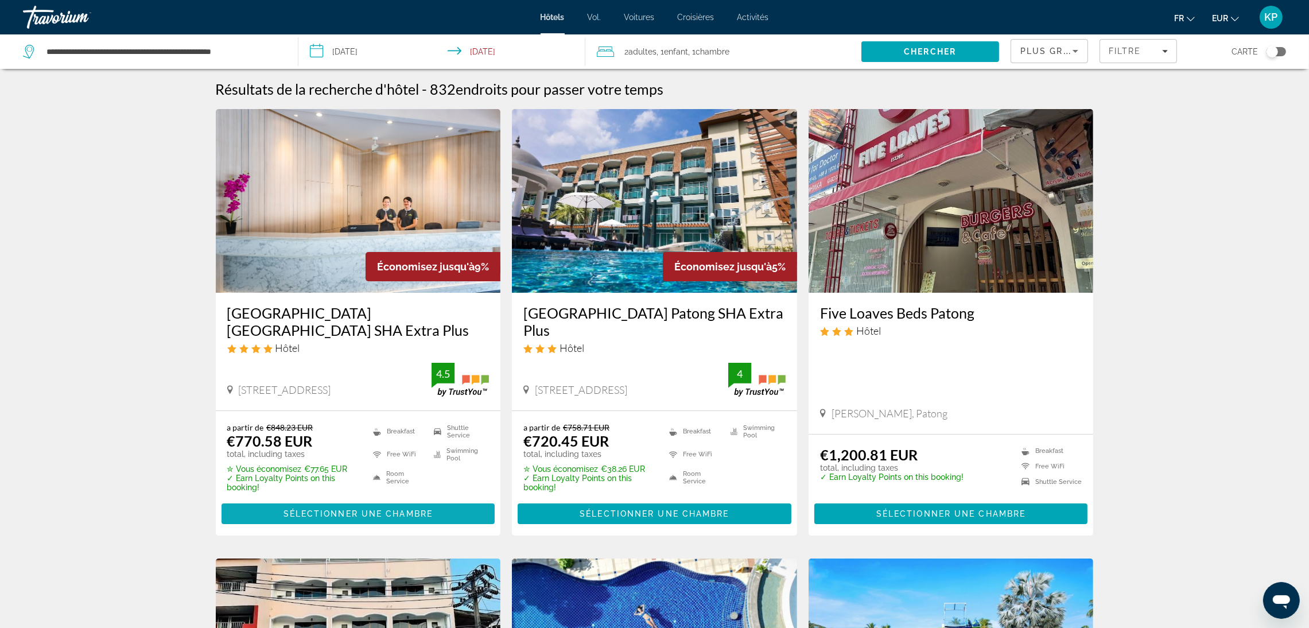
click at [345, 514] on span "Sélectionner une chambre" at bounding box center [358, 513] width 149 height 9
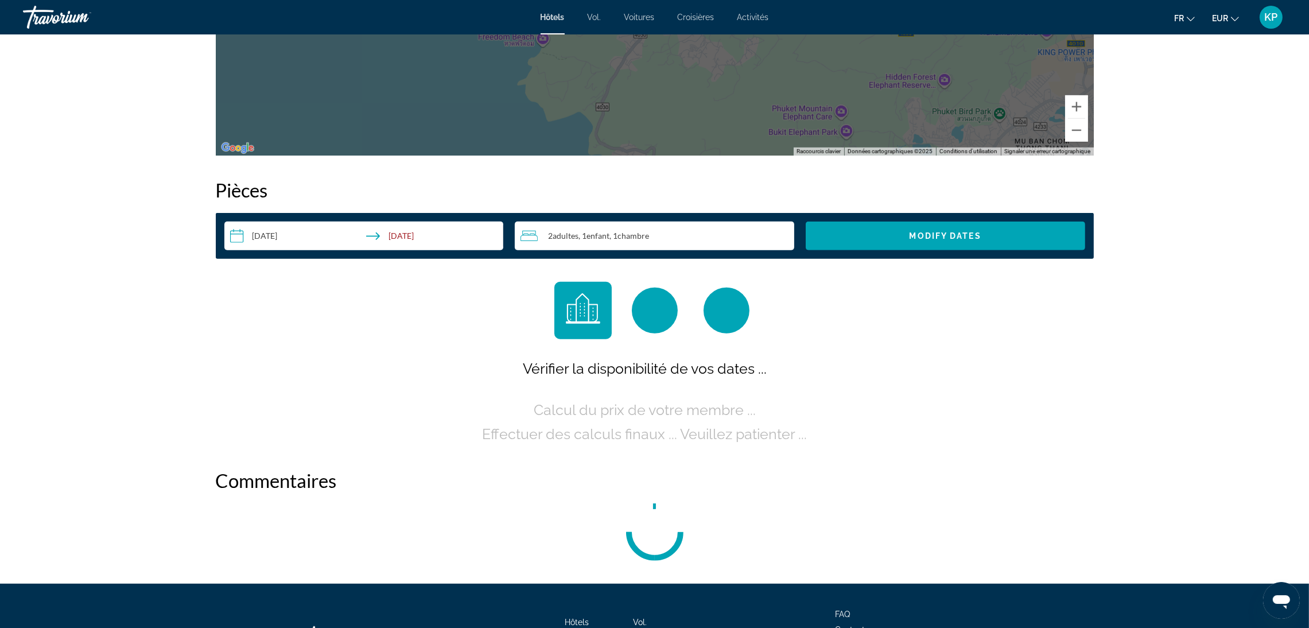
scroll to position [1378, 0]
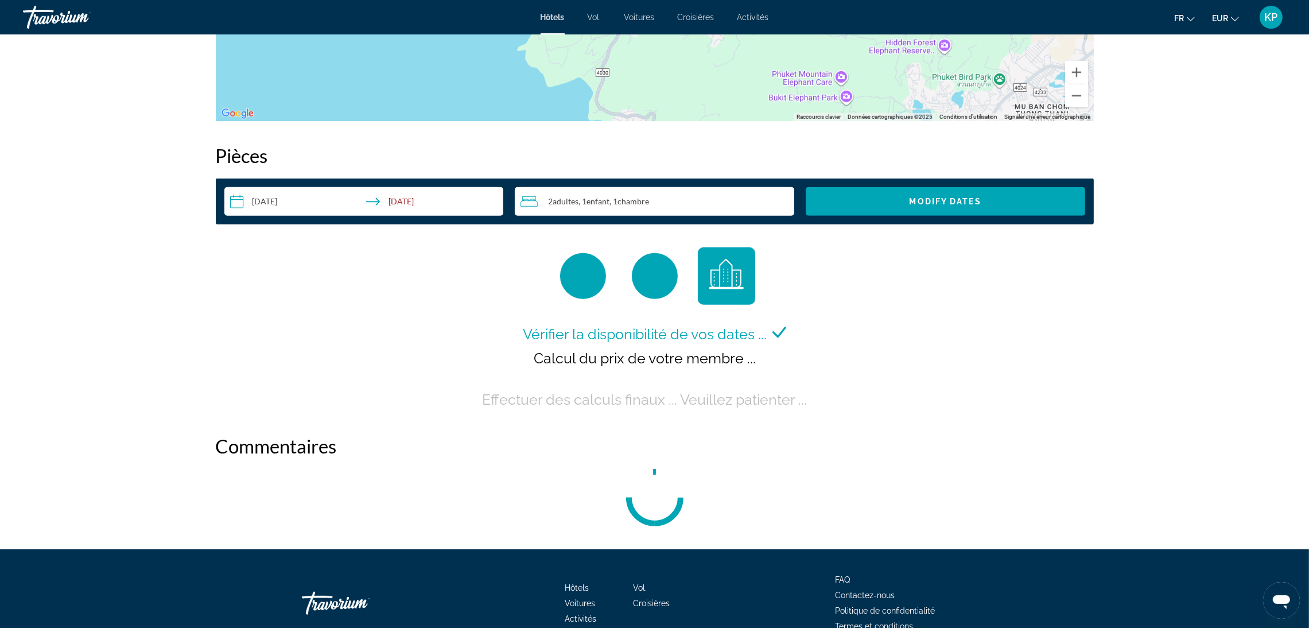
click at [309, 197] on input "**********" at bounding box center [366, 203] width 284 height 32
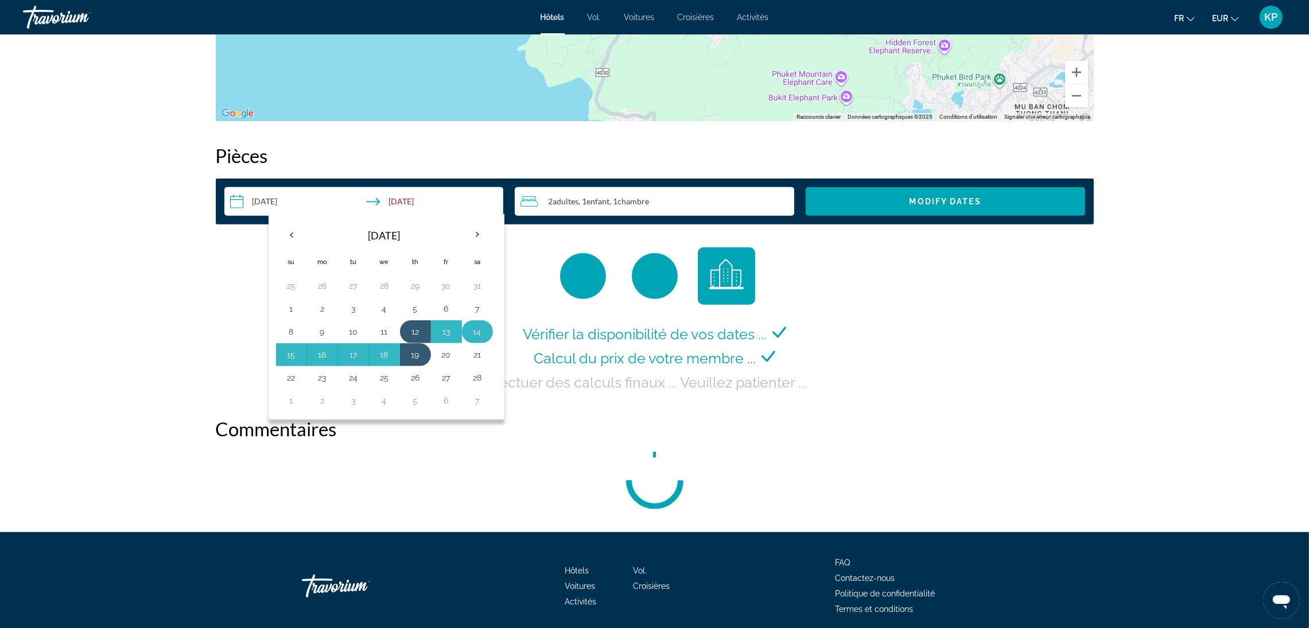
click at [479, 334] on button "14" at bounding box center [477, 332] width 18 height 16
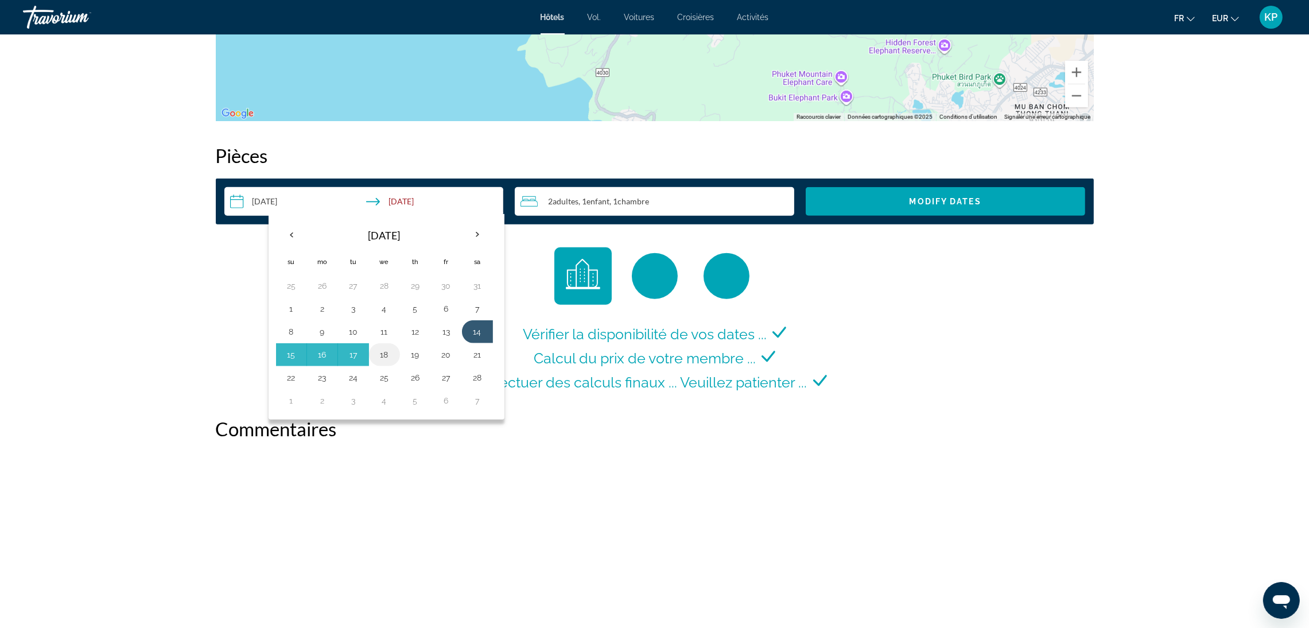
click at [390, 355] on button "18" at bounding box center [384, 355] width 18 height 16
type input "**********"
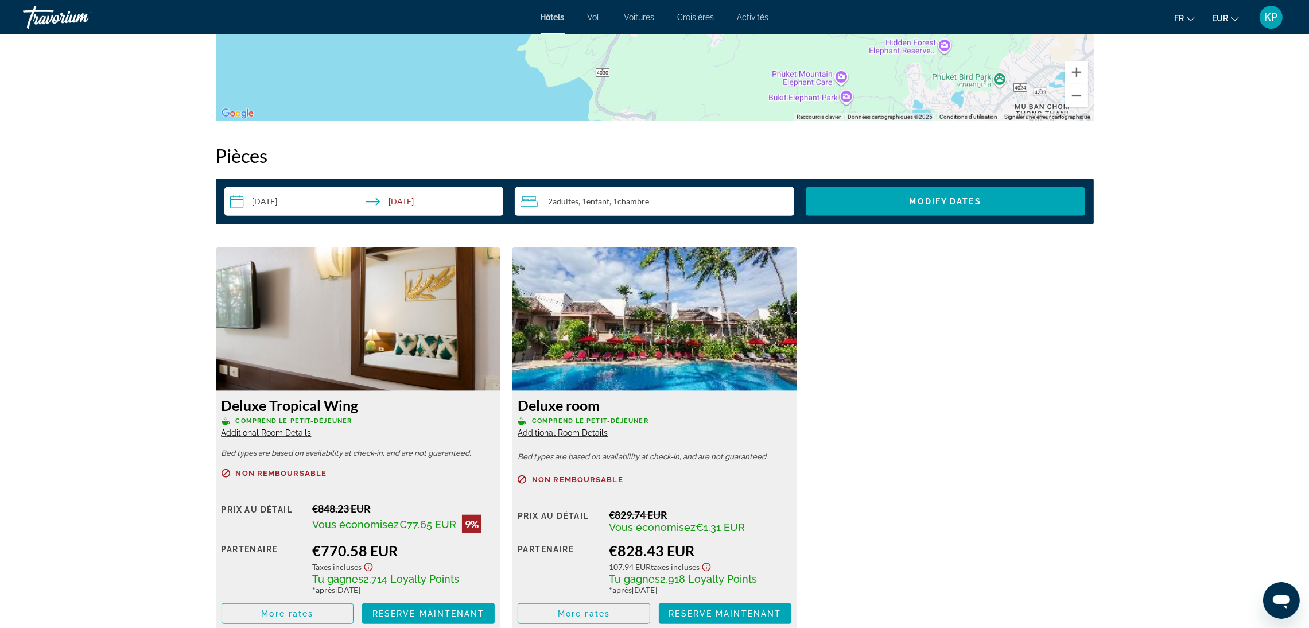
click at [622, 200] on span "Chambre" at bounding box center [634, 201] width 32 height 10
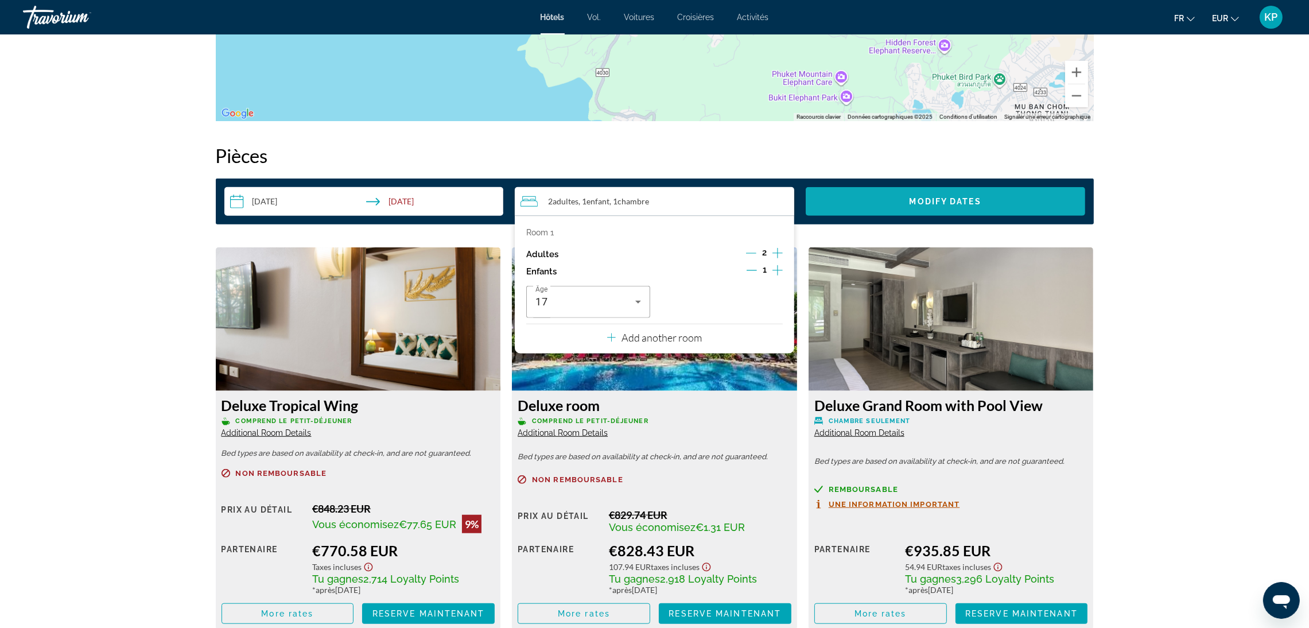
click at [1017, 200] on span "Search widget" at bounding box center [946, 202] width 280 height 28
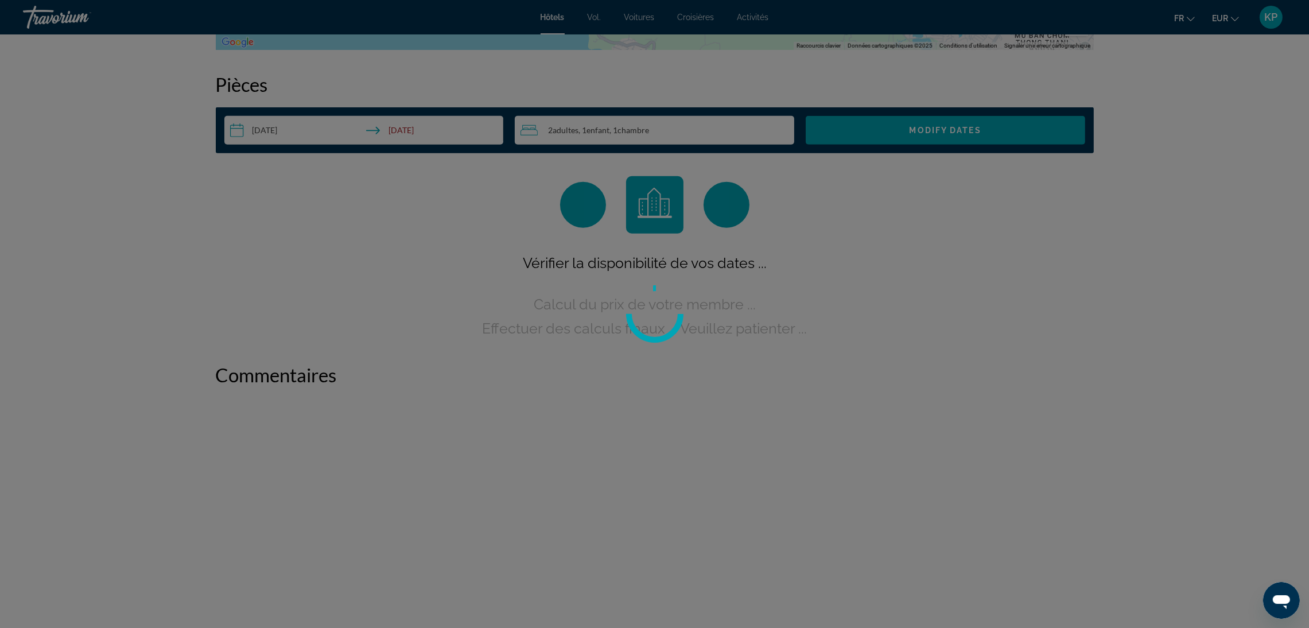
scroll to position [1452, 0]
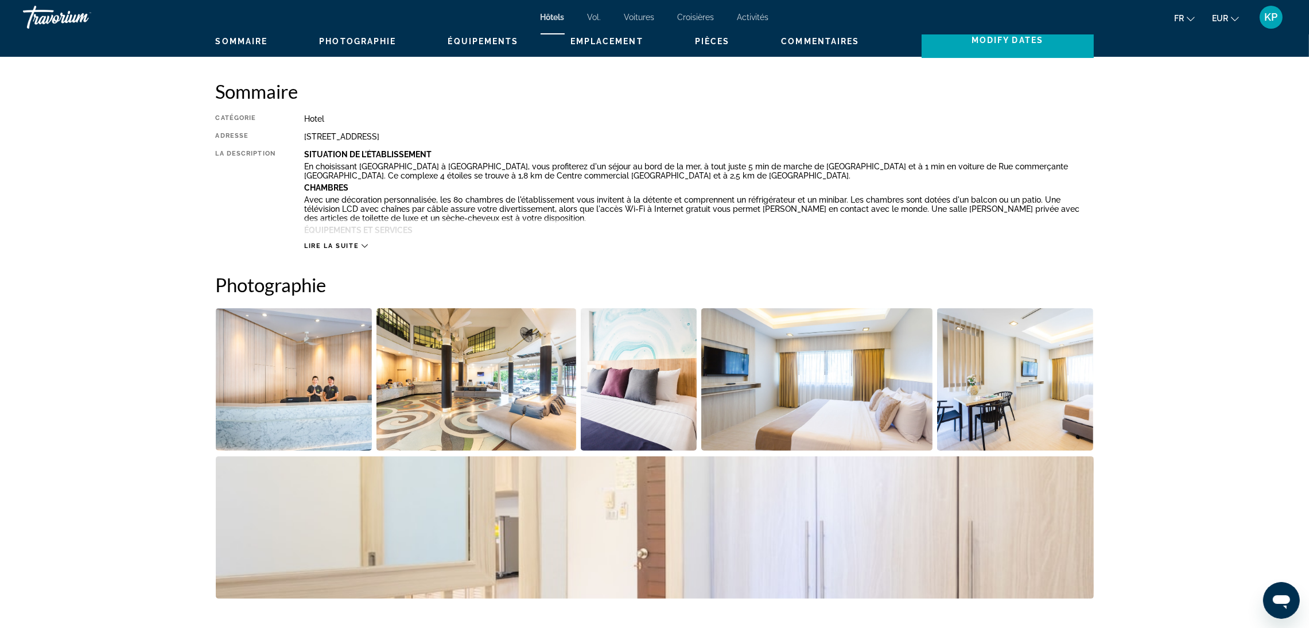
scroll to position [265, 0]
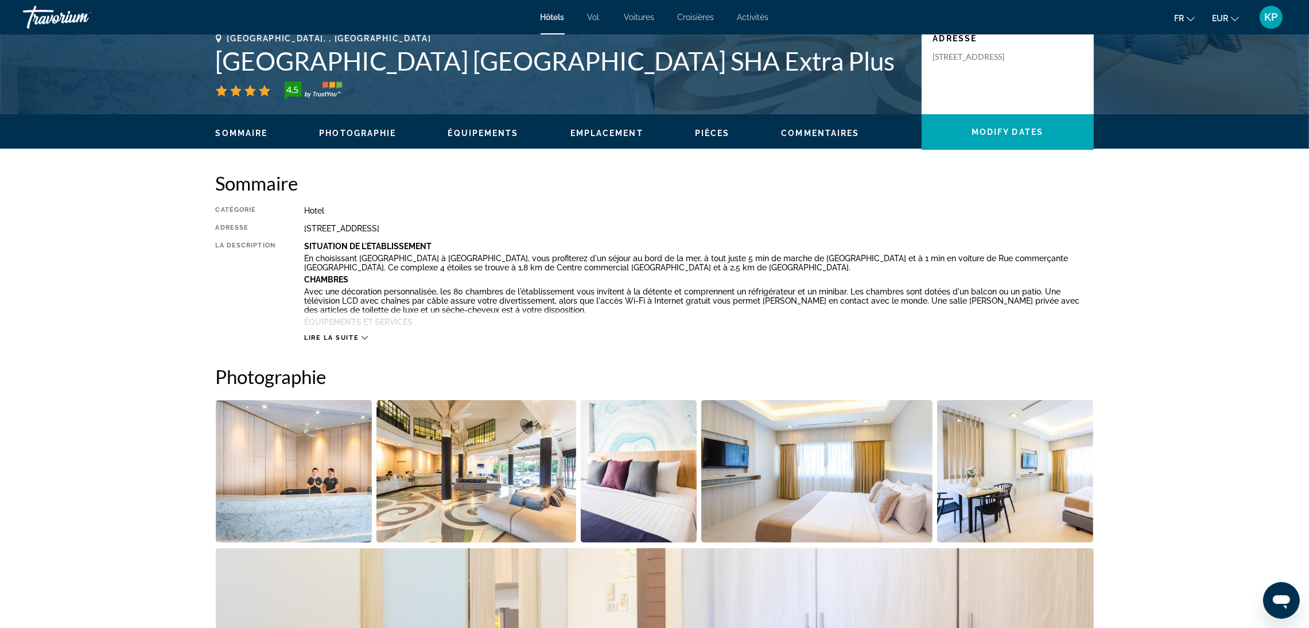
click at [285, 477] on img "Open full-screen image slider" at bounding box center [294, 471] width 157 height 142
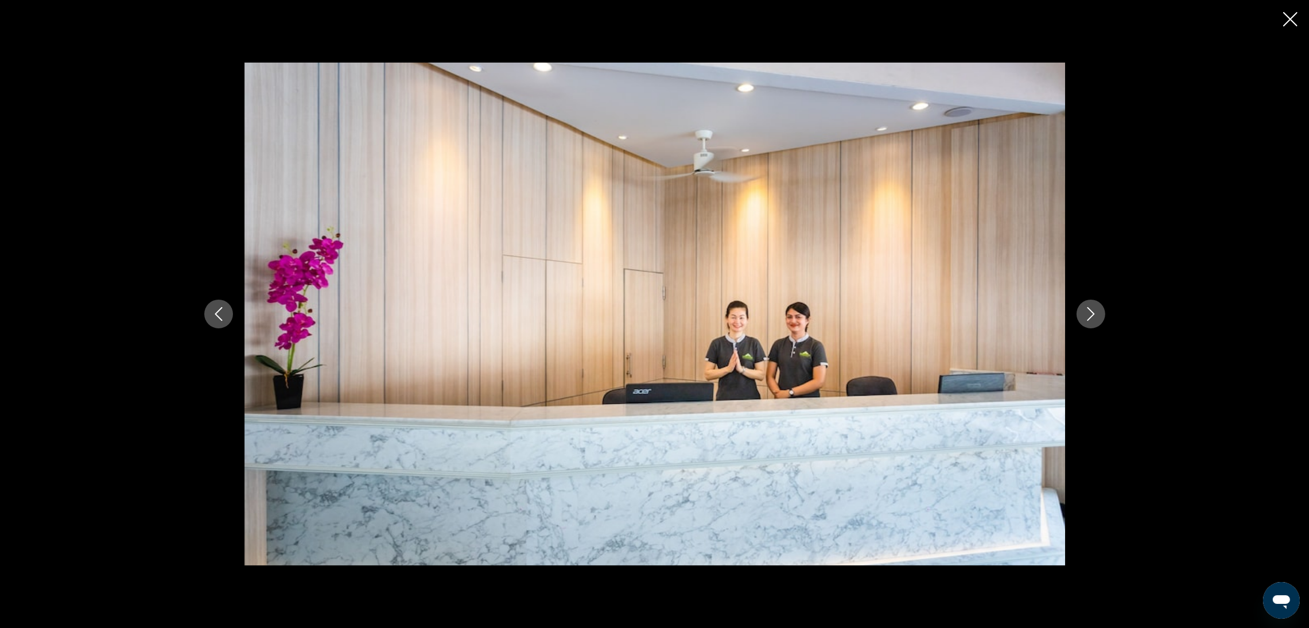
click at [1091, 311] on icon "Next image" at bounding box center [1090, 314] width 7 height 14
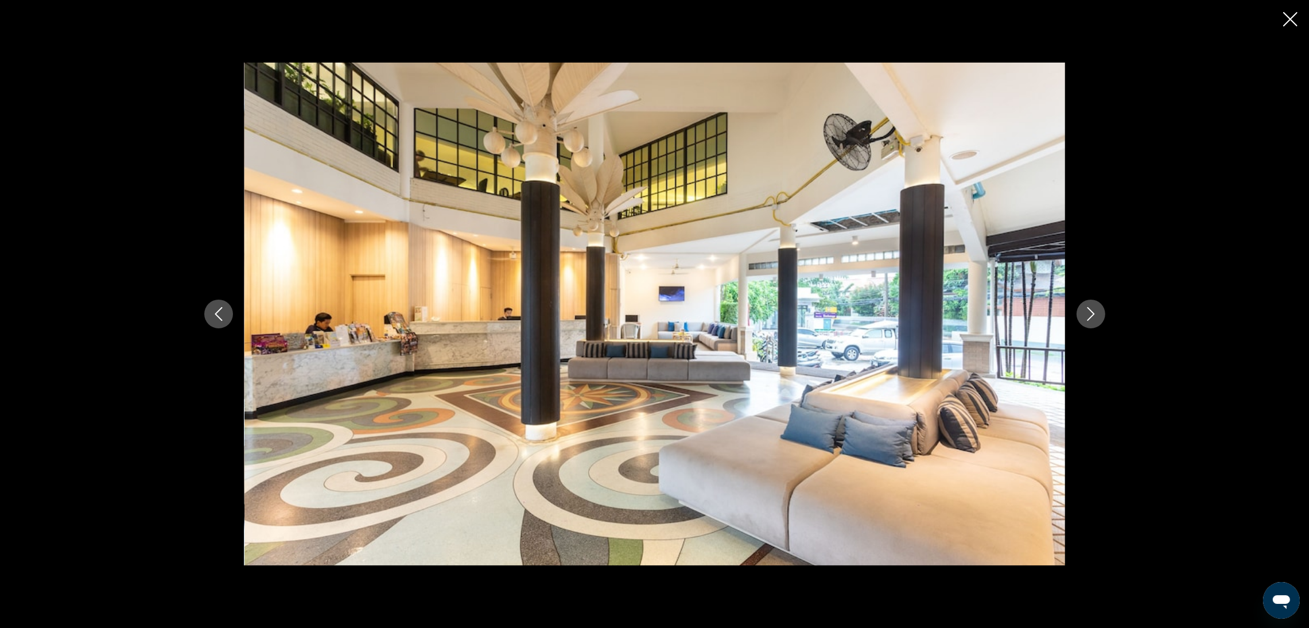
click at [1094, 314] on icon "Next image" at bounding box center [1090, 314] width 7 height 14
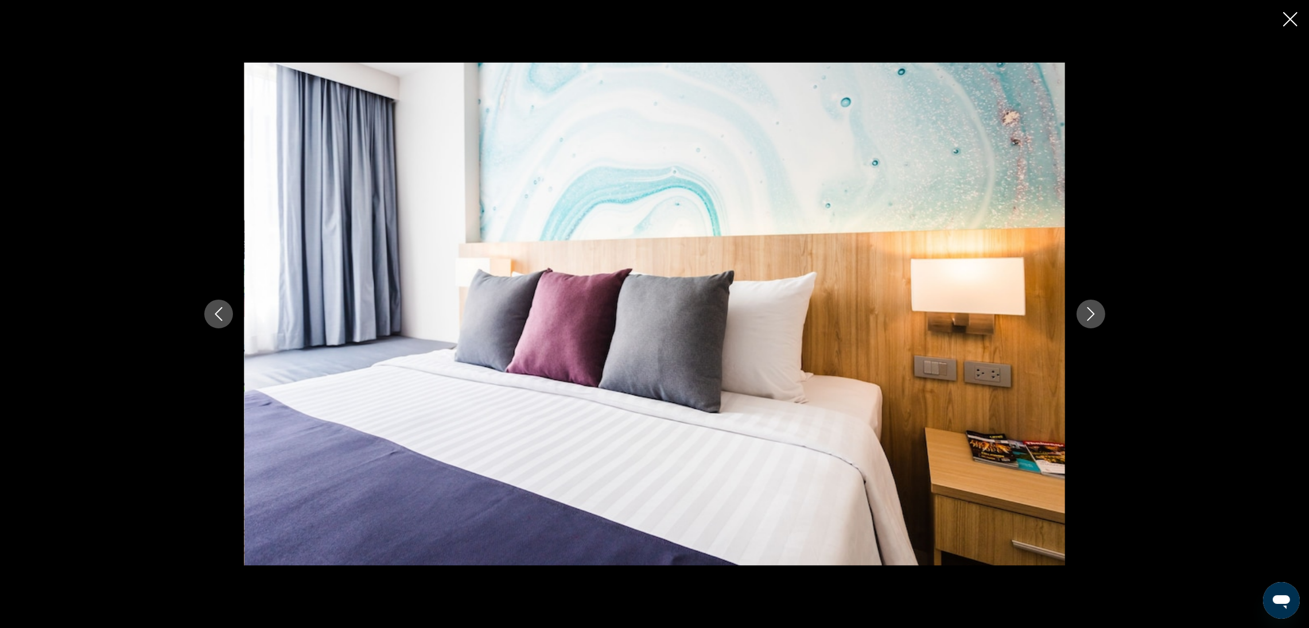
click at [1094, 314] on icon "Next image" at bounding box center [1090, 314] width 7 height 14
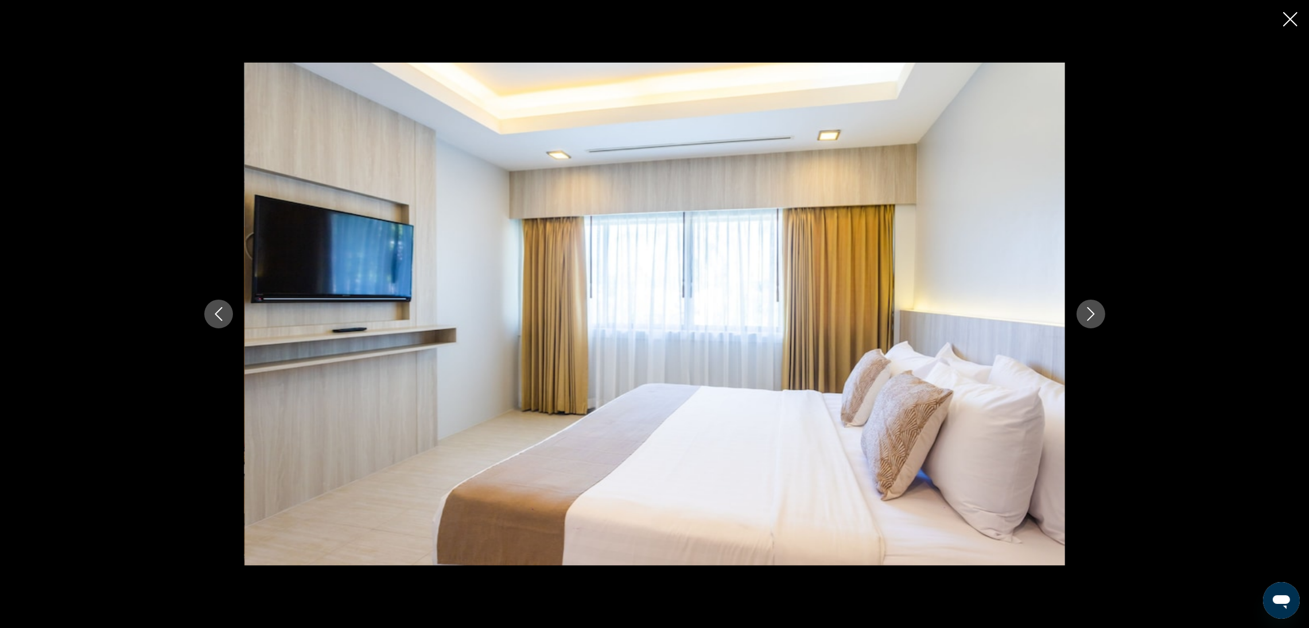
click at [1094, 314] on icon "Next image" at bounding box center [1090, 314] width 7 height 14
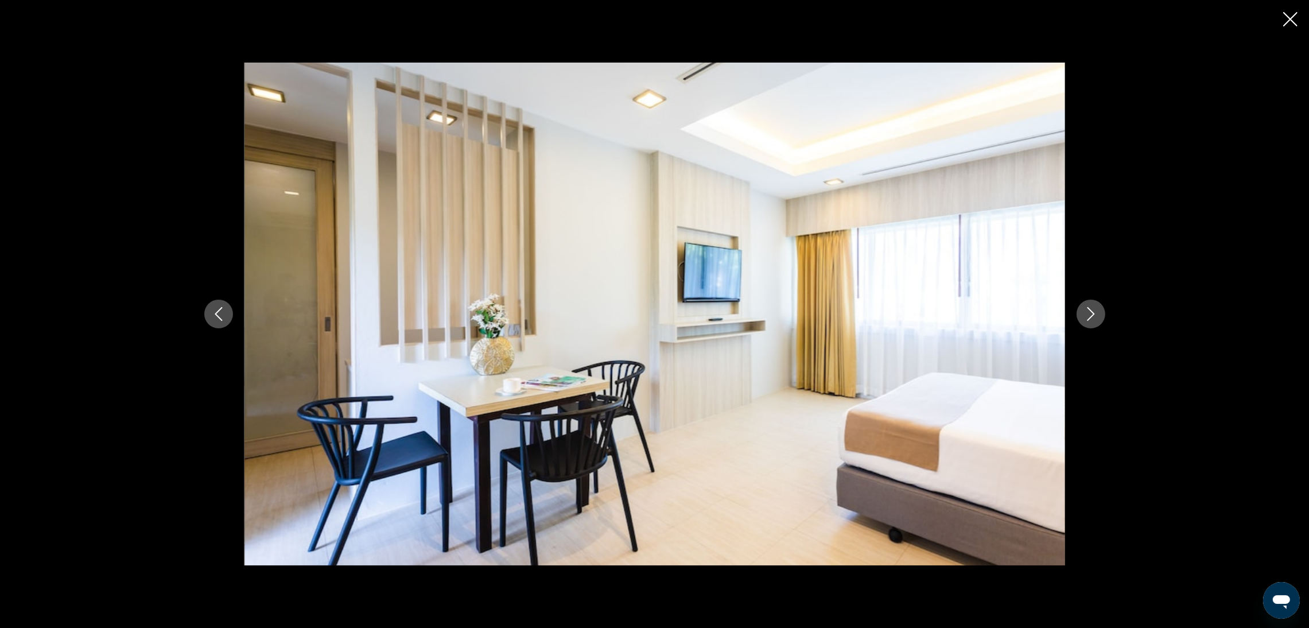
click at [1094, 314] on icon "Next image" at bounding box center [1090, 314] width 7 height 14
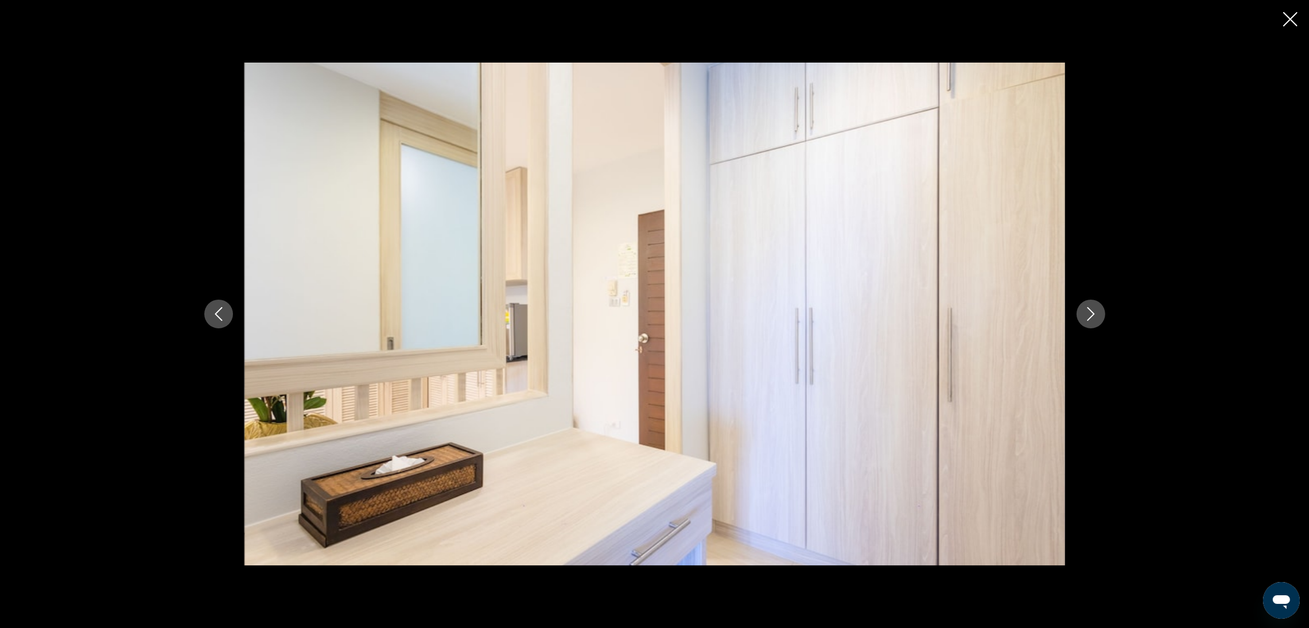
drag, startPoint x: 1091, startPoint y: 316, endPoint x: 1090, endPoint y: 307, distance: 9.8
click at [1091, 313] on icon "Next image" at bounding box center [1091, 314] width 14 height 14
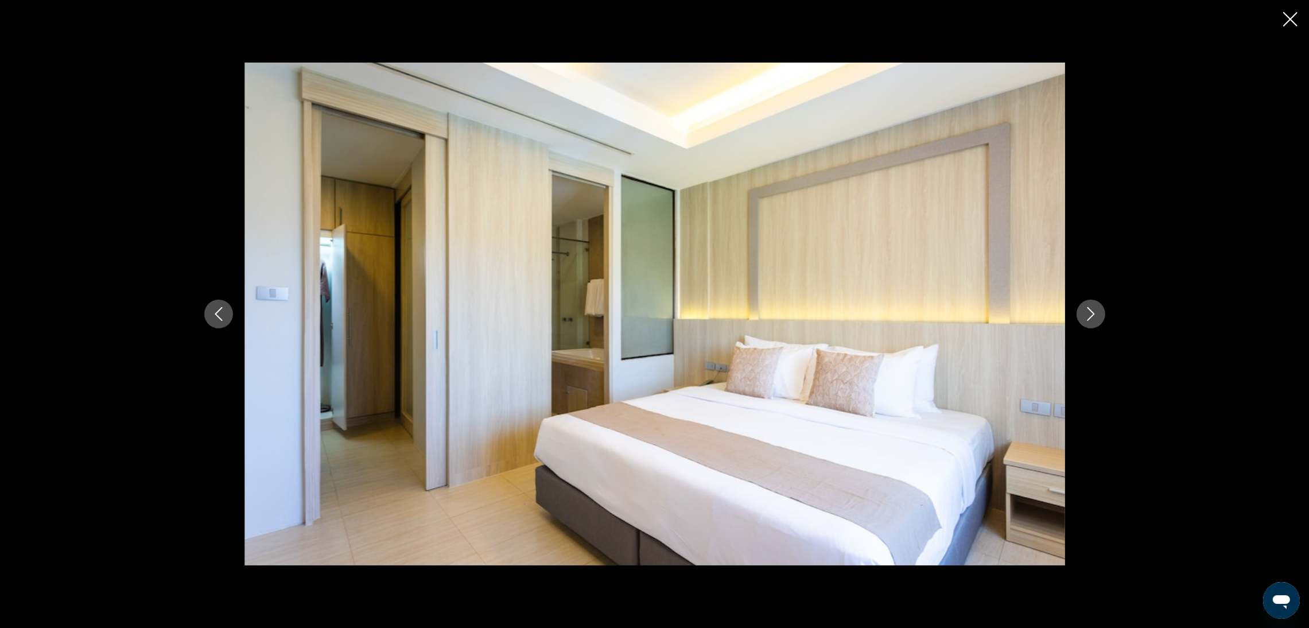
click at [1091, 322] on button "Next image" at bounding box center [1091, 314] width 29 height 29
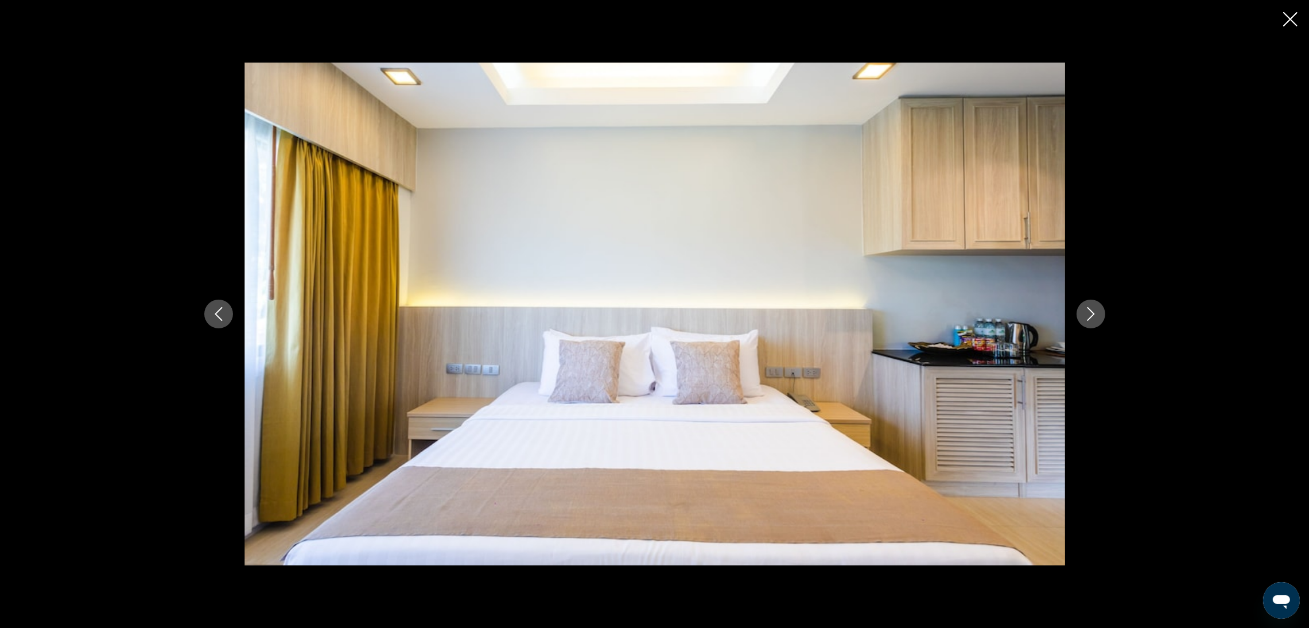
click at [1091, 322] on button "Next image" at bounding box center [1091, 314] width 29 height 29
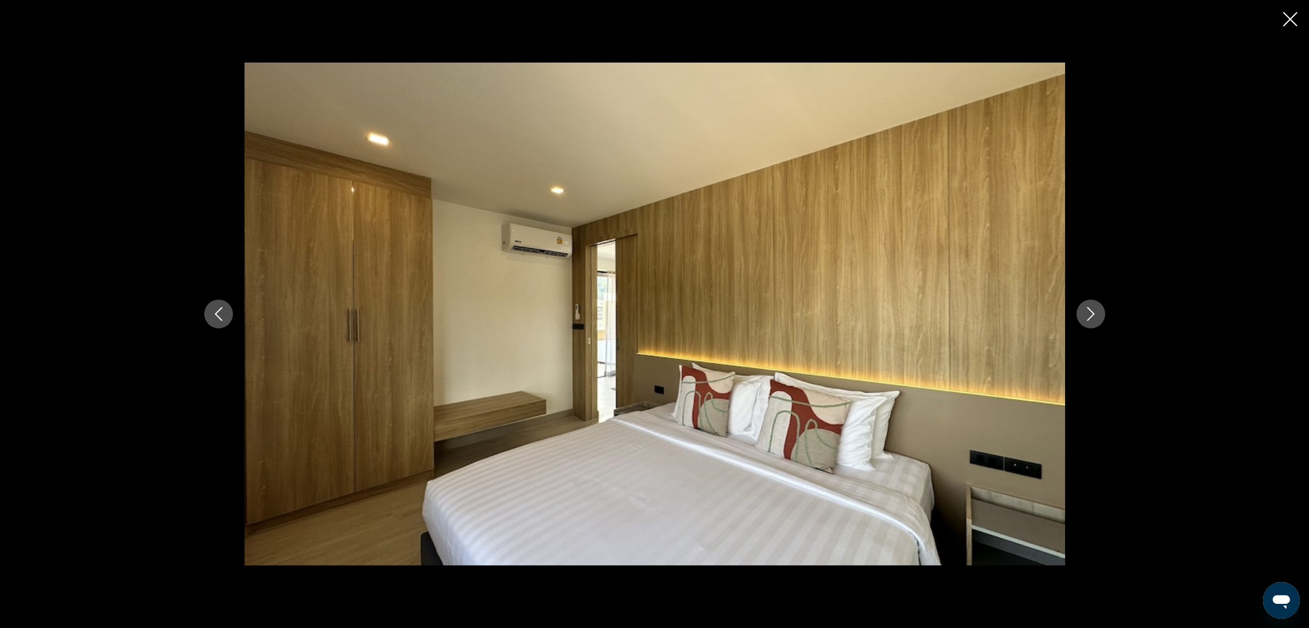
click at [1093, 321] on button "Next image" at bounding box center [1091, 314] width 29 height 29
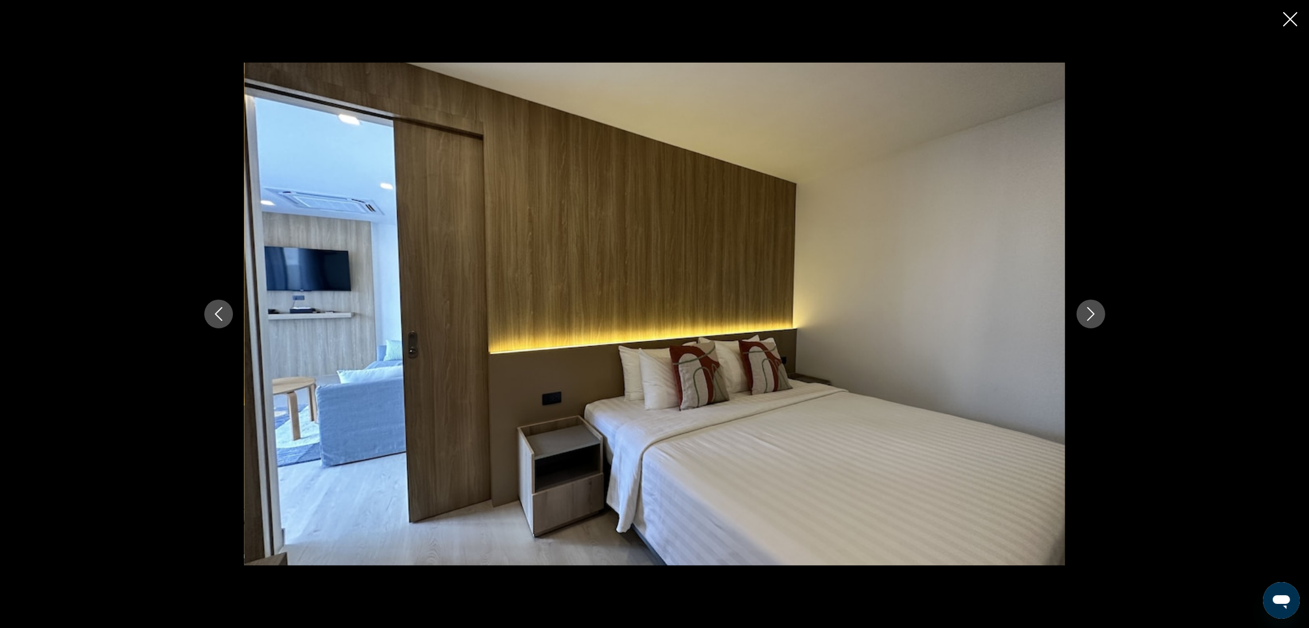
click at [1093, 321] on button "Next image" at bounding box center [1091, 314] width 29 height 29
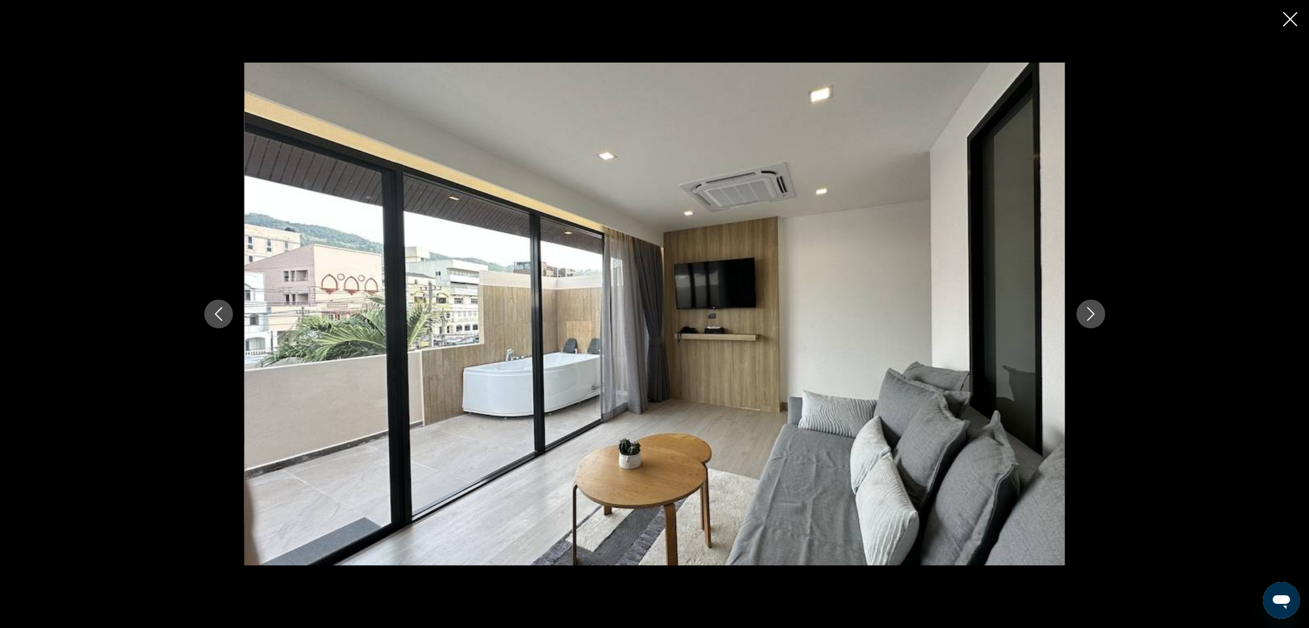
click at [1093, 321] on button "Next image" at bounding box center [1091, 314] width 29 height 29
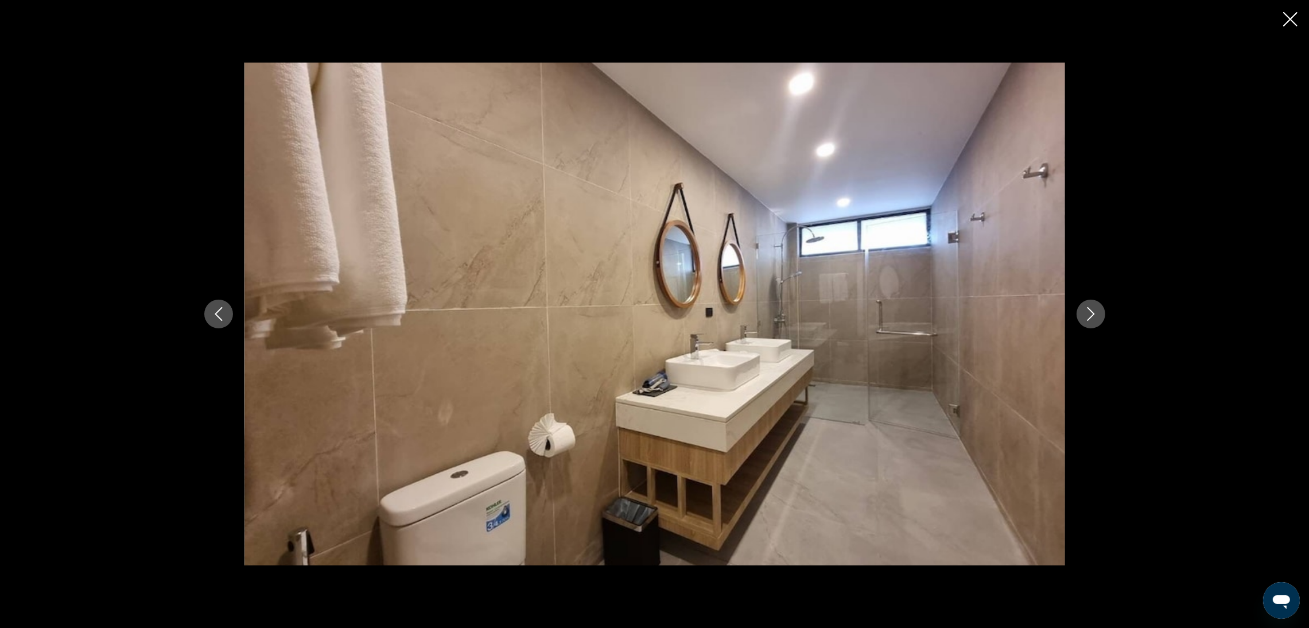
click at [1093, 321] on button "Next image" at bounding box center [1091, 314] width 29 height 29
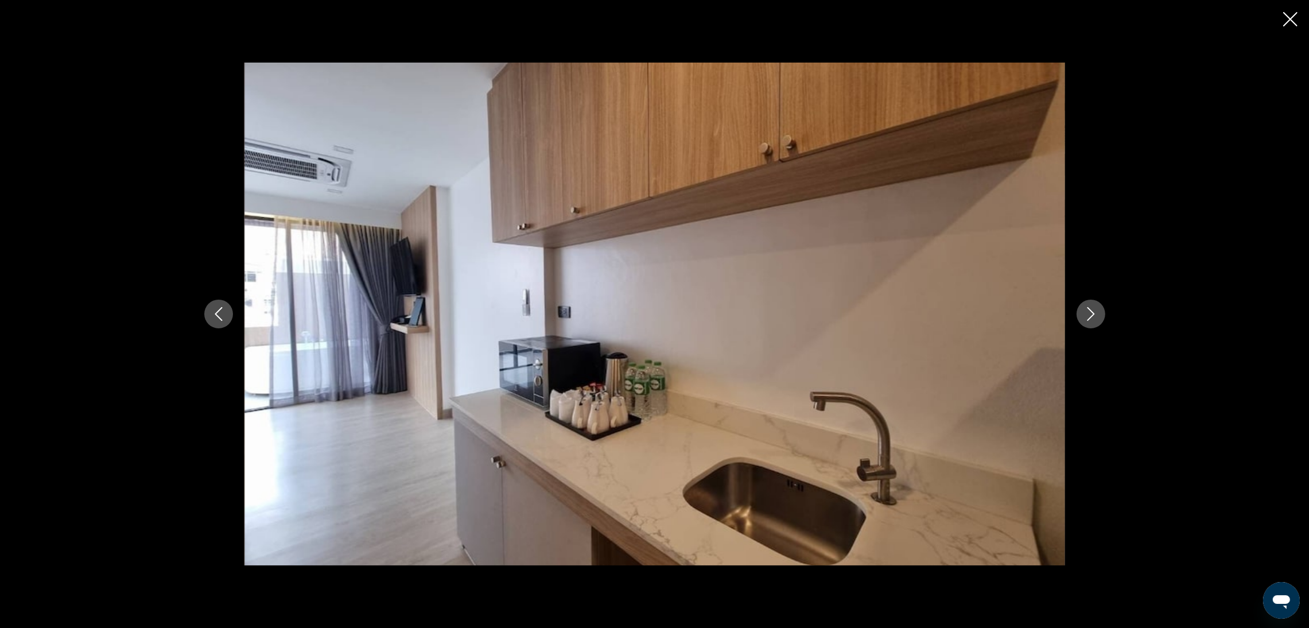
click at [1093, 321] on button "Next image" at bounding box center [1091, 314] width 29 height 29
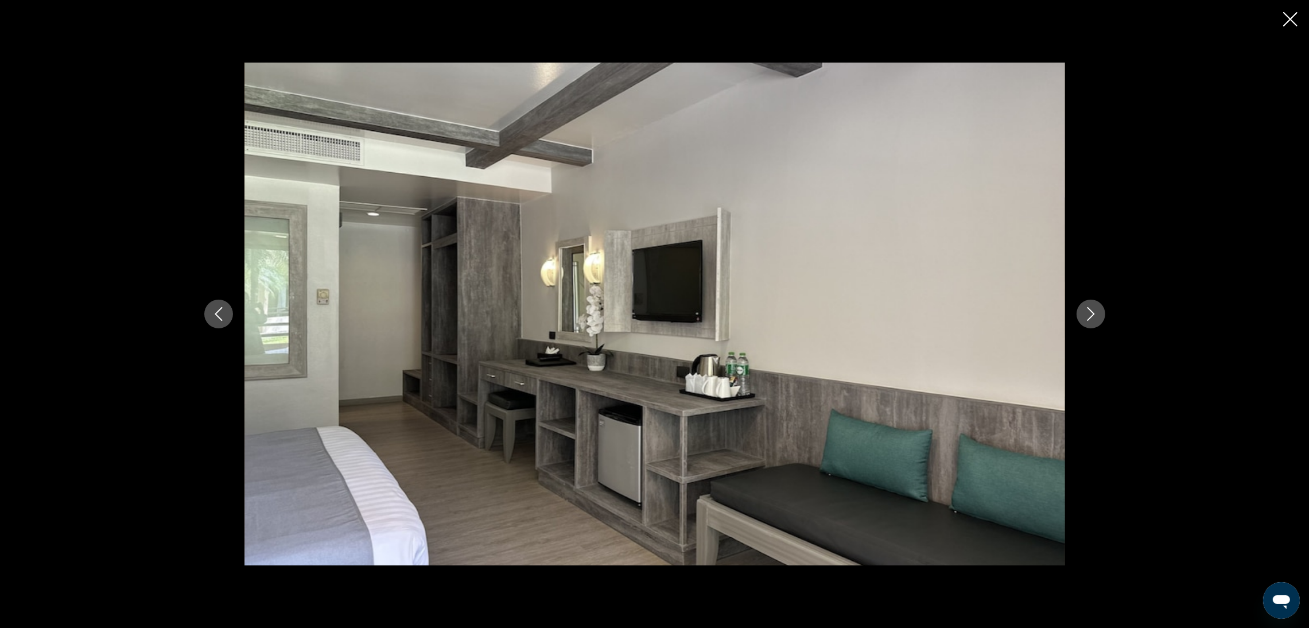
click at [1093, 321] on button "Next image" at bounding box center [1091, 314] width 29 height 29
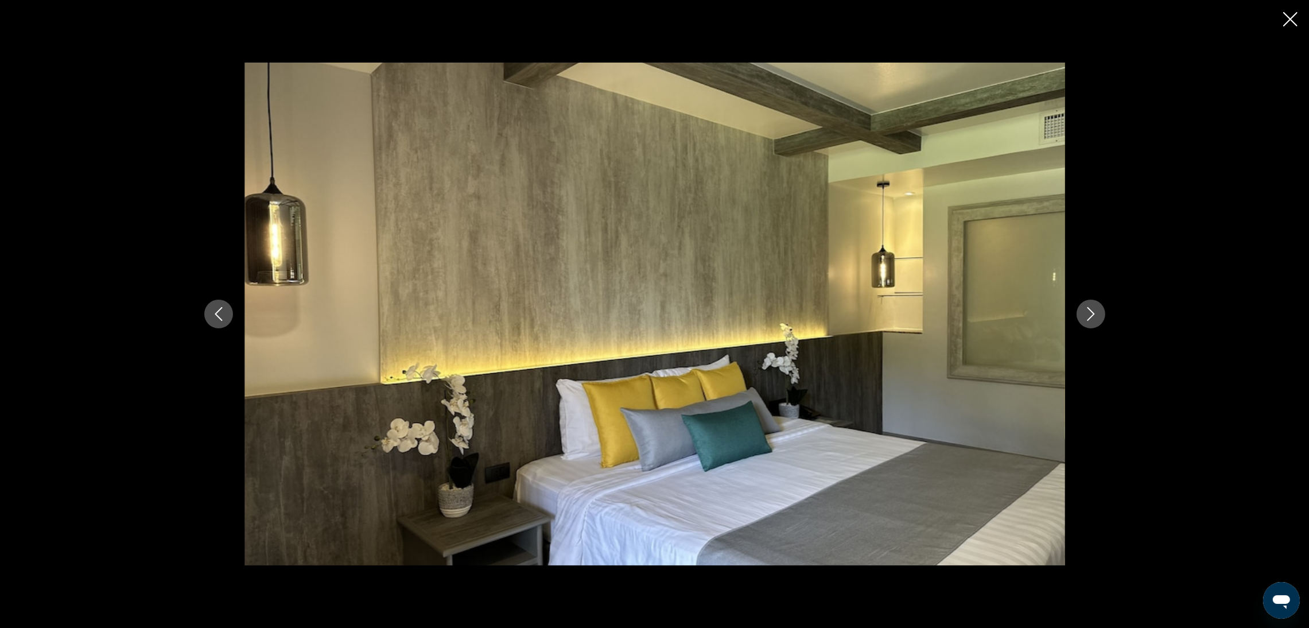
click at [1094, 320] on icon "Next image" at bounding box center [1091, 314] width 14 height 14
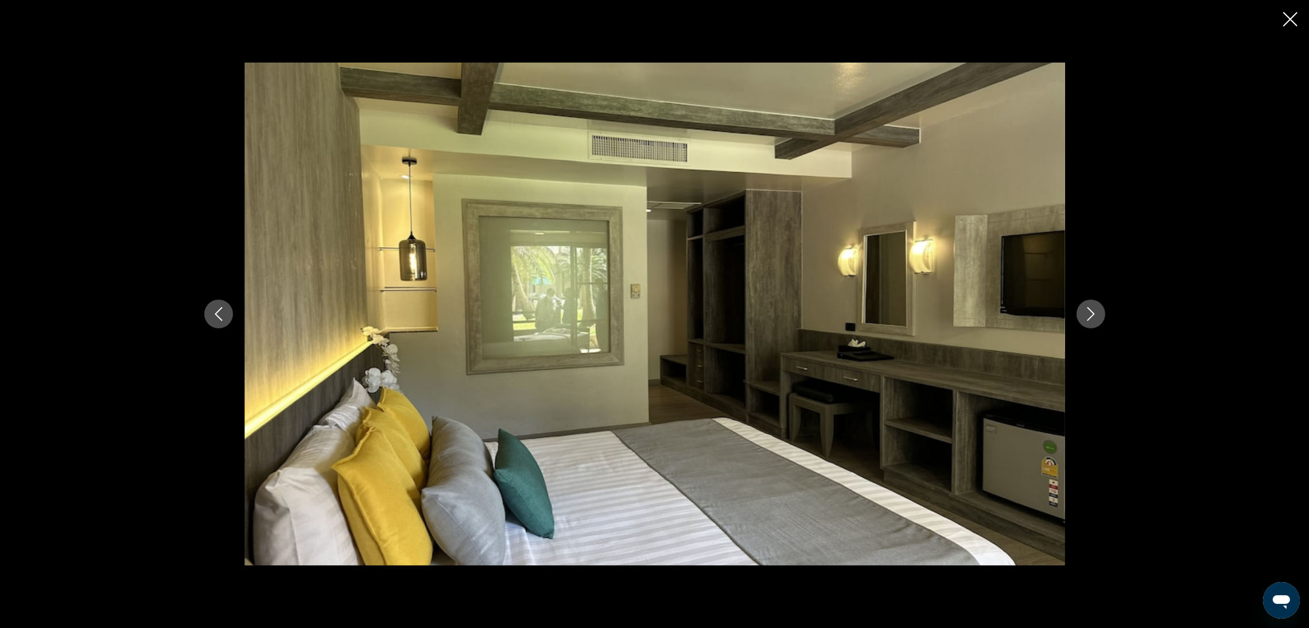
click at [1094, 320] on icon "Next image" at bounding box center [1091, 314] width 14 height 14
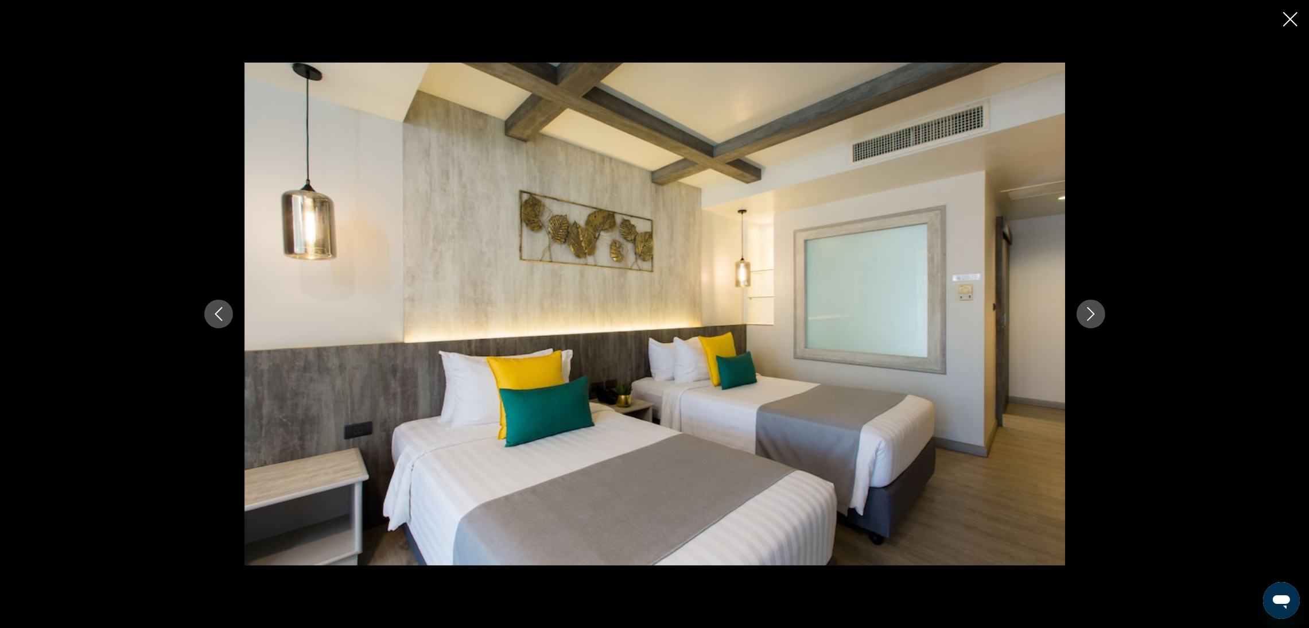
click at [1094, 320] on icon "Next image" at bounding box center [1091, 314] width 14 height 14
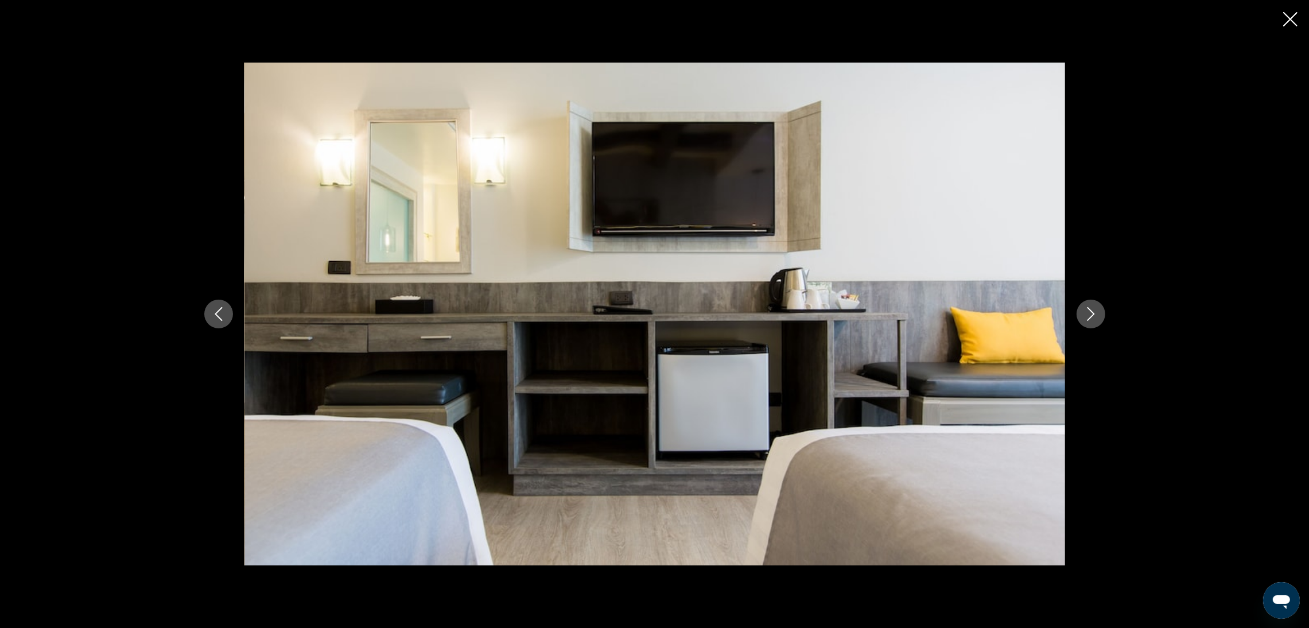
click at [1094, 320] on icon "Next image" at bounding box center [1091, 314] width 14 height 14
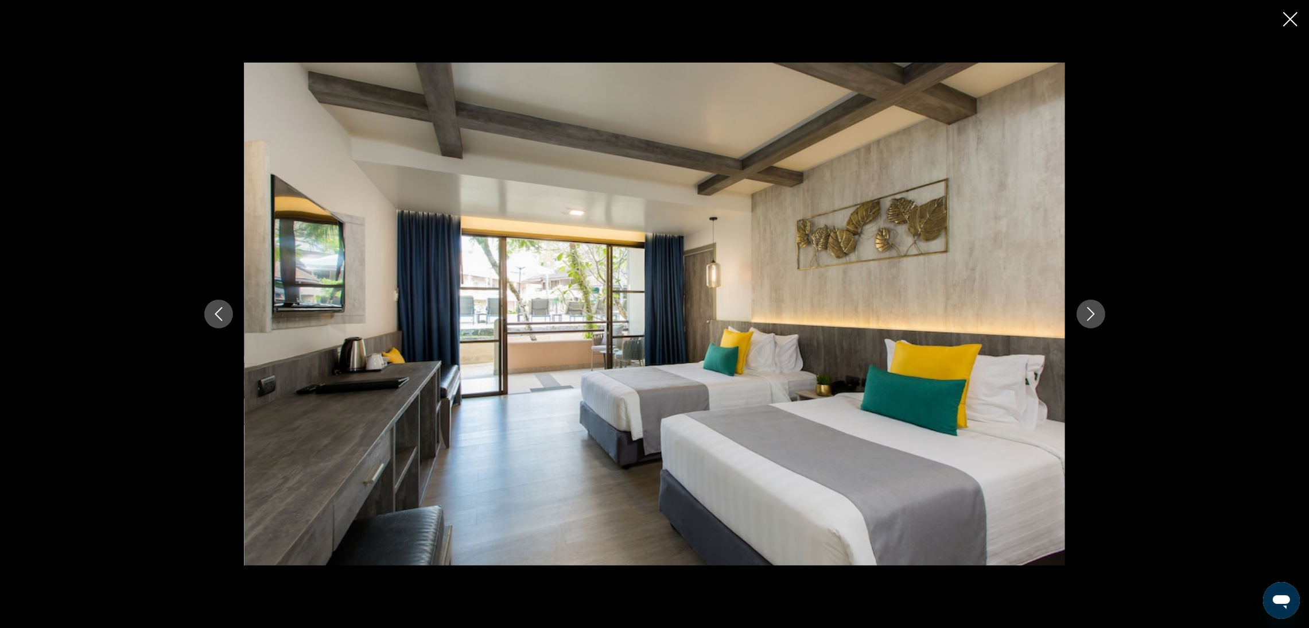
click at [1094, 321] on button "Next image" at bounding box center [1091, 314] width 29 height 29
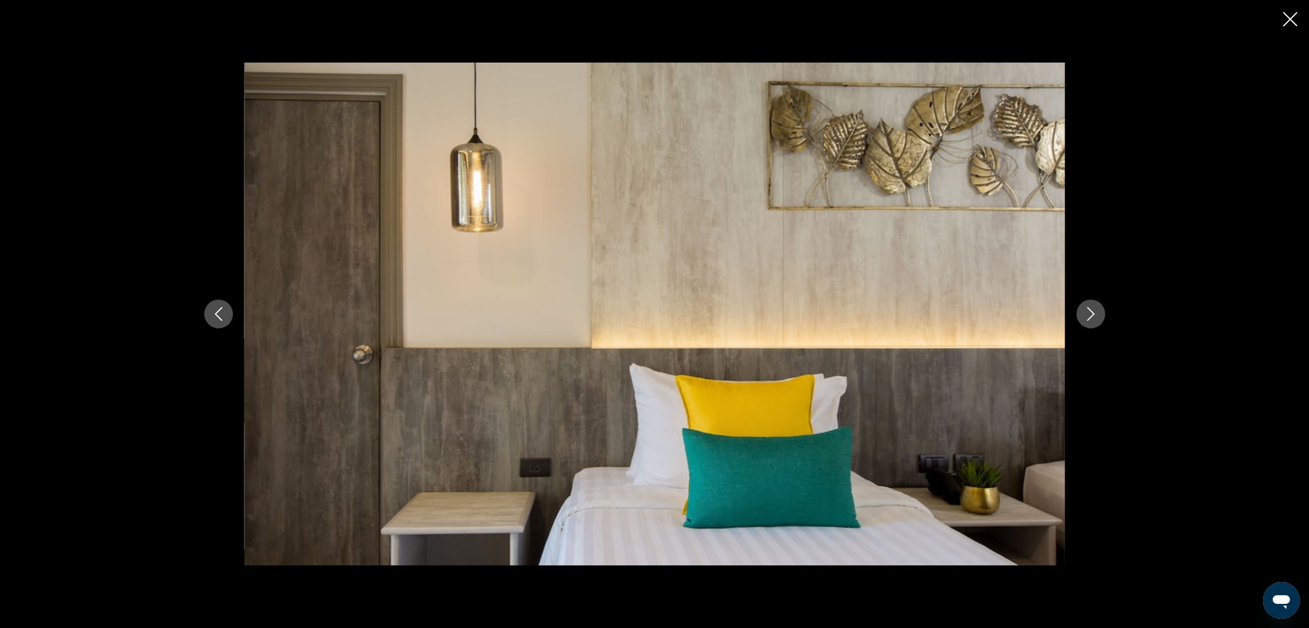
click at [1086, 315] on icon "Next image" at bounding box center [1091, 314] width 14 height 14
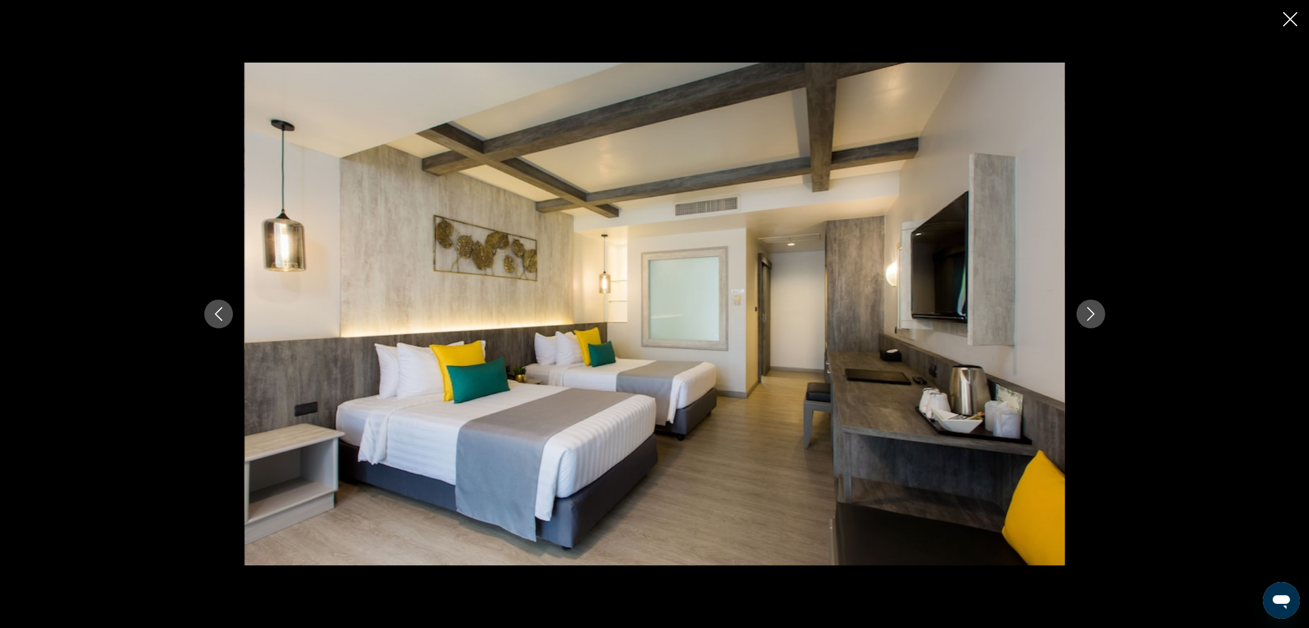
click at [1090, 311] on icon "Next image" at bounding box center [1091, 314] width 14 height 14
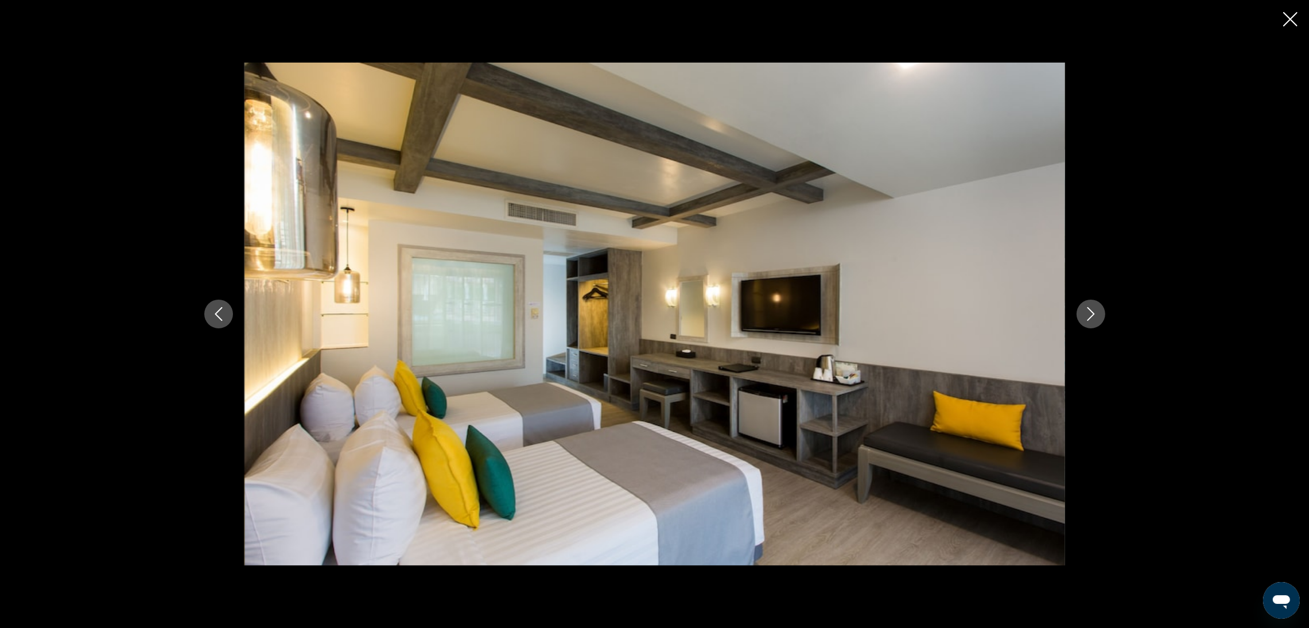
click at [1090, 311] on icon "Next image" at bounding box center [1091, 314] width 14 height 14
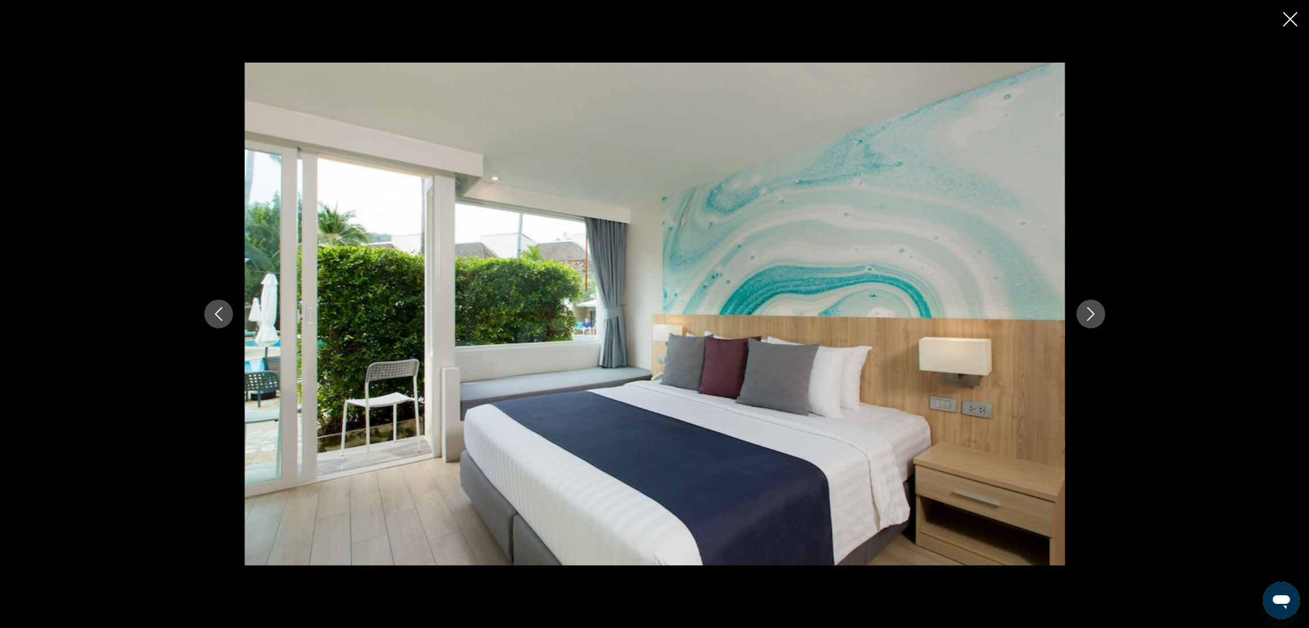
click at [1090, 311] on icon "Next image" at bounding box center [1091, 314] width 14 height 14
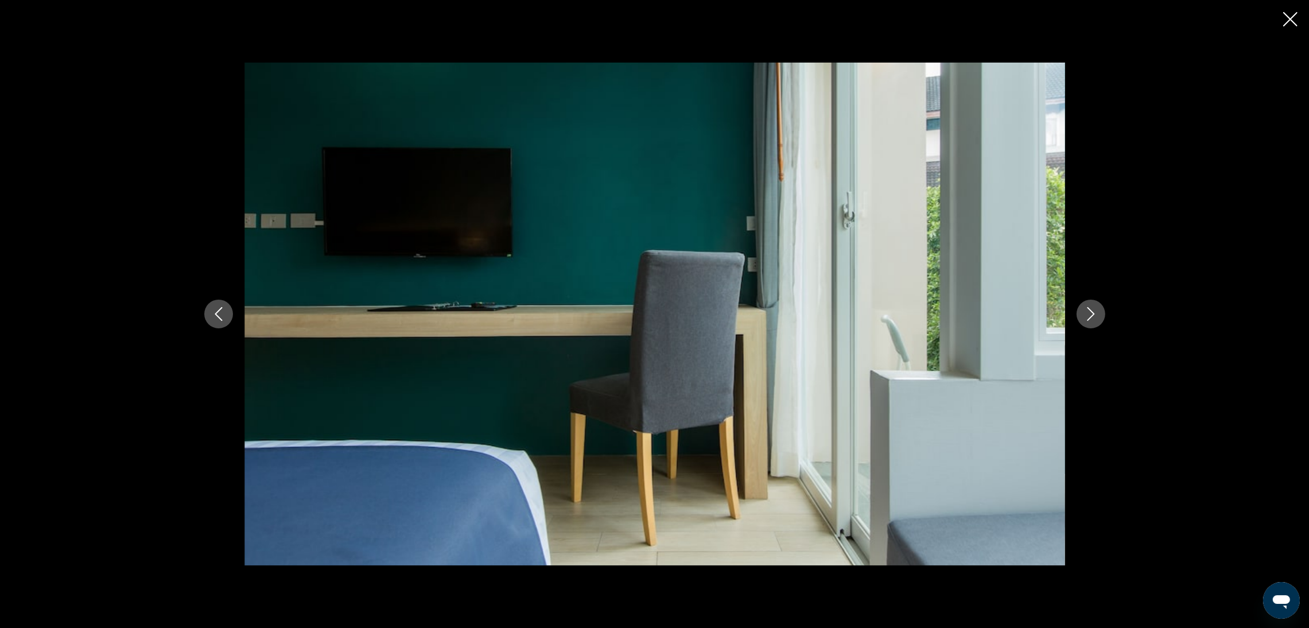
click at [1090, 311] on icon "Next image" at bounding box center [1091, 314] width 14 height 14
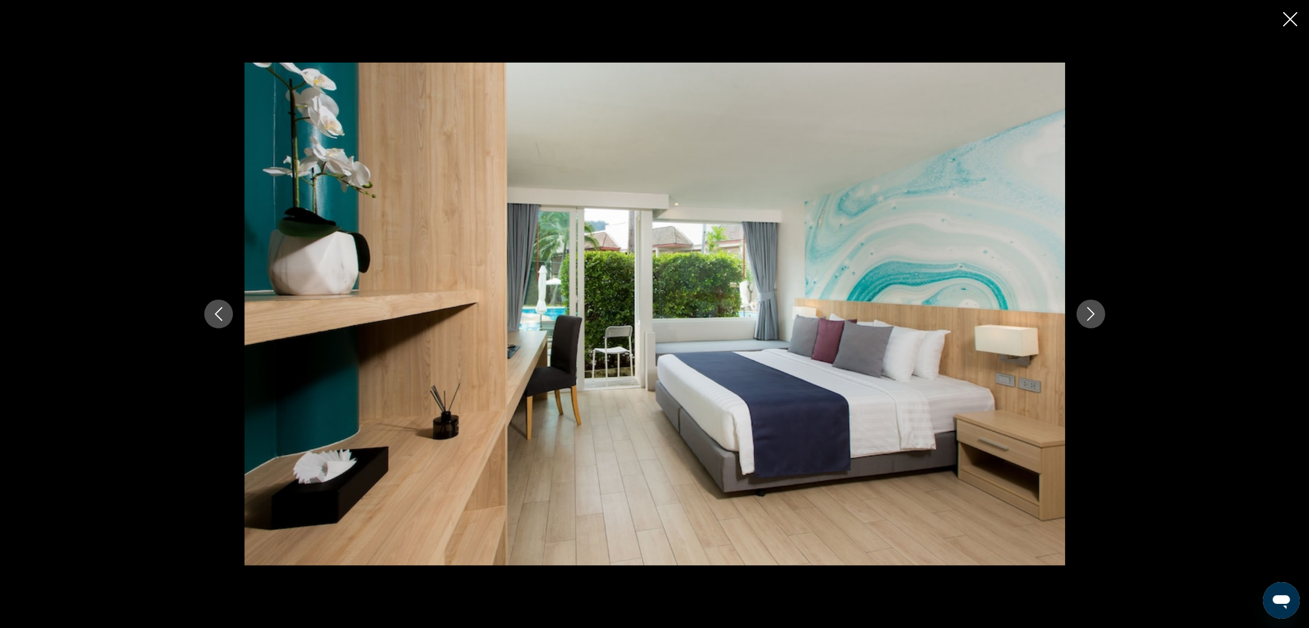
click at [1090, 311] on icon "Next image" at bounding box center [1091, 314] width 14 height 14
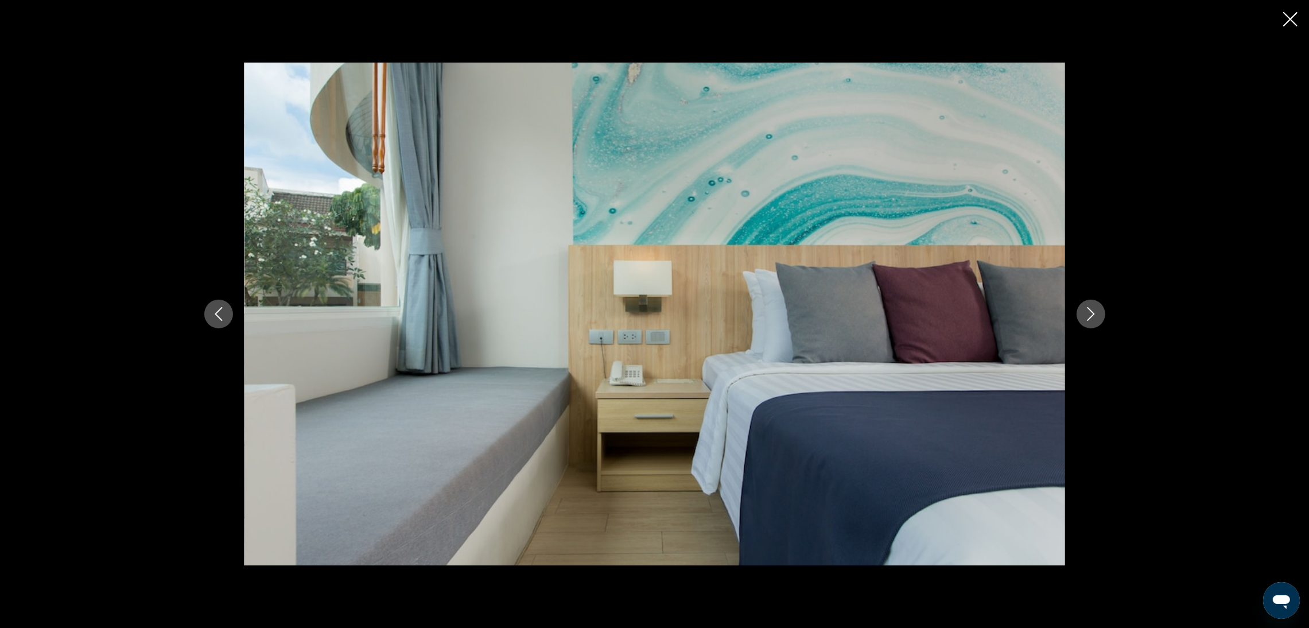
click at [1090, 311] on icon "Next image" at bounding box center [1091, 314] width 14 height 14
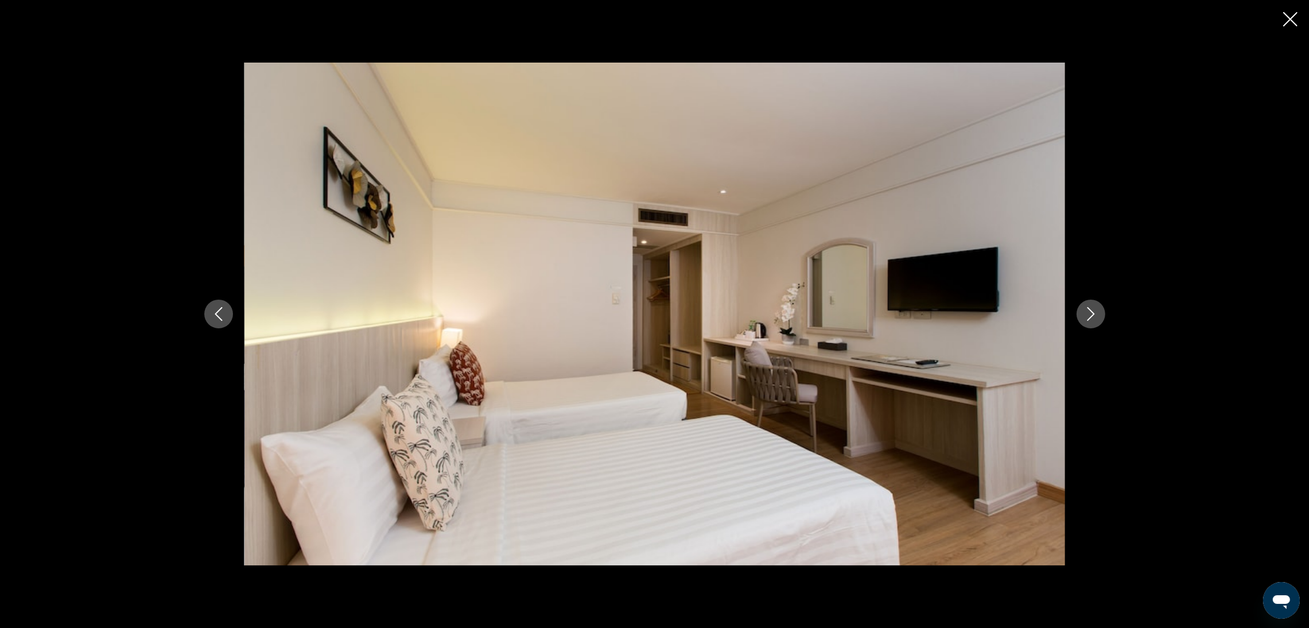
click at [1090, 311] on icon "Next image" at bounding box center [1091, 314] width 14 height 14
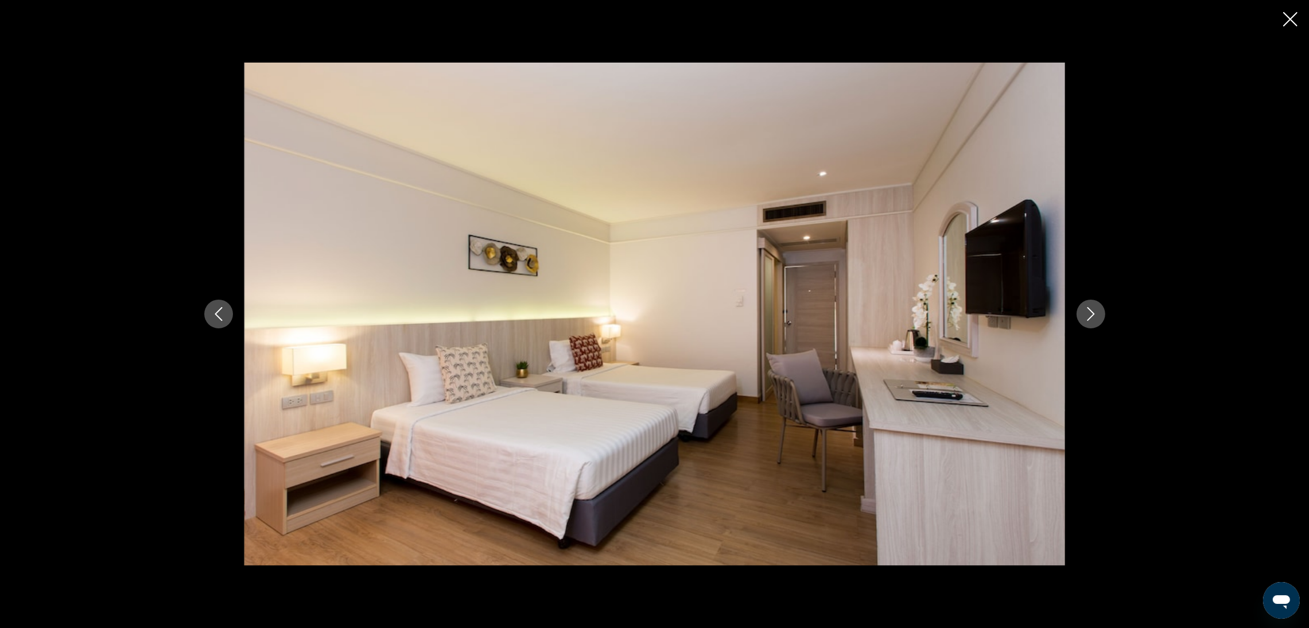
click at [1090, 311] on icon "Next image" at bounding box center [1091, 314] width 14 height 14
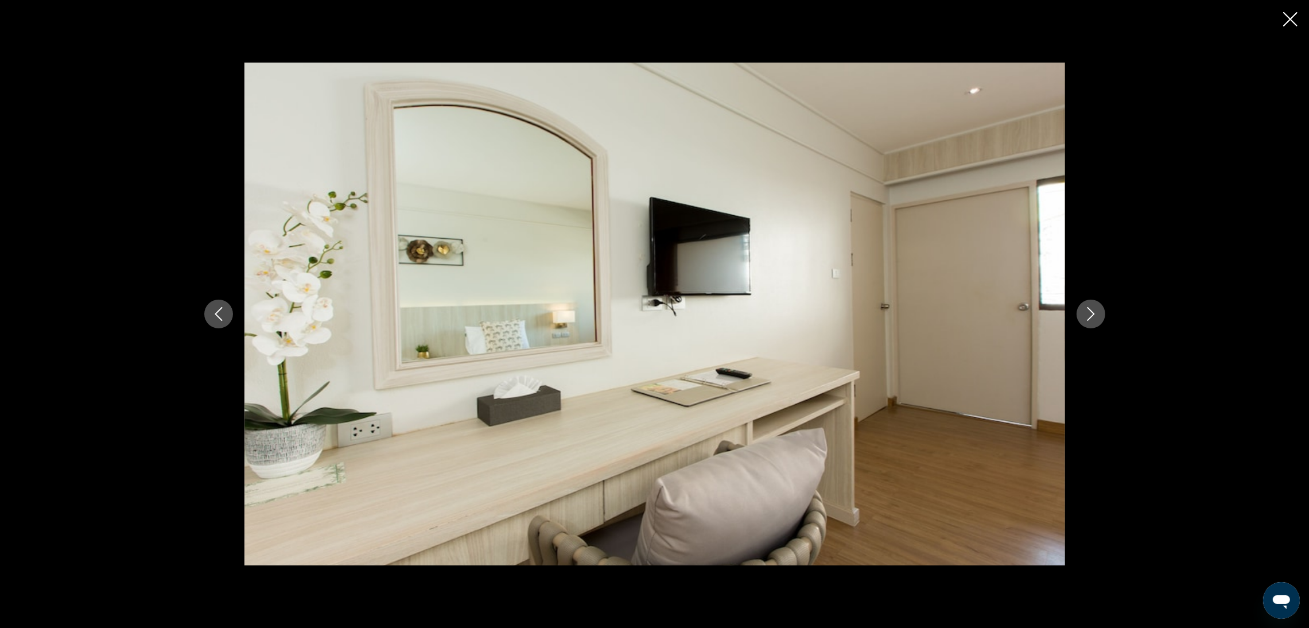
click at [1090, 311] on icon "Next image" at bounding box center [1091, 314] width 14 height 14
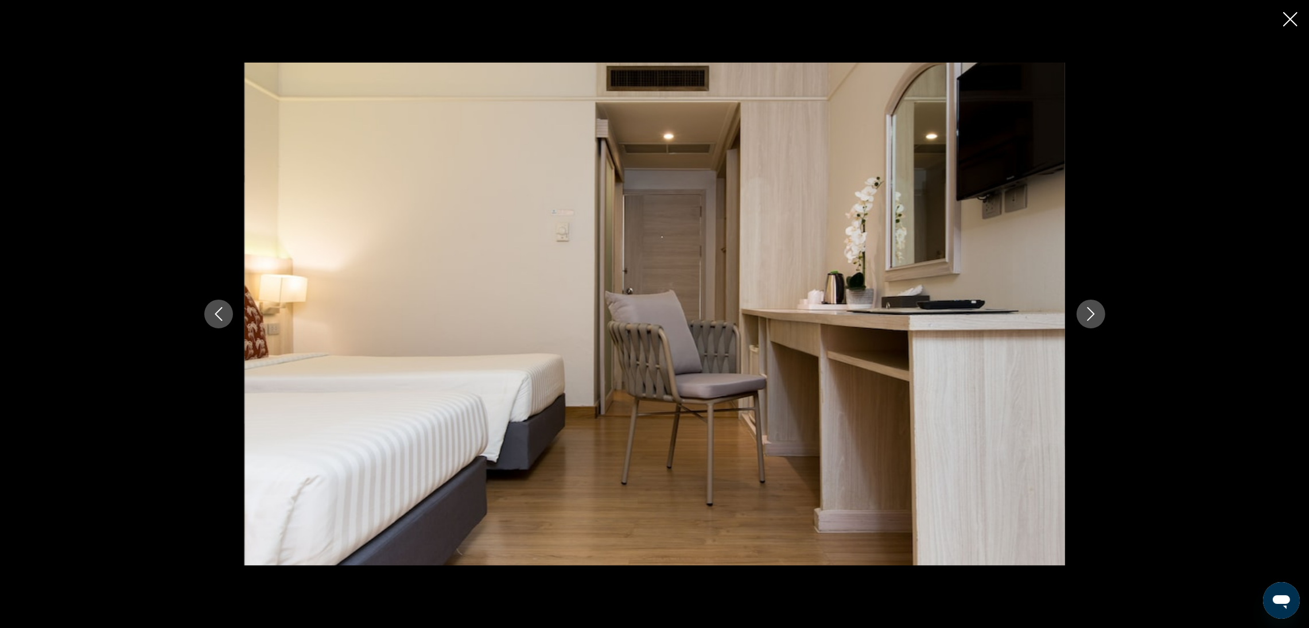
click at [1090, 311] on icon "Next image" at bounding box center [1091, 314] width 14 height 14
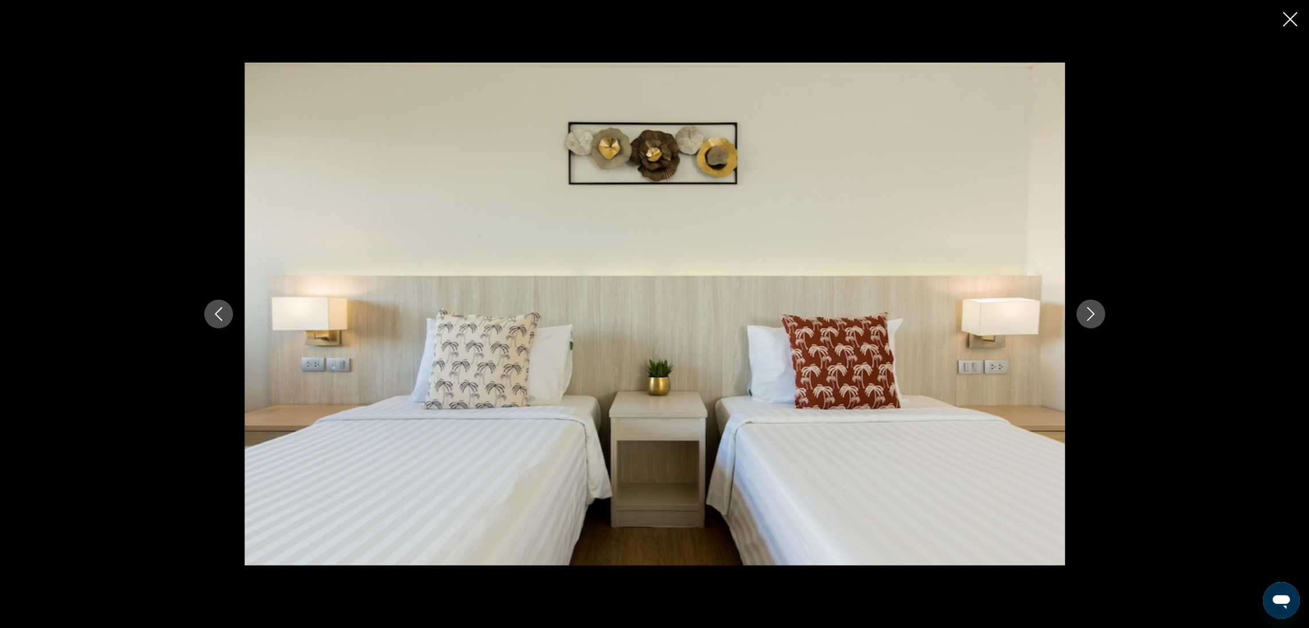
click at [1090, 311] on icon "Next image" at bounding box center [1091, 314] width 14 height 14
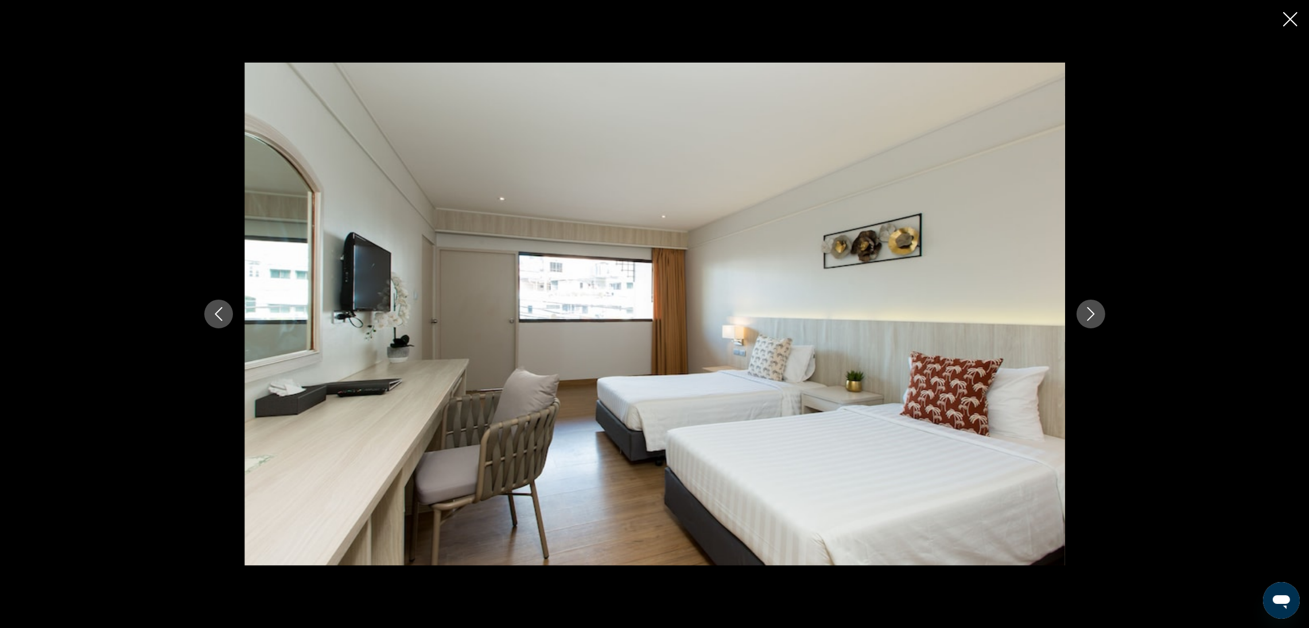
click at [1090, 311] on icon "Next image" at bounding box center [1091, 314] width 14 height 14
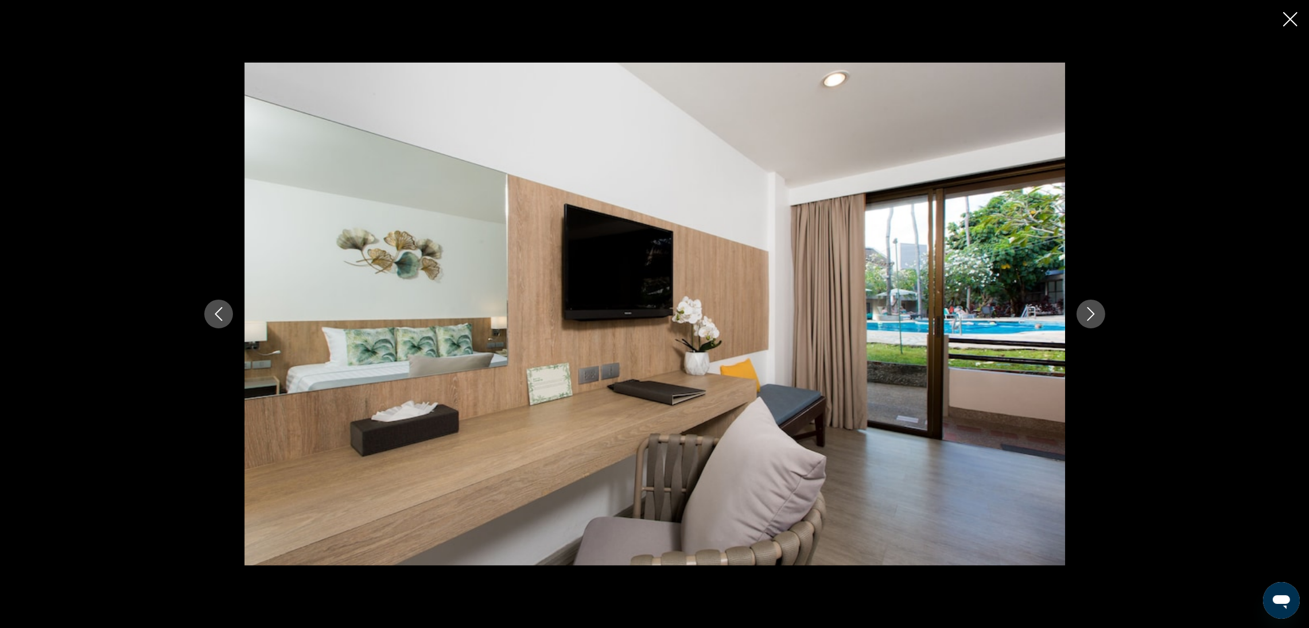
click at [1090, 311] on icon "Next image" at bounding box center [1091, 314] width 14 height 14
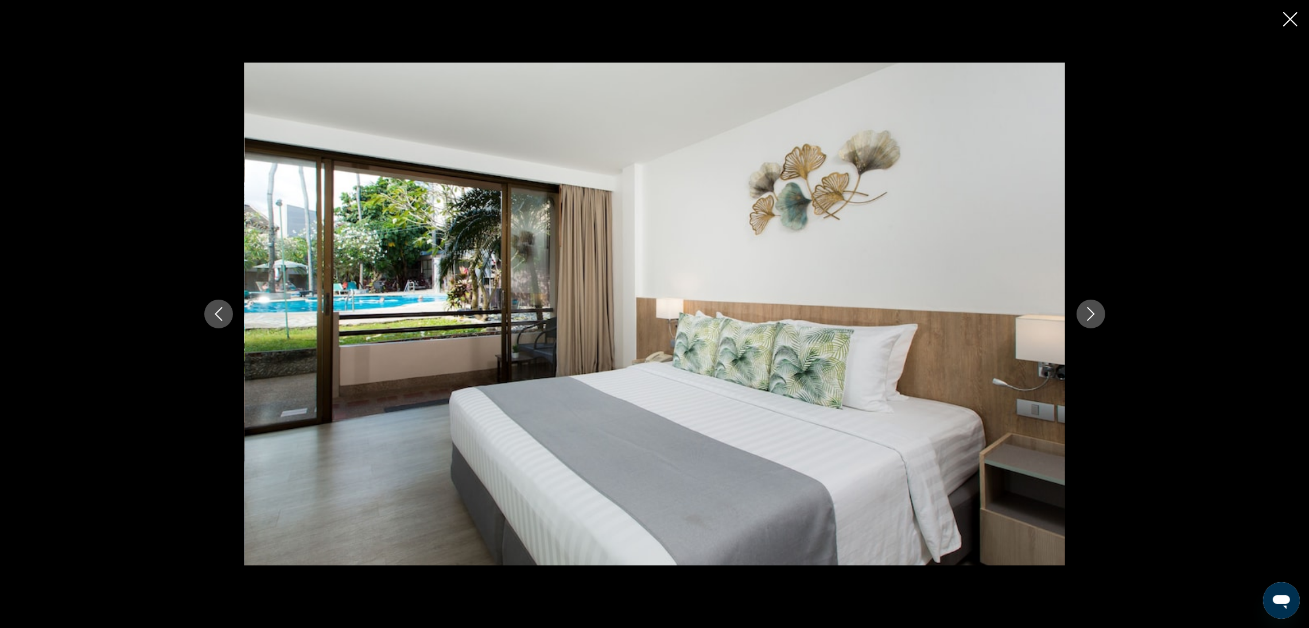
click at [1090, 311] on icon "Next image" at bounding box center [1091, 314] width 14 height 14
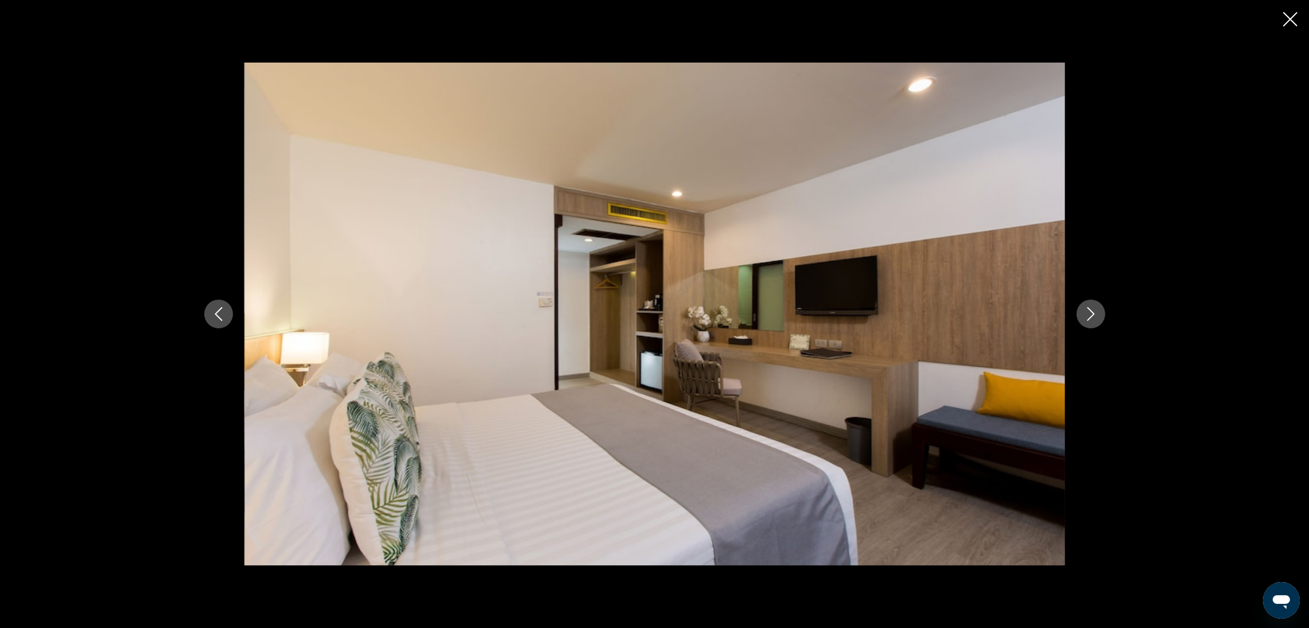
click at [1090, 311] on icon "Next image" at bounding box center [1091, 314] width 14 height 14
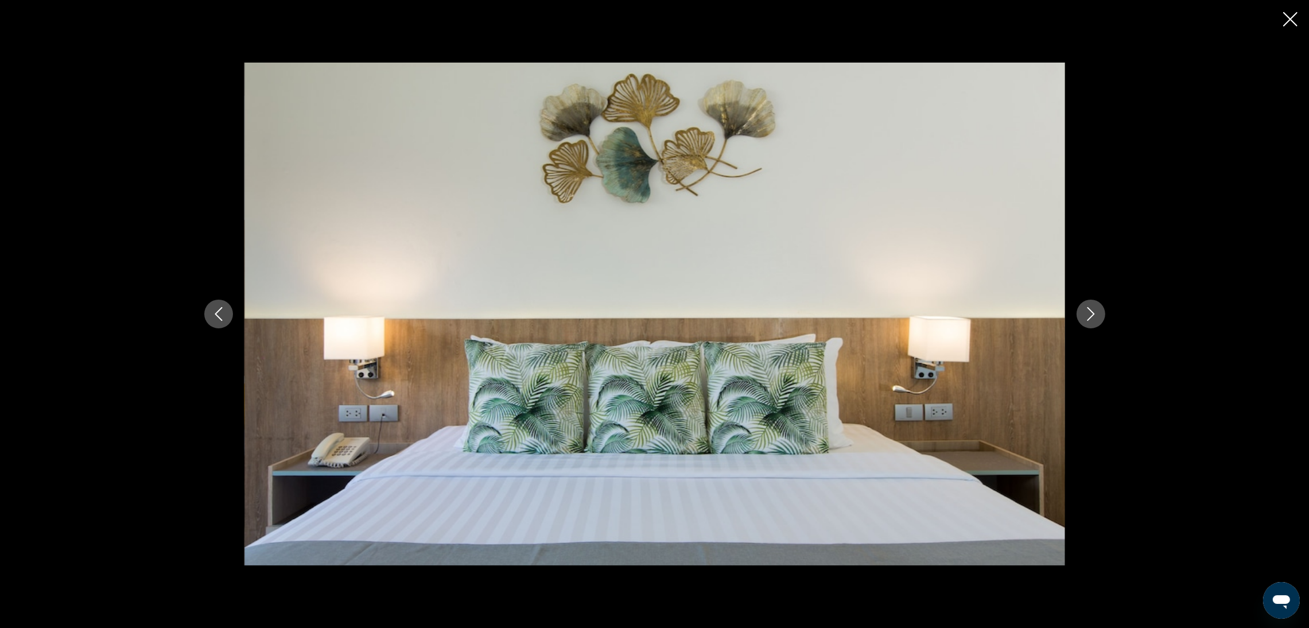
click at [1297, 20] on icon "Close slideshow" at bounding box center [1291, 19] width 14 height 14
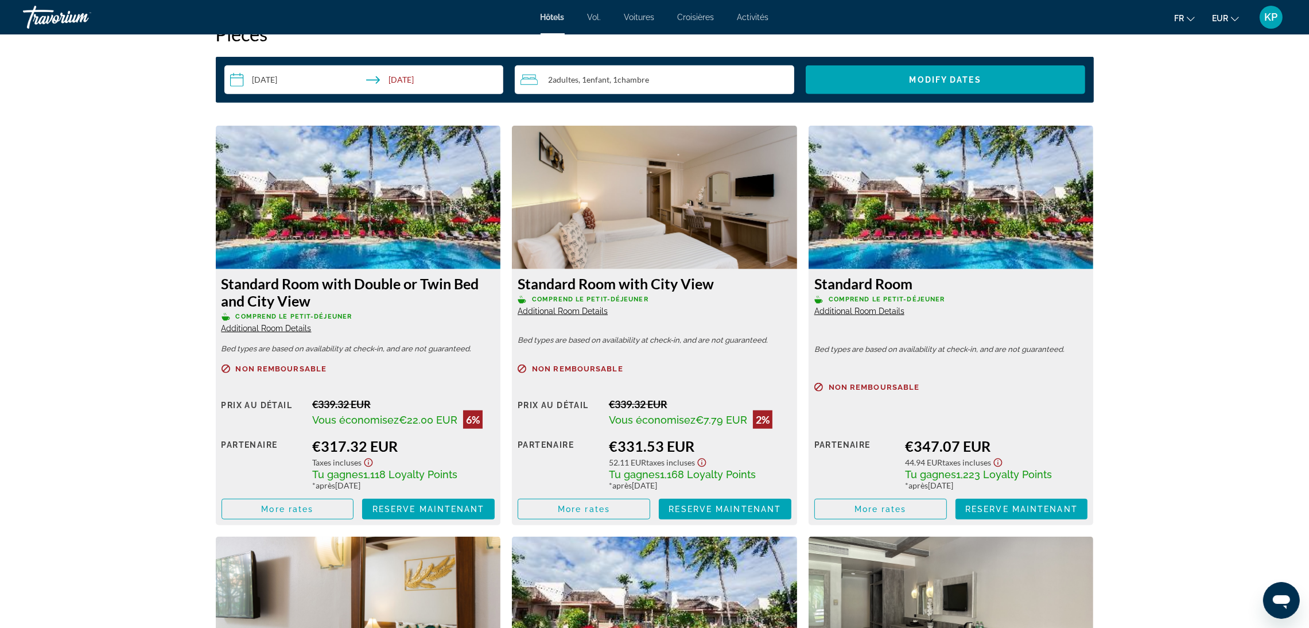
scroll to position [1470, 0]
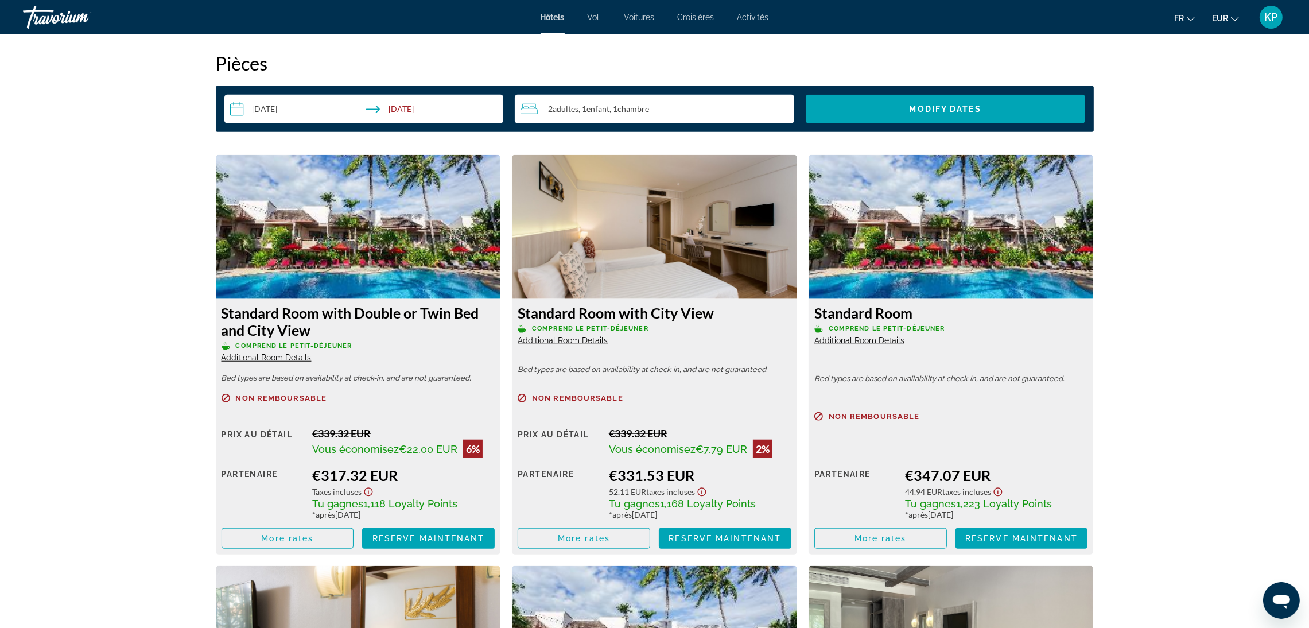
click at [388, 244] on img "Contenu principal" at bounding box center [358, 227] width 285 height 144
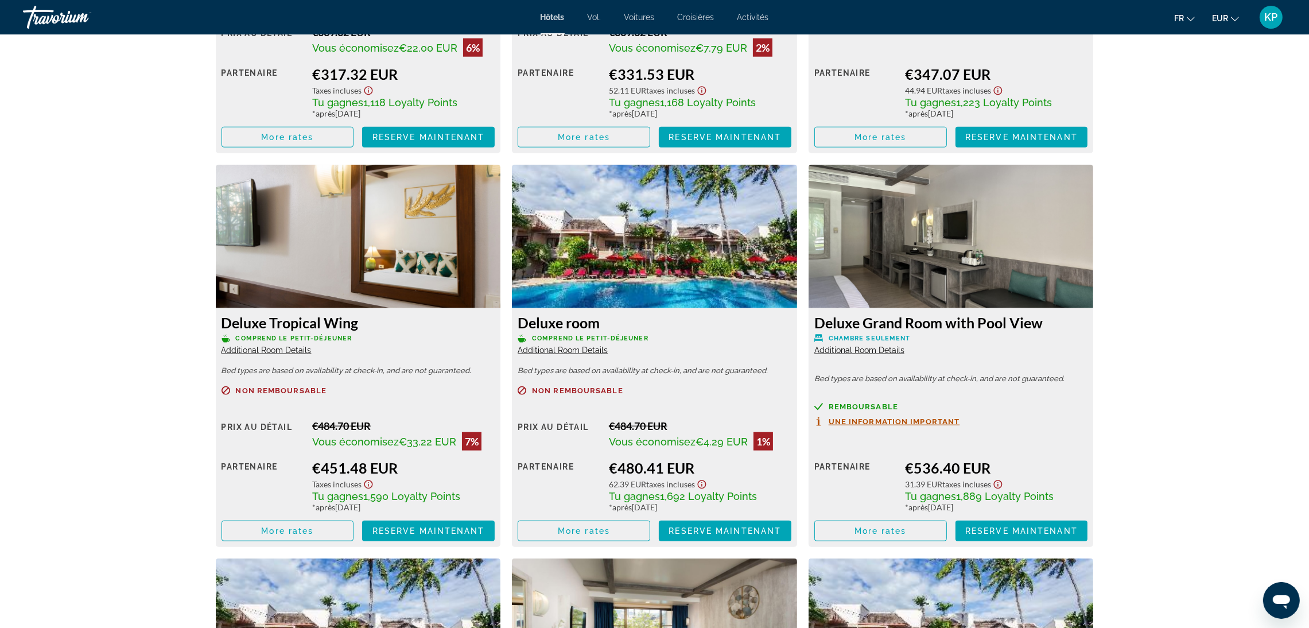
scroll to position [1901, 0]
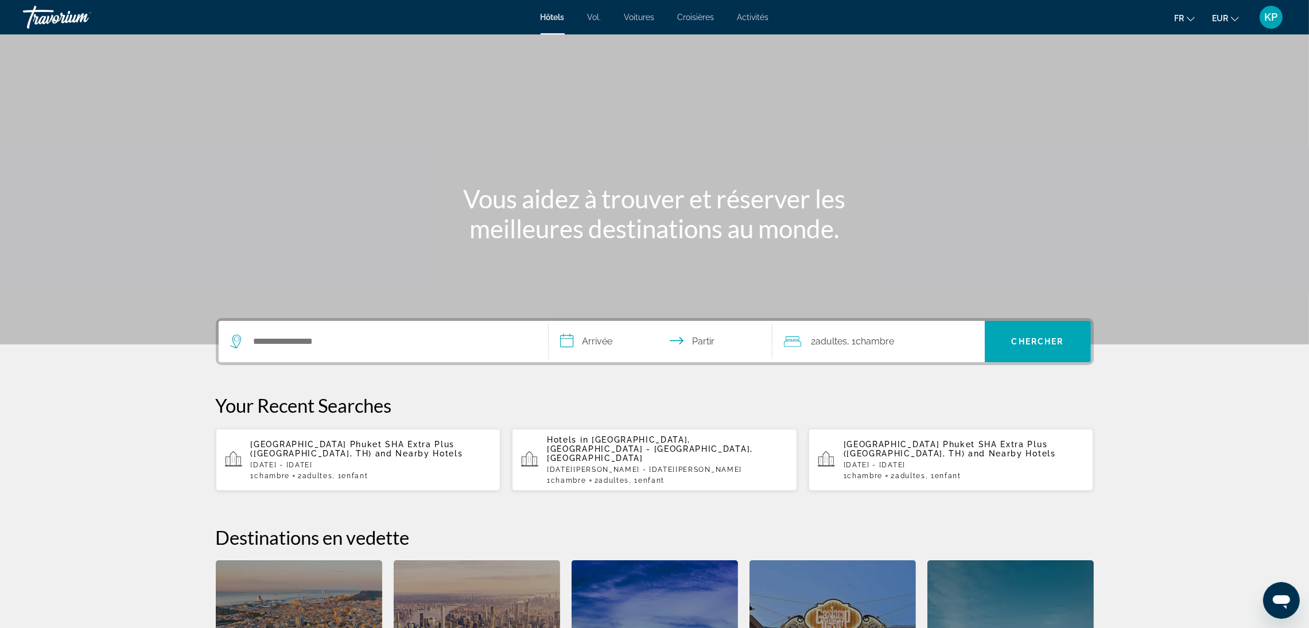
click at [402, 448] on p "Coconut Village Resort Phuket SHA Extra Plus (Phuket, TH) and Nearby Hotels" at bounding box center [371, 449] width 241 height 18
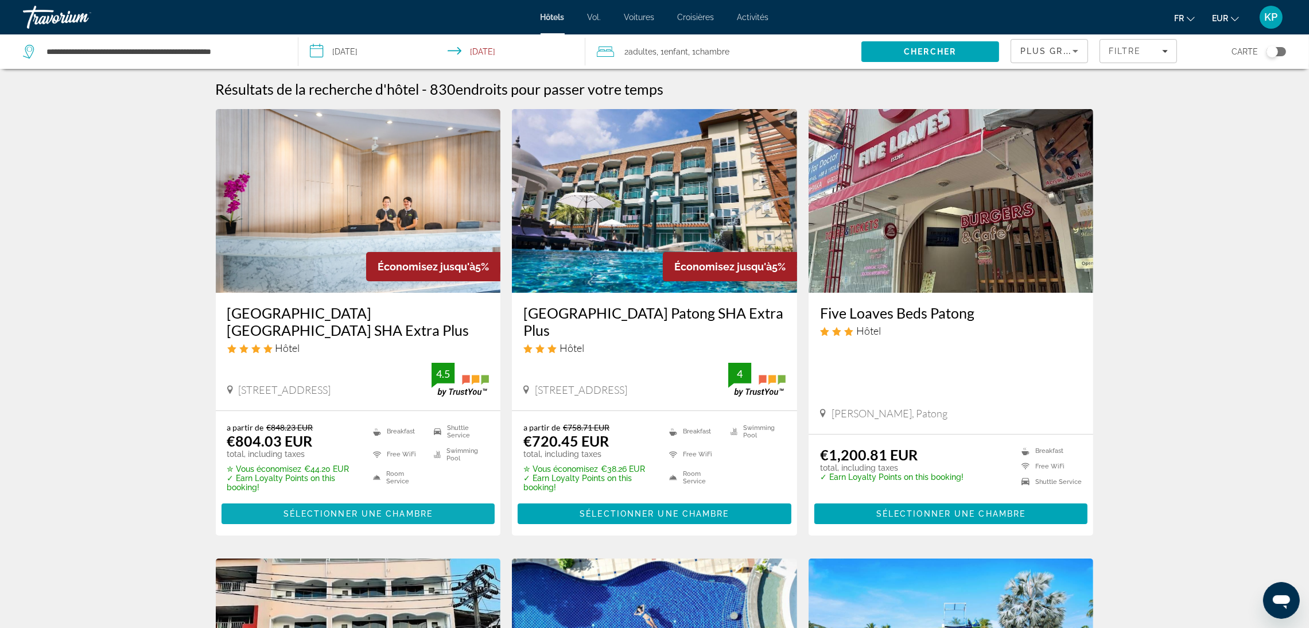
click at [388, 513] on span "Sélectionner une chambre" at bounding box center [358, 513] width 149 height 9
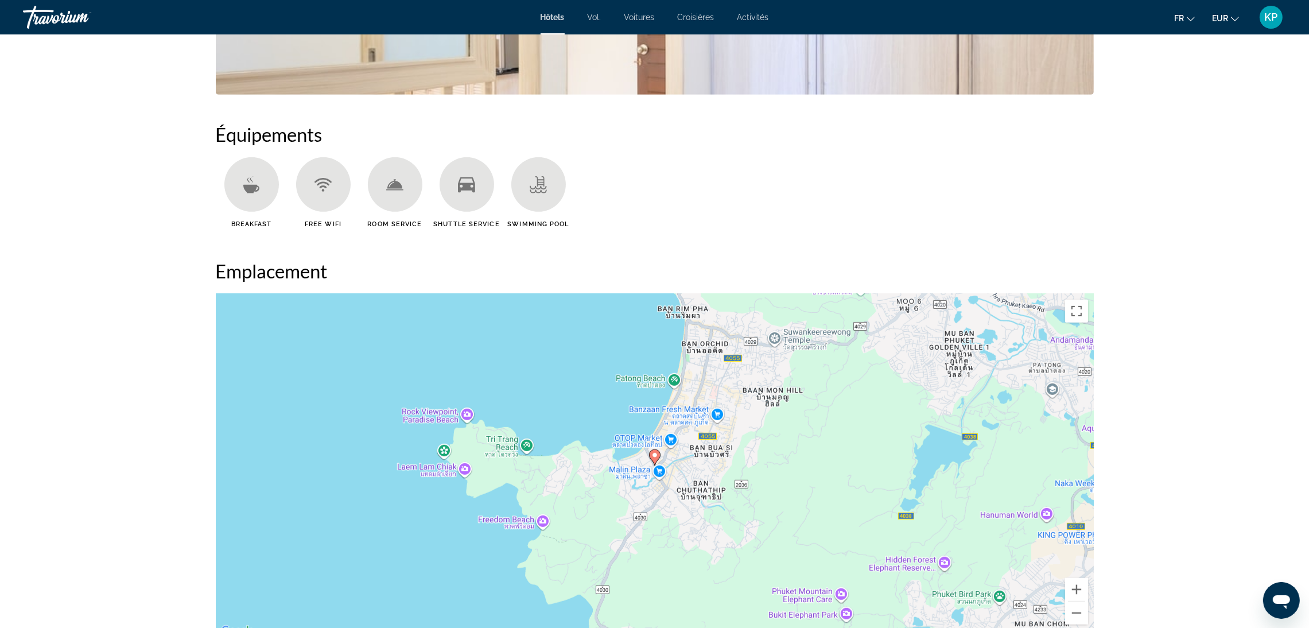
scroll to position [1206, 0]
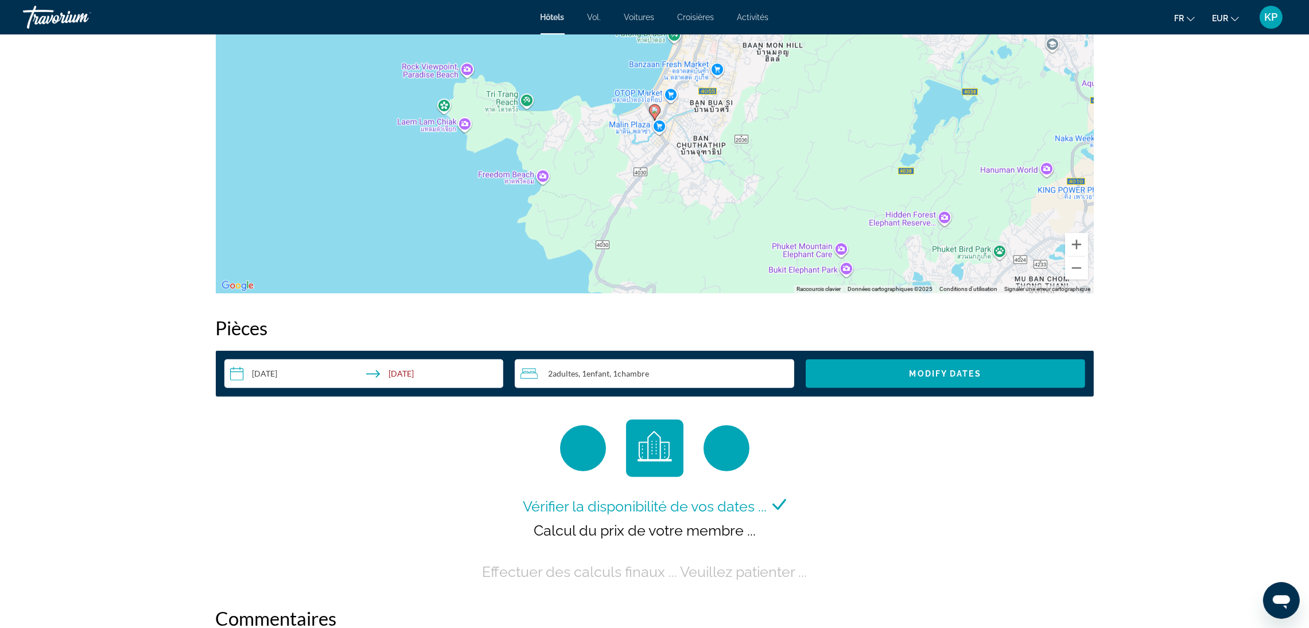
click at [309, 372] on input "**********" at bounding box center [366, 375] width 284 height 32
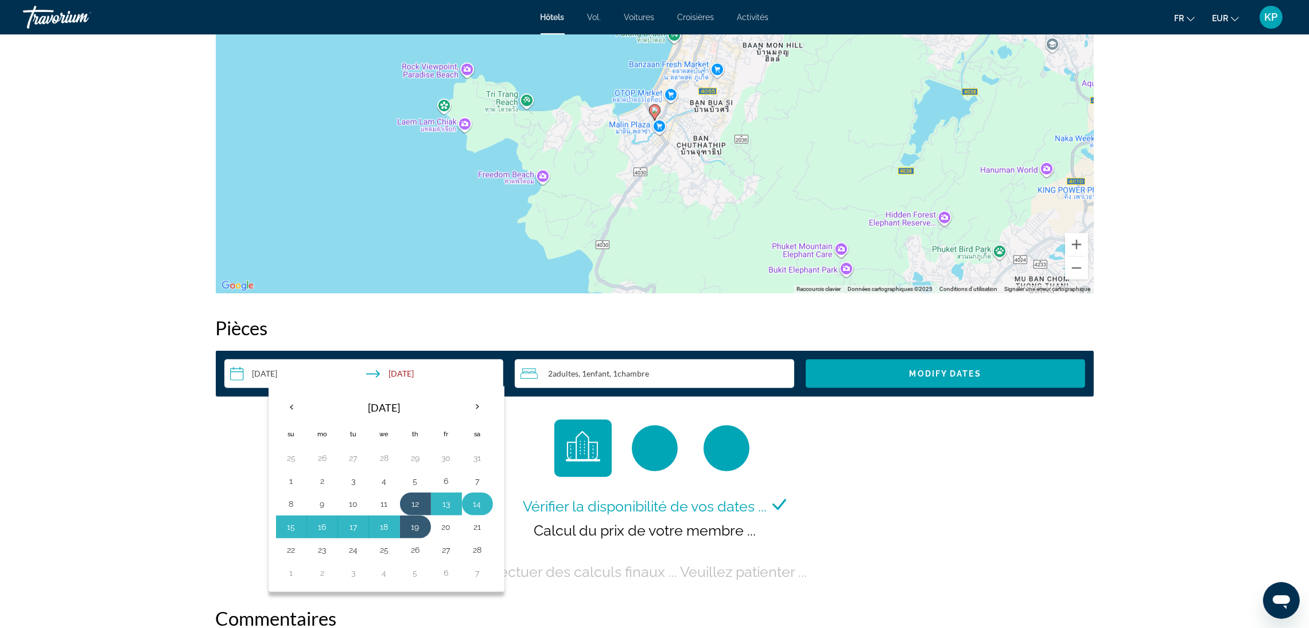
click at [481, 512] on button "14" at bounding box center [477, 504] width 18 height 16
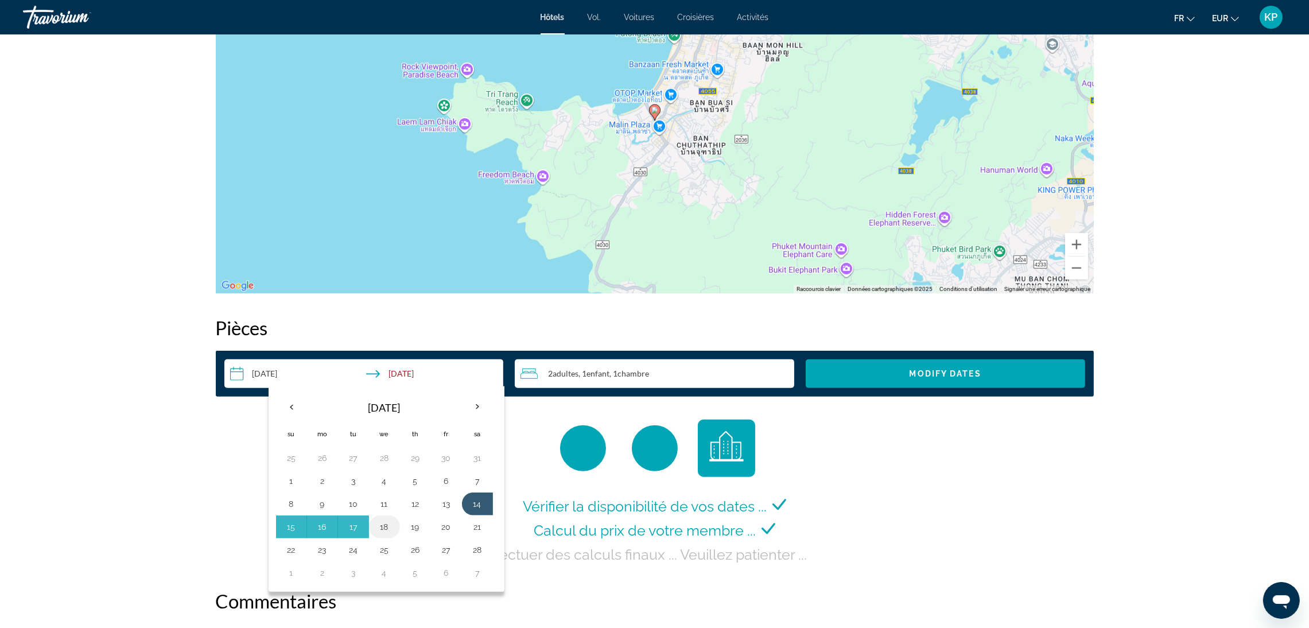
click at [384, 532] on button "18" at bounding box center [384, 527] width 18 height 16
type input "**********"
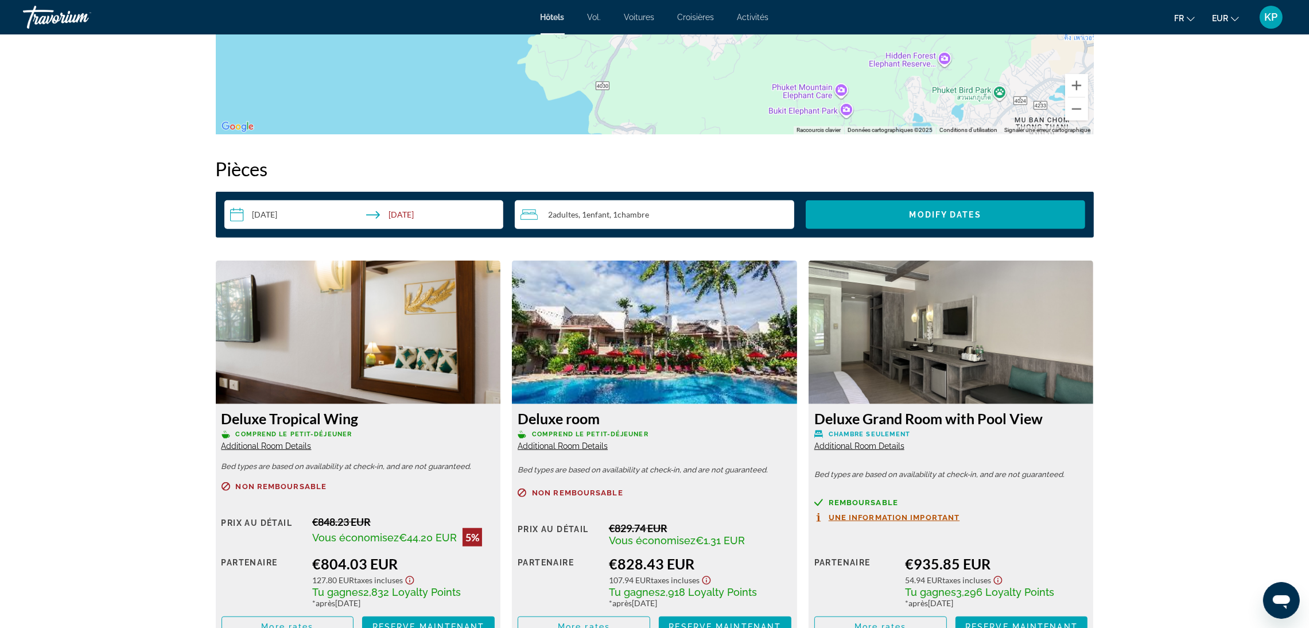
scroll to position [1464, 0]
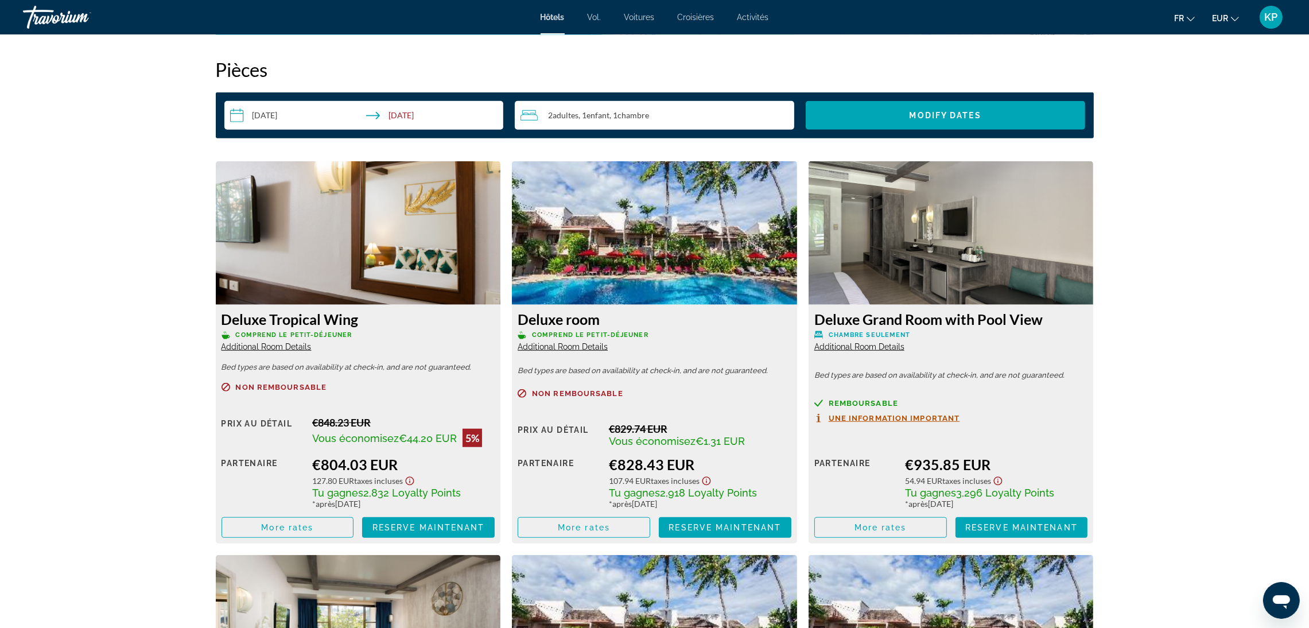
click at [597, 114] on span "Enfant" at bounding box center [598, 115] width 23 height 10
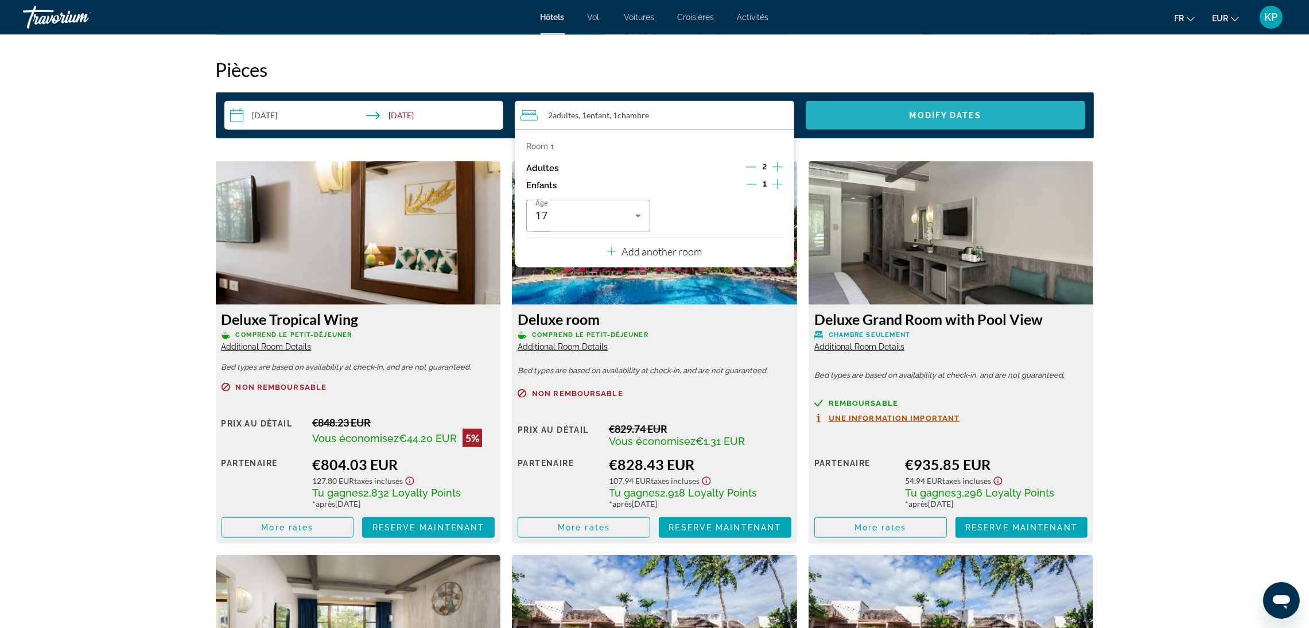
click at [955, 113] on span "Modify Dates" at bounding box center [946, 115] width 72 height 9
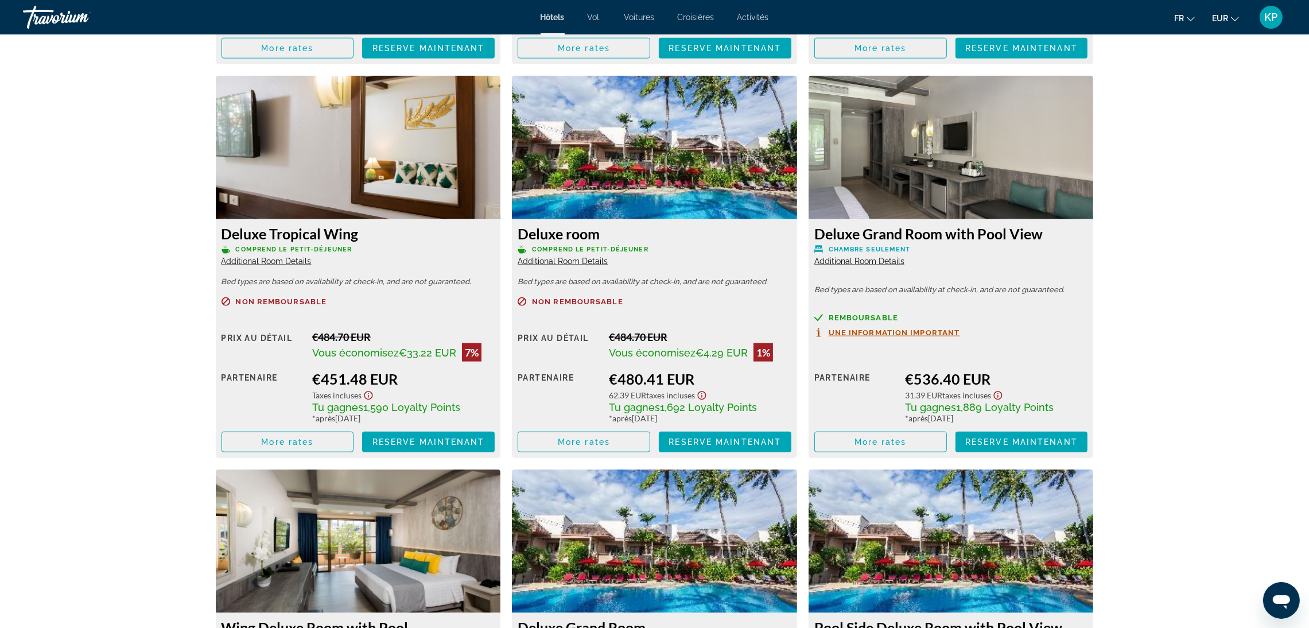
scroll to position [1883, 0]
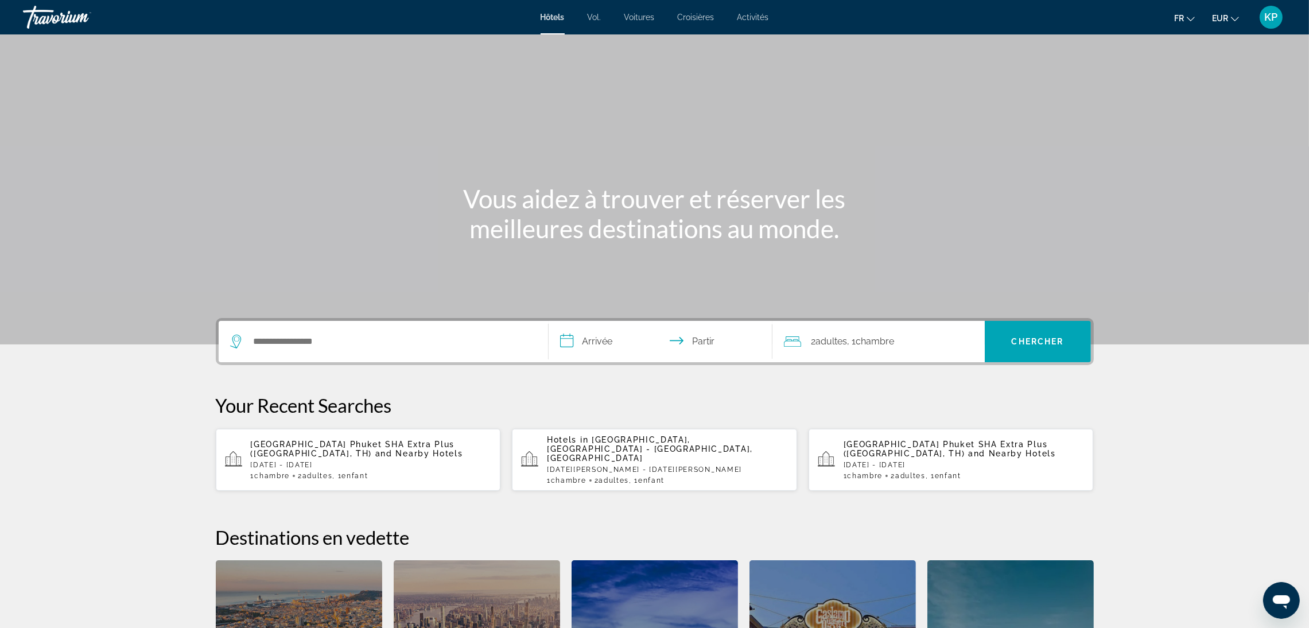
click at [699, 21] on font "Croisières" at bounding box center [696, 17] width 37 height 9
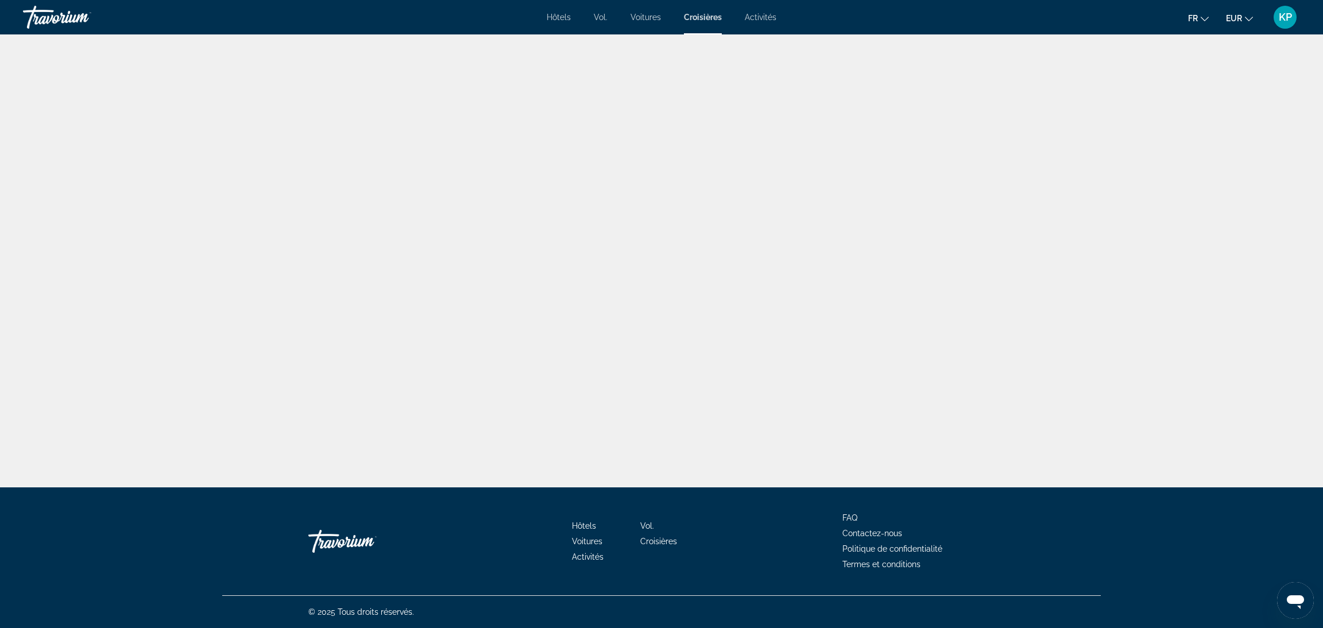
click at [745, 15] on font "Activités" at bounding box center [761, 17] width 32 height 9
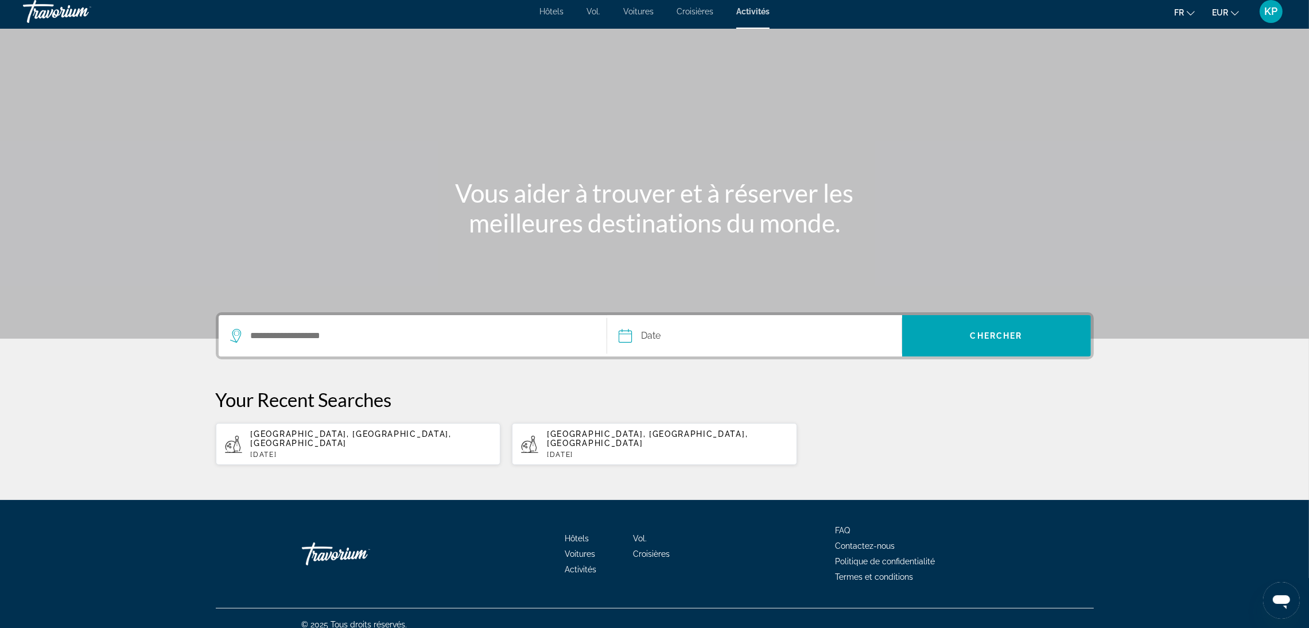
scroll to position [9, 0]
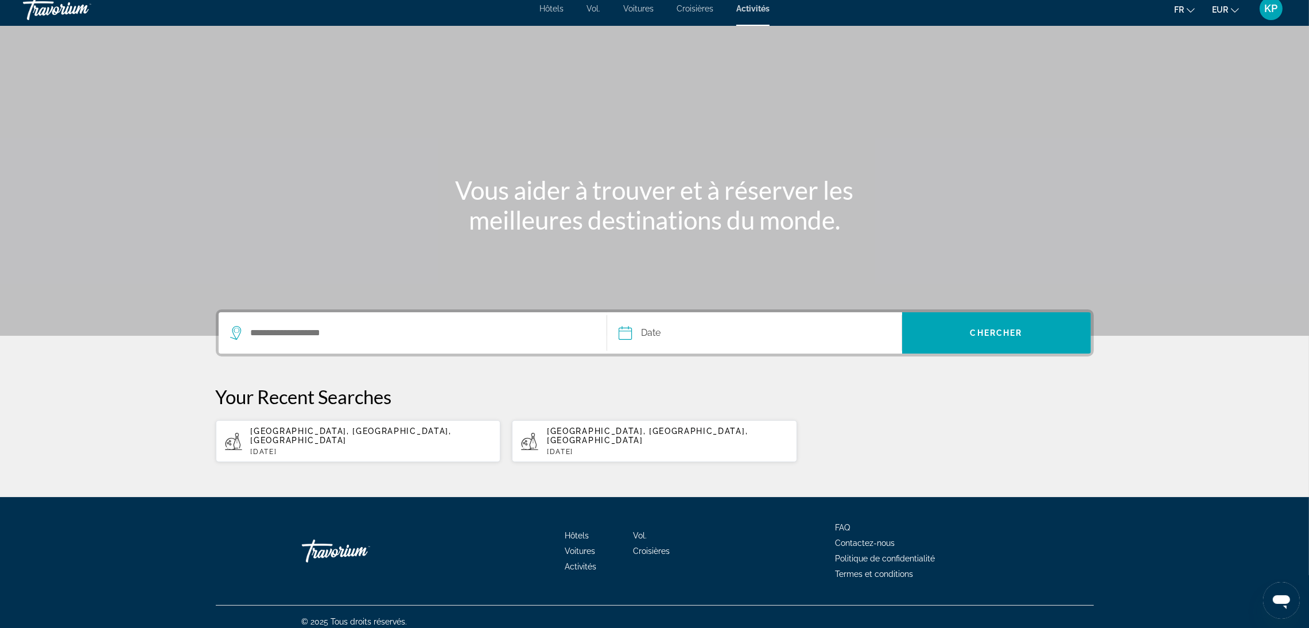
click at [553, 1] on div "Hôtels Vol. Voitures Croisières Activités Hôtels Vol. Voitures Croisières Activ…" at bounding box center [654, 9] width 1309 height 30
click at [555, 11] on font "Hôtels" at bounding box center [552, 8] width 24 height 9
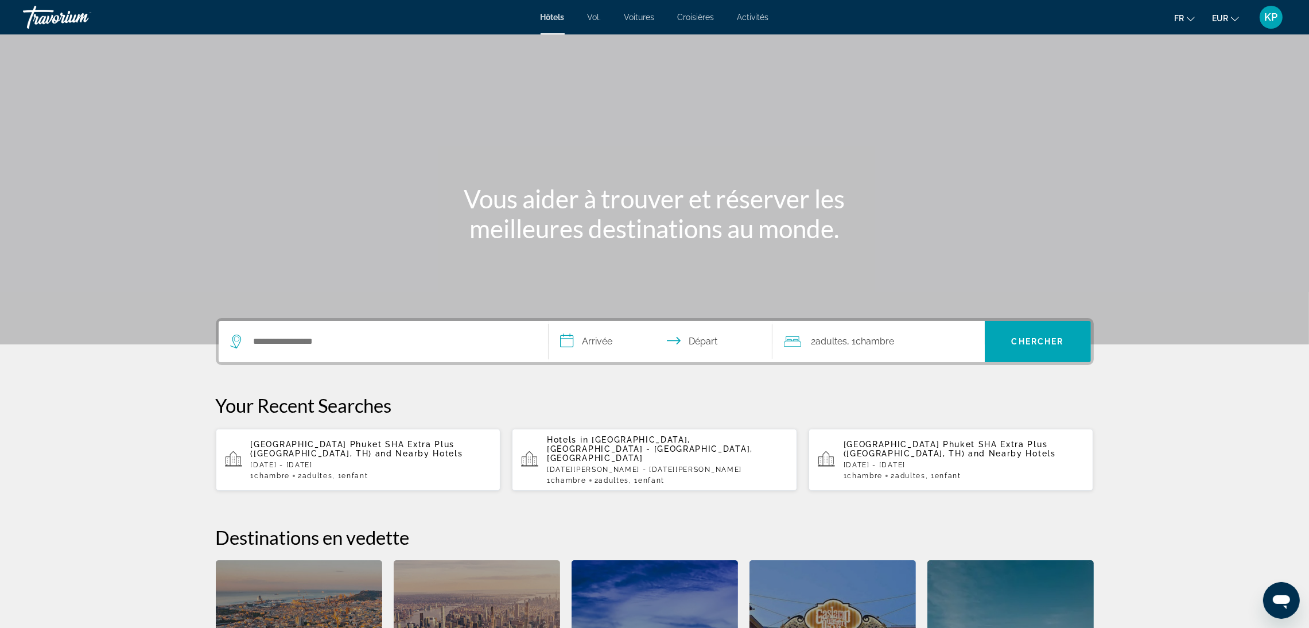
scroll to position [316, 0]
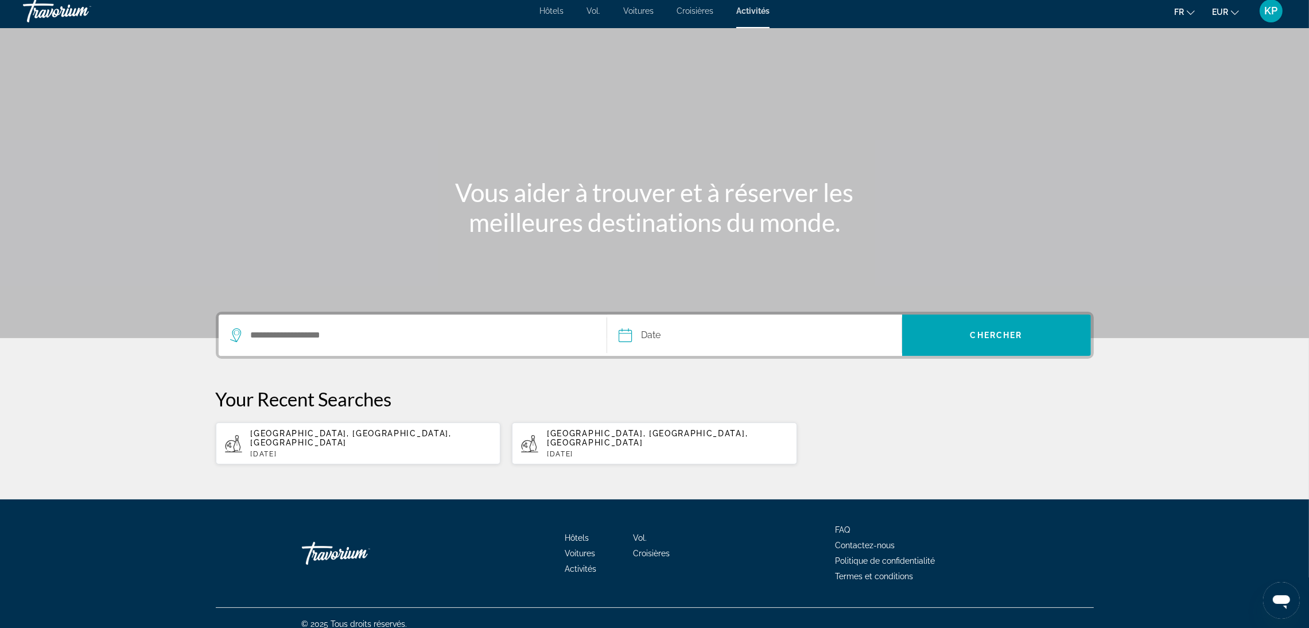
scroll to position [9, 0]
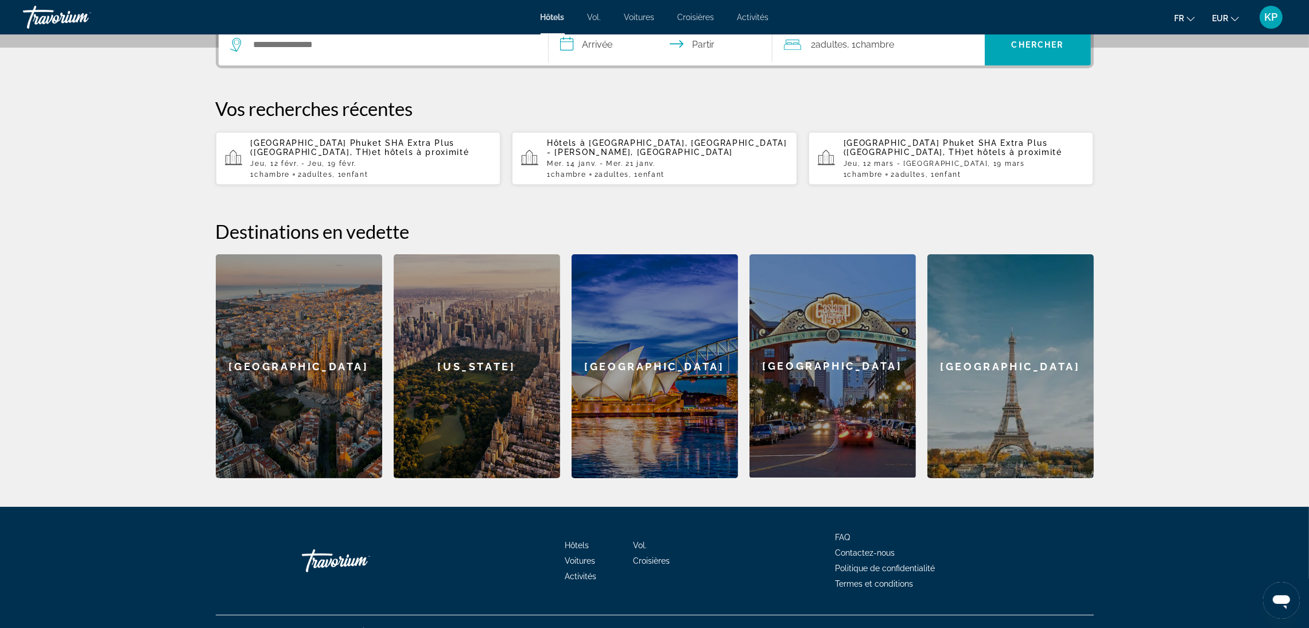
scroll to position [316, 0]
